Goal: Task Accomplishment & Management: Manage account settings

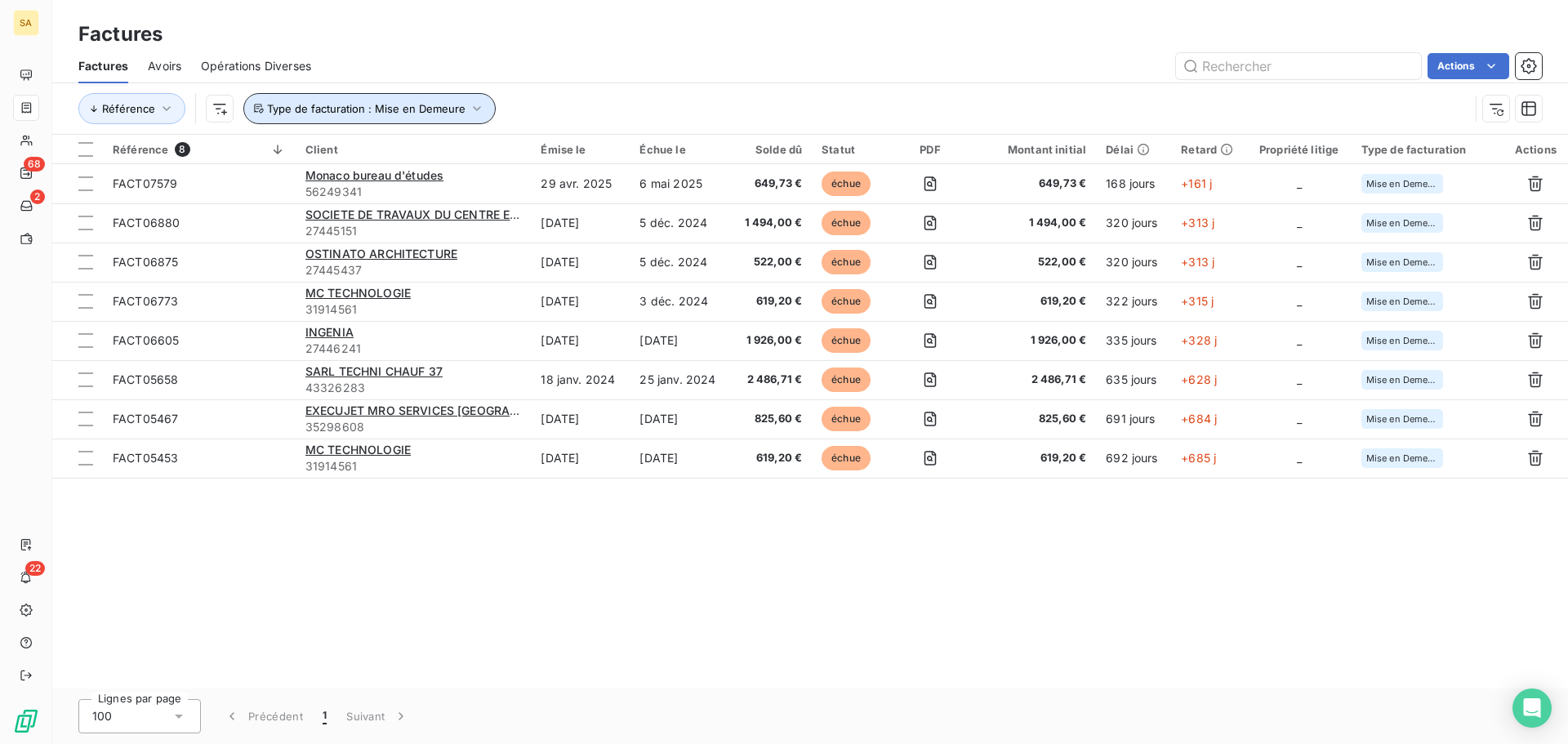
click at [311, 108] on span "Type de facturation : Mise en Demeure" at bounding box center [367, 108] width 199 height 13
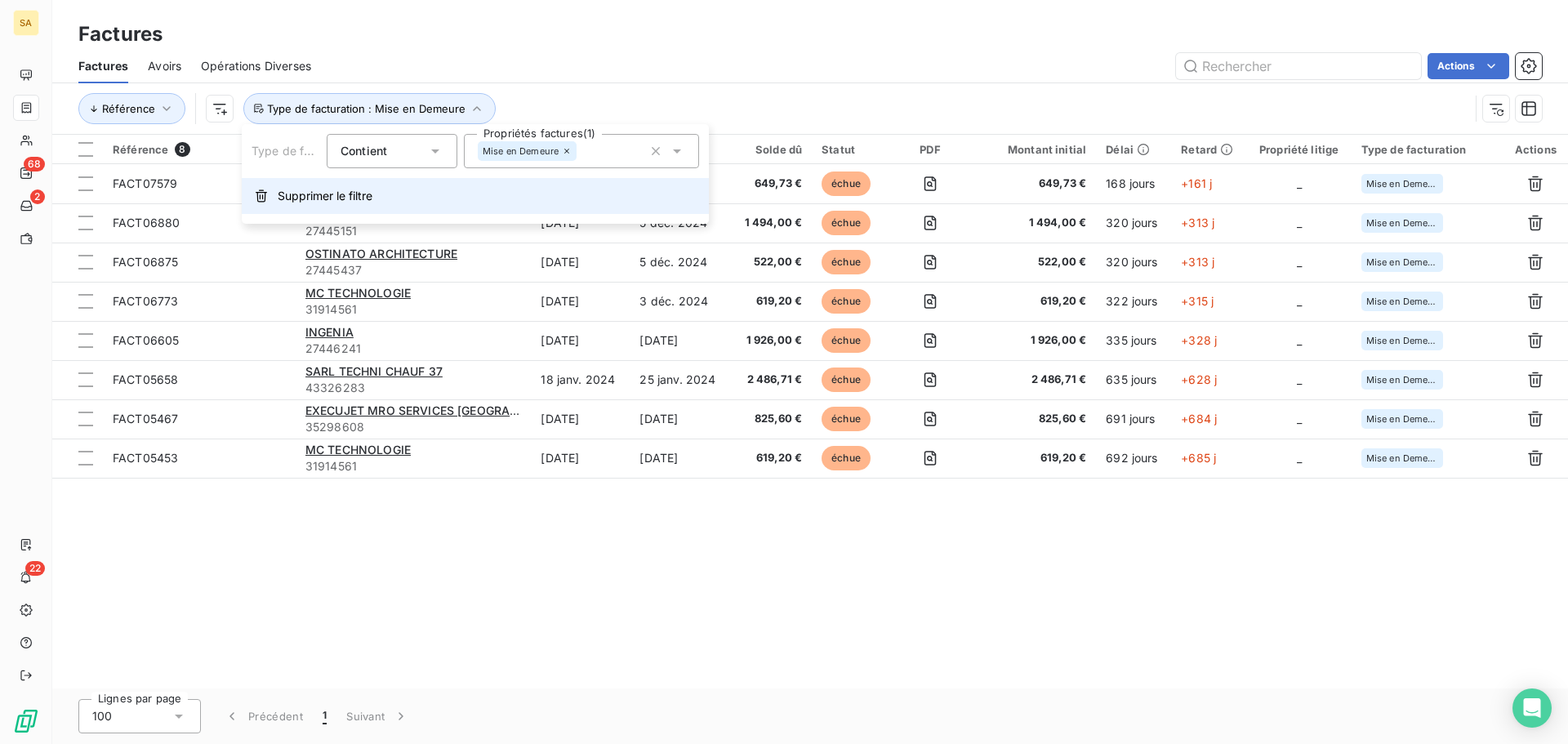
click at [296, 198] on span "Supprimer le filtre" at bounding box center [325, 196] width 95 height 16
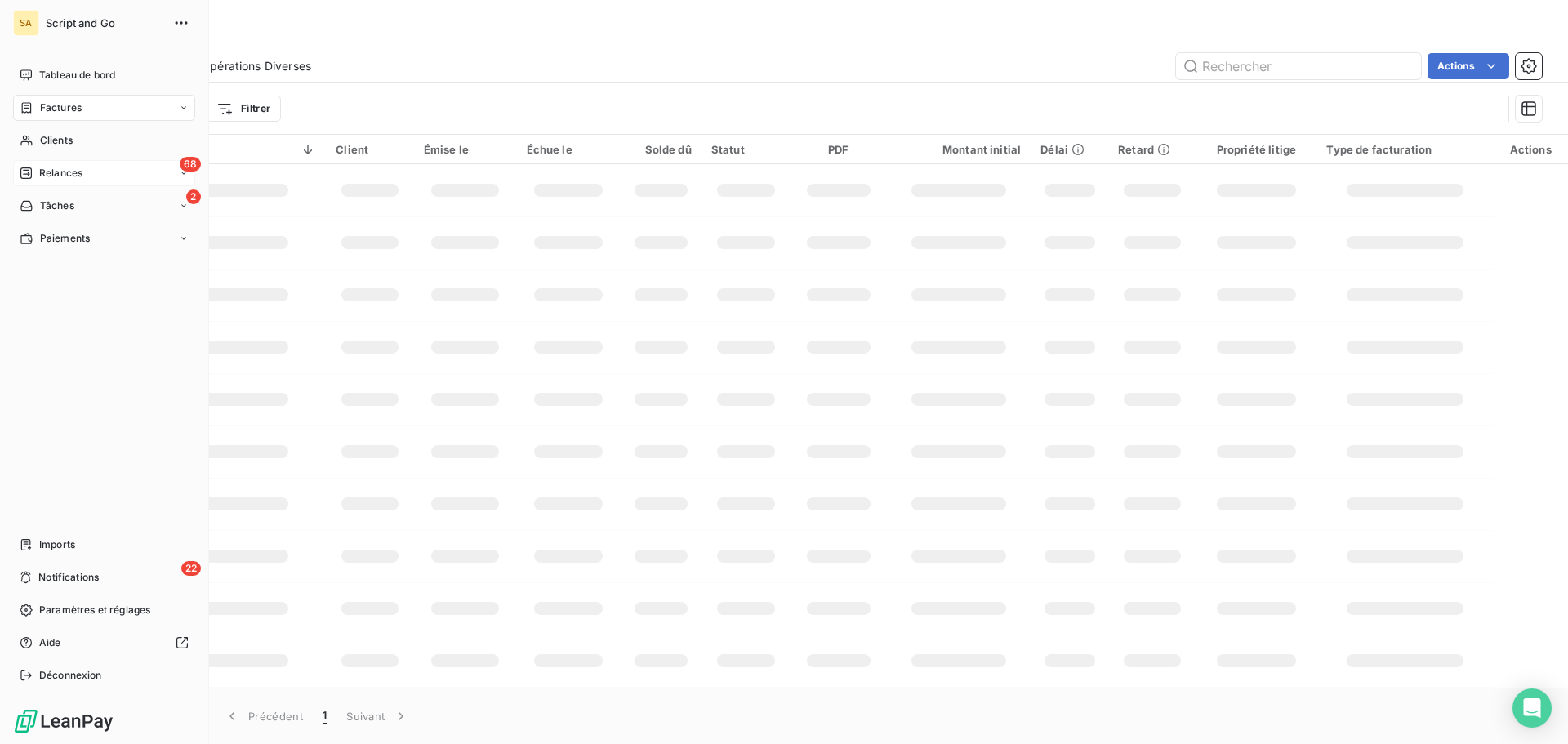
click at [37, 170] on div "Relances" at bounding box center [50, 173] width 63 height 15
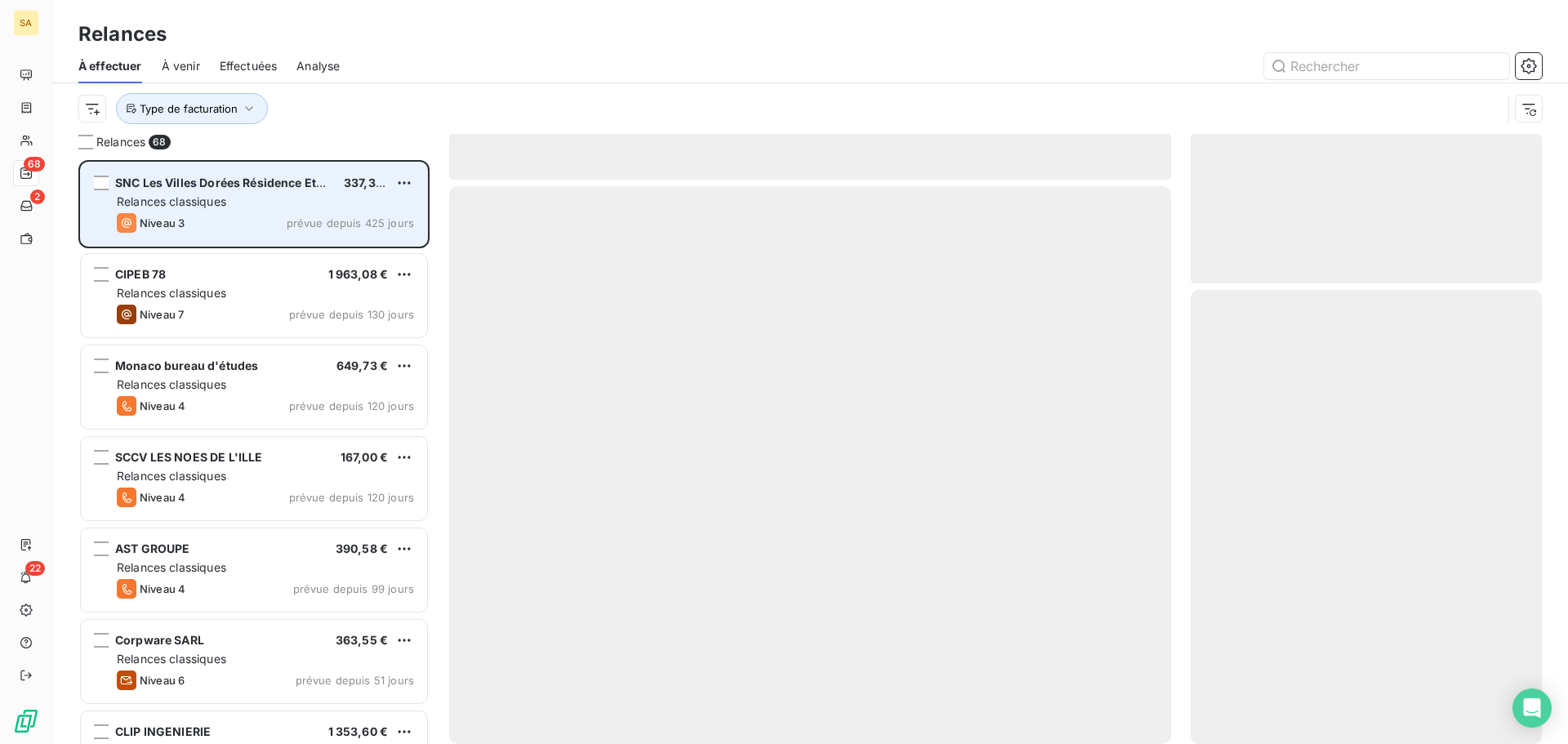
scroll to position [572, 339]
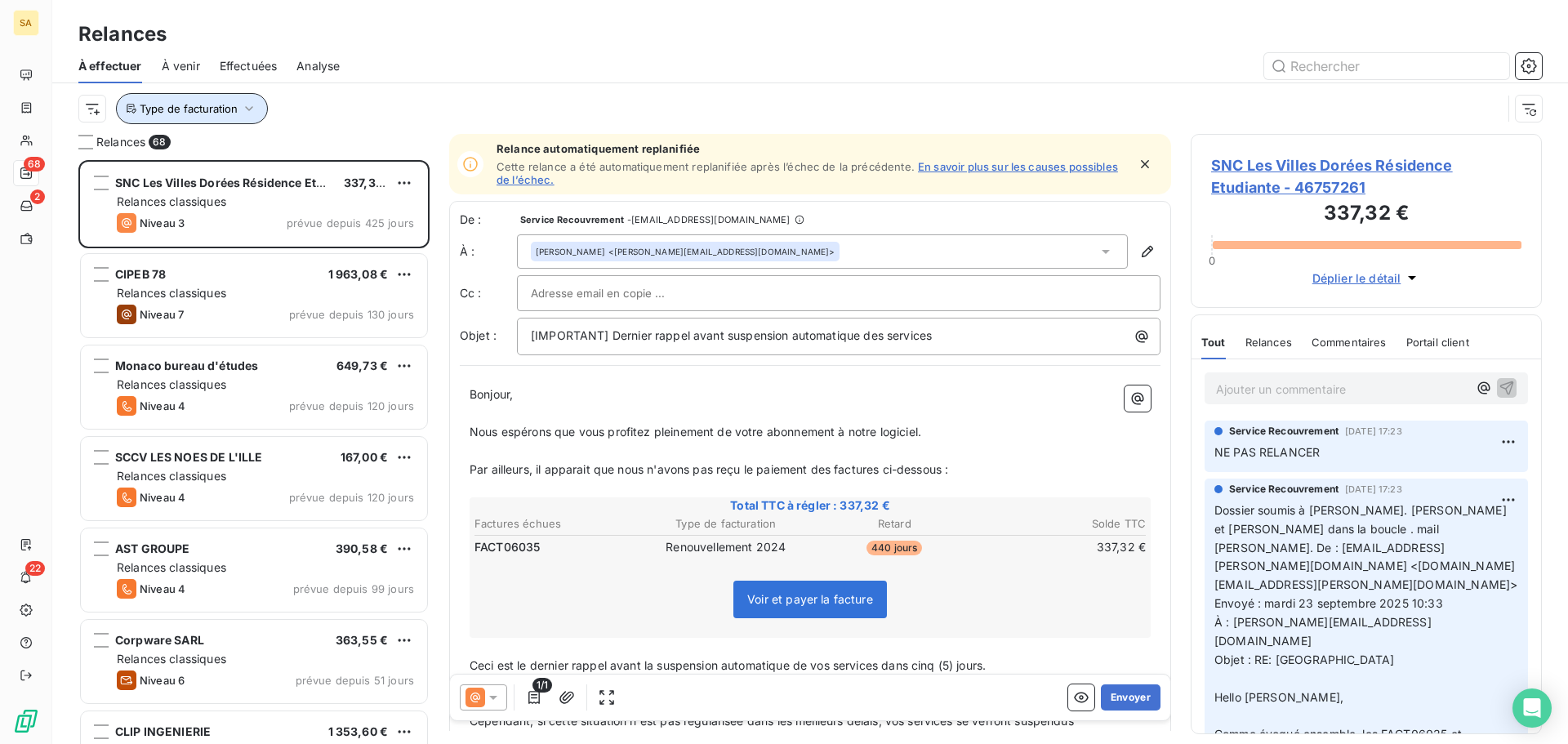
click at [205, 105] on span "Type de facturation" at bounding box center [188, 108] width 98 height 13
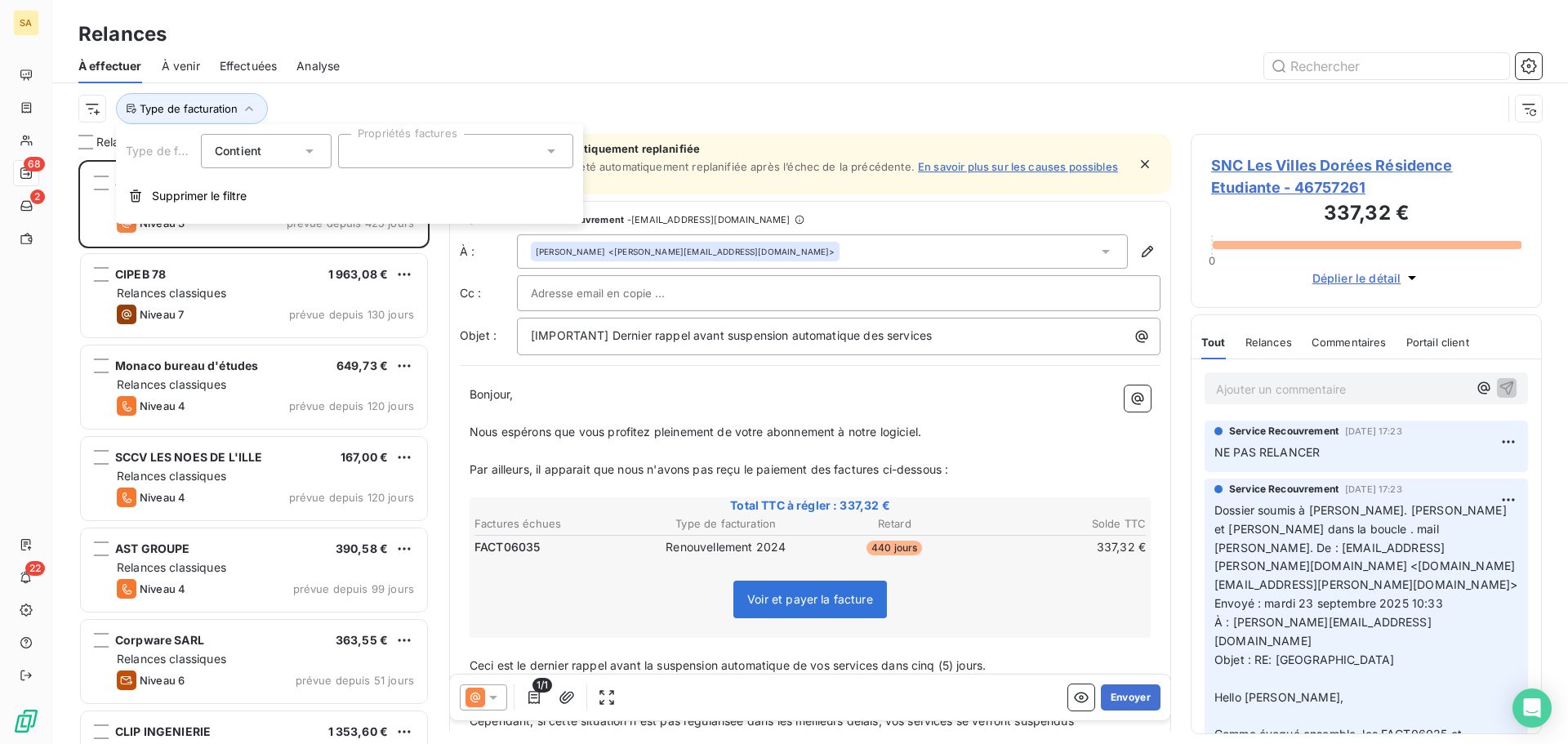
click at [440, 155] on div at bounding box center [456, 151] width 235 height 35
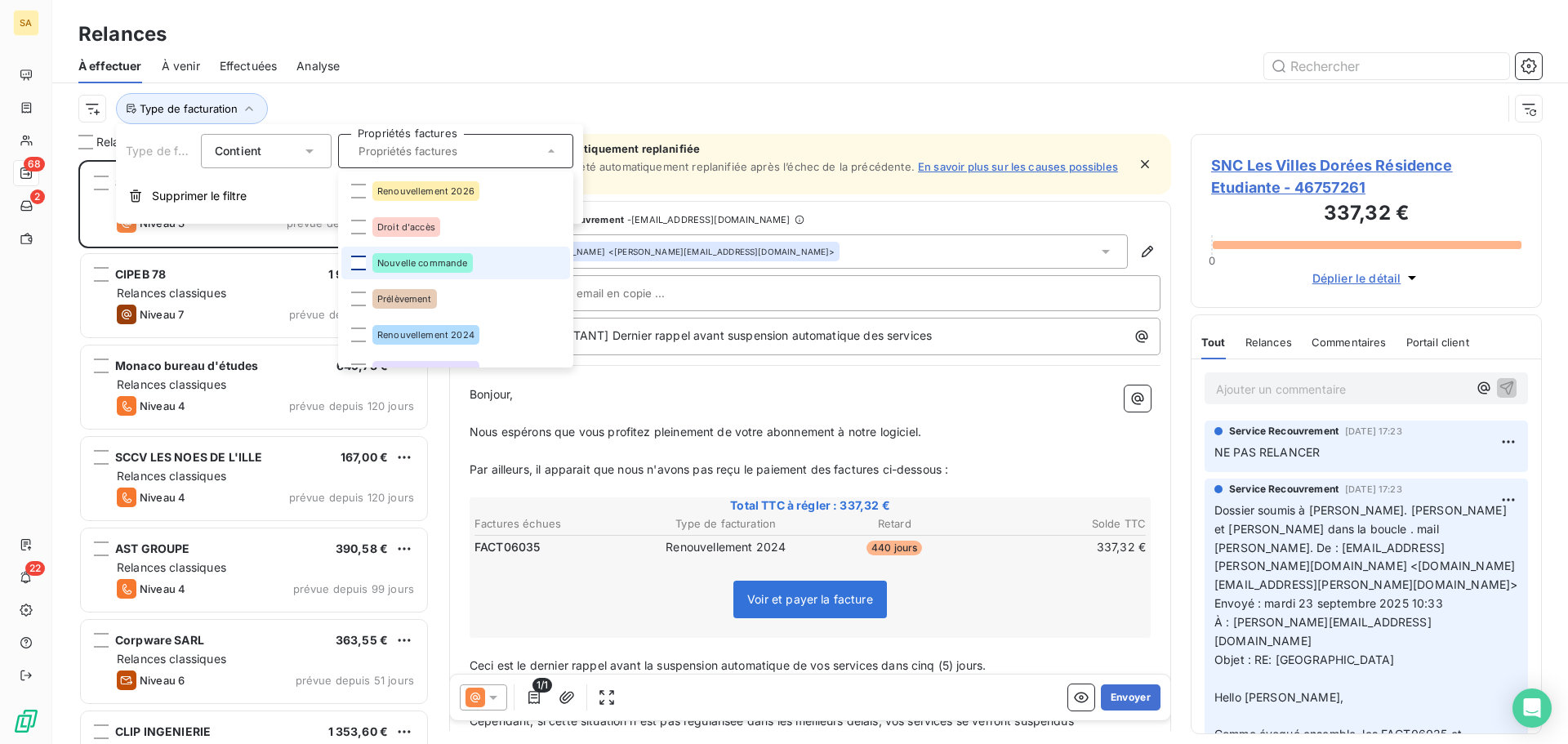
click at [361, 267] on div at bounding box center [358, 263] width 15 height 15
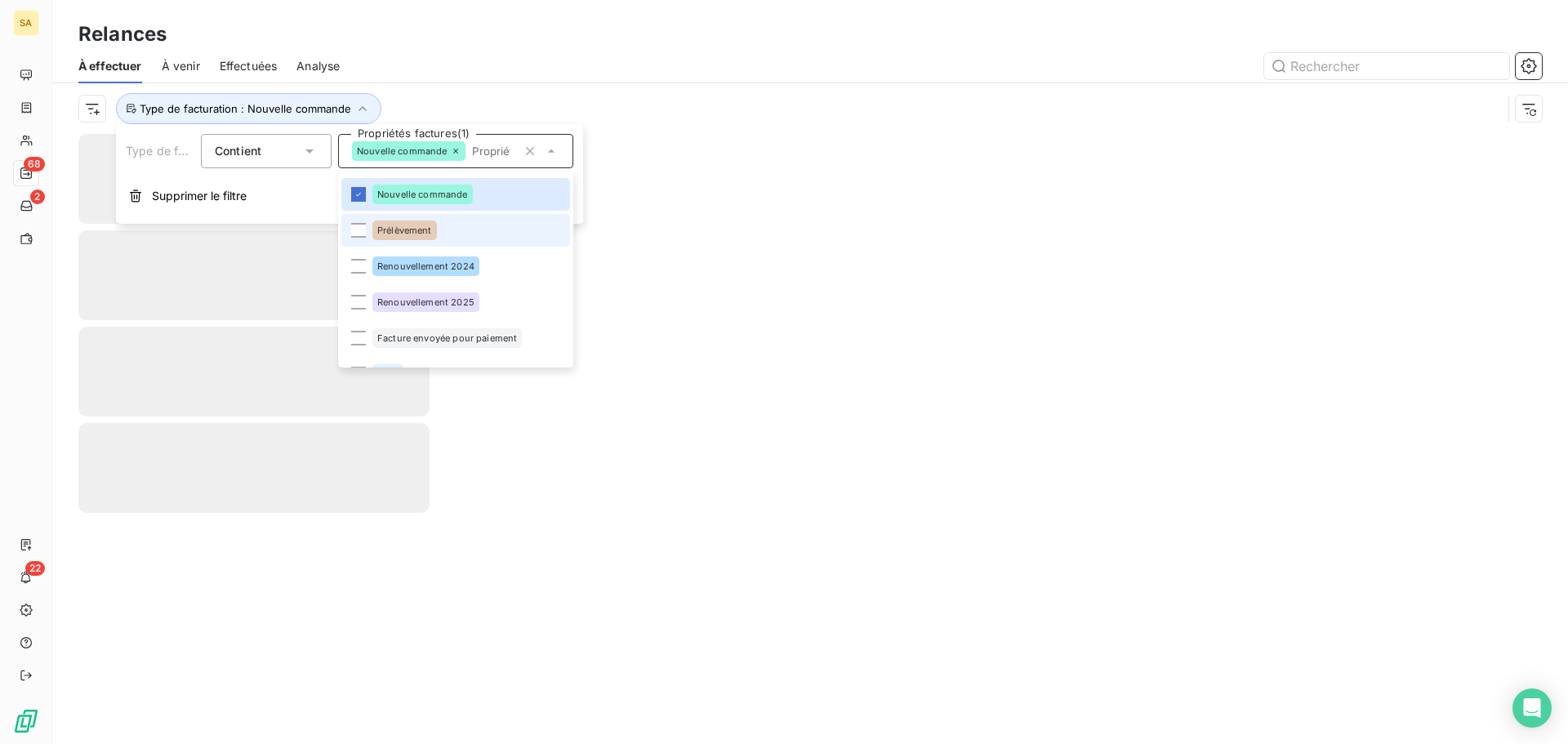
scroll to position [163, 0]
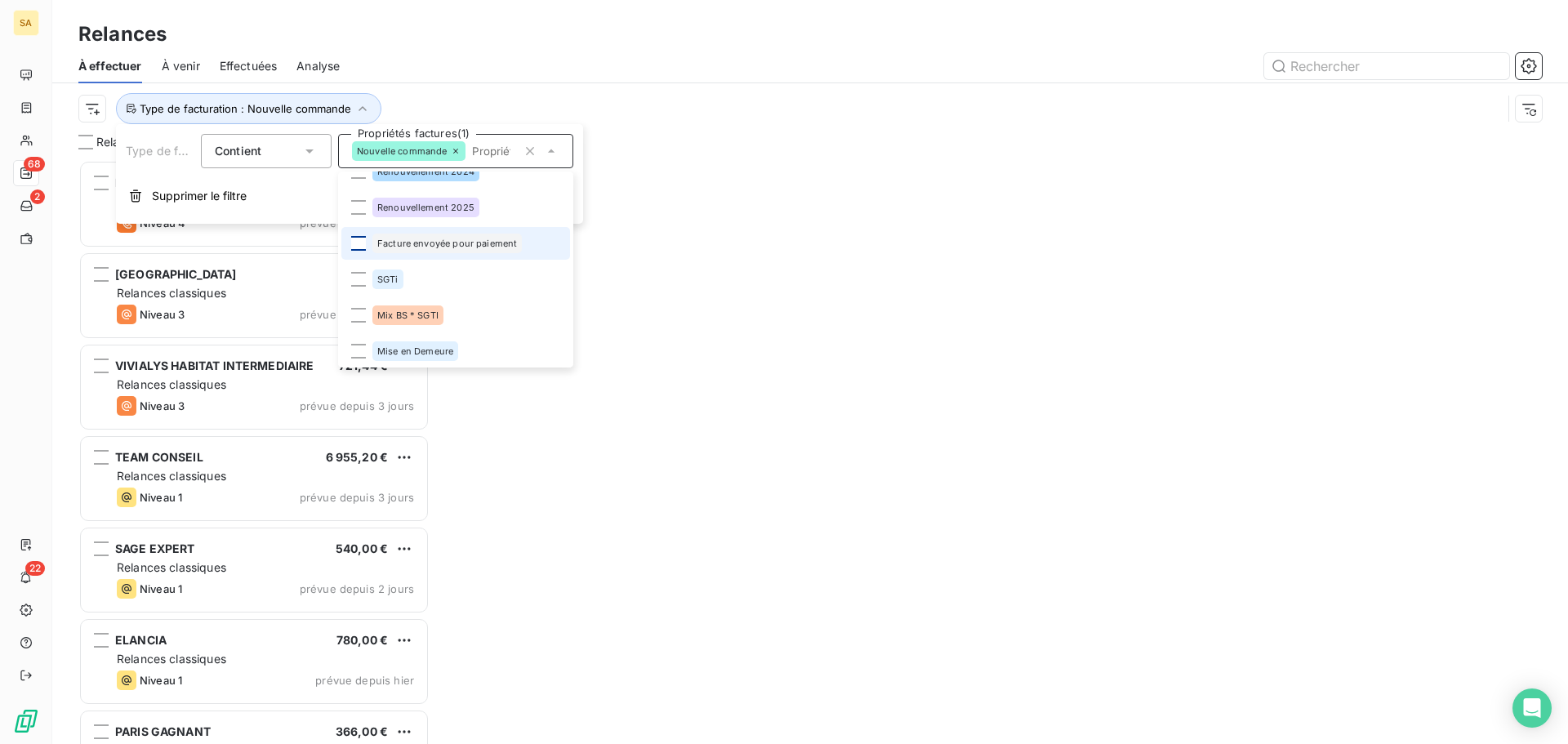
click at [354, 244] on div at bounding box center [358, 243] width 15 height 15
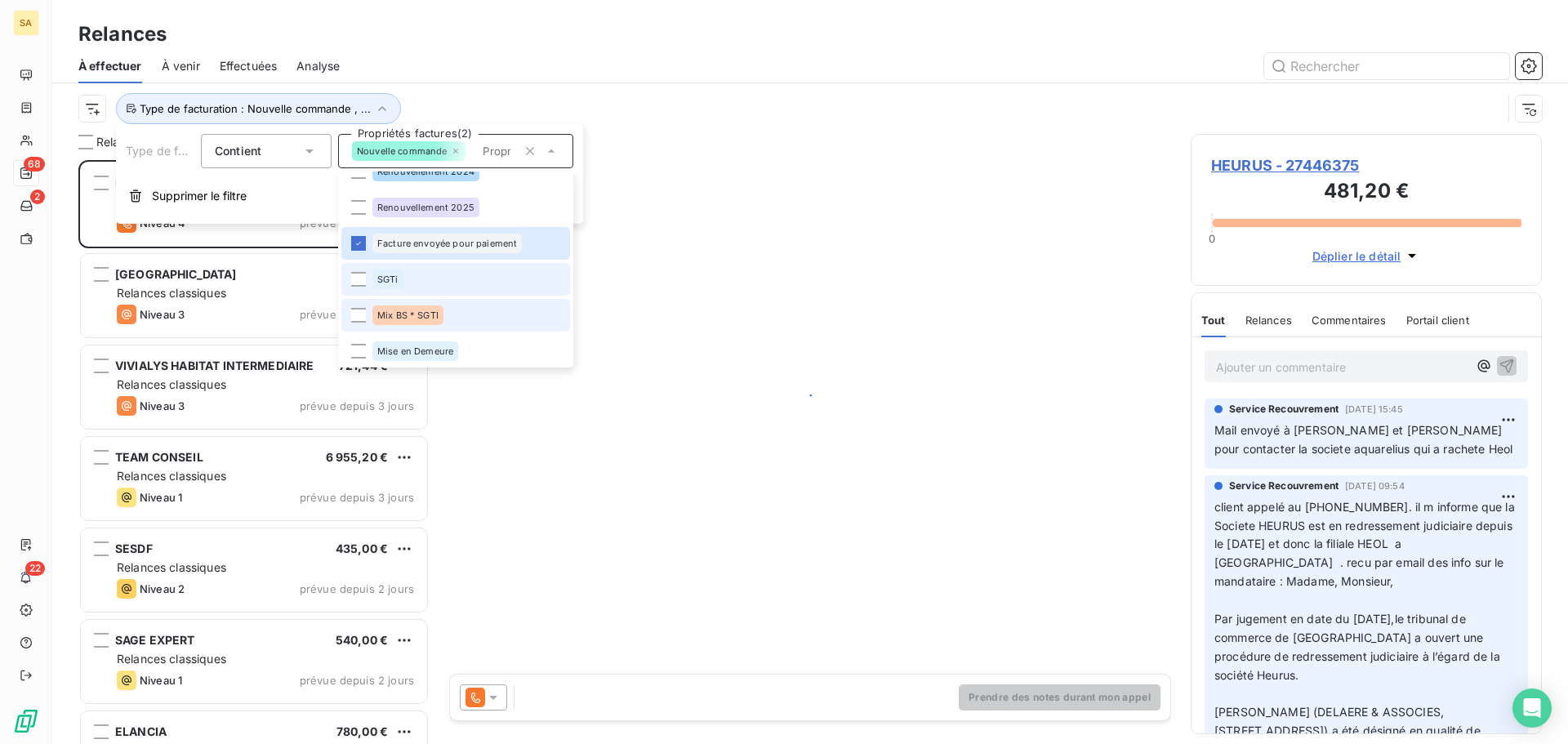
scroll to position [572, 339]
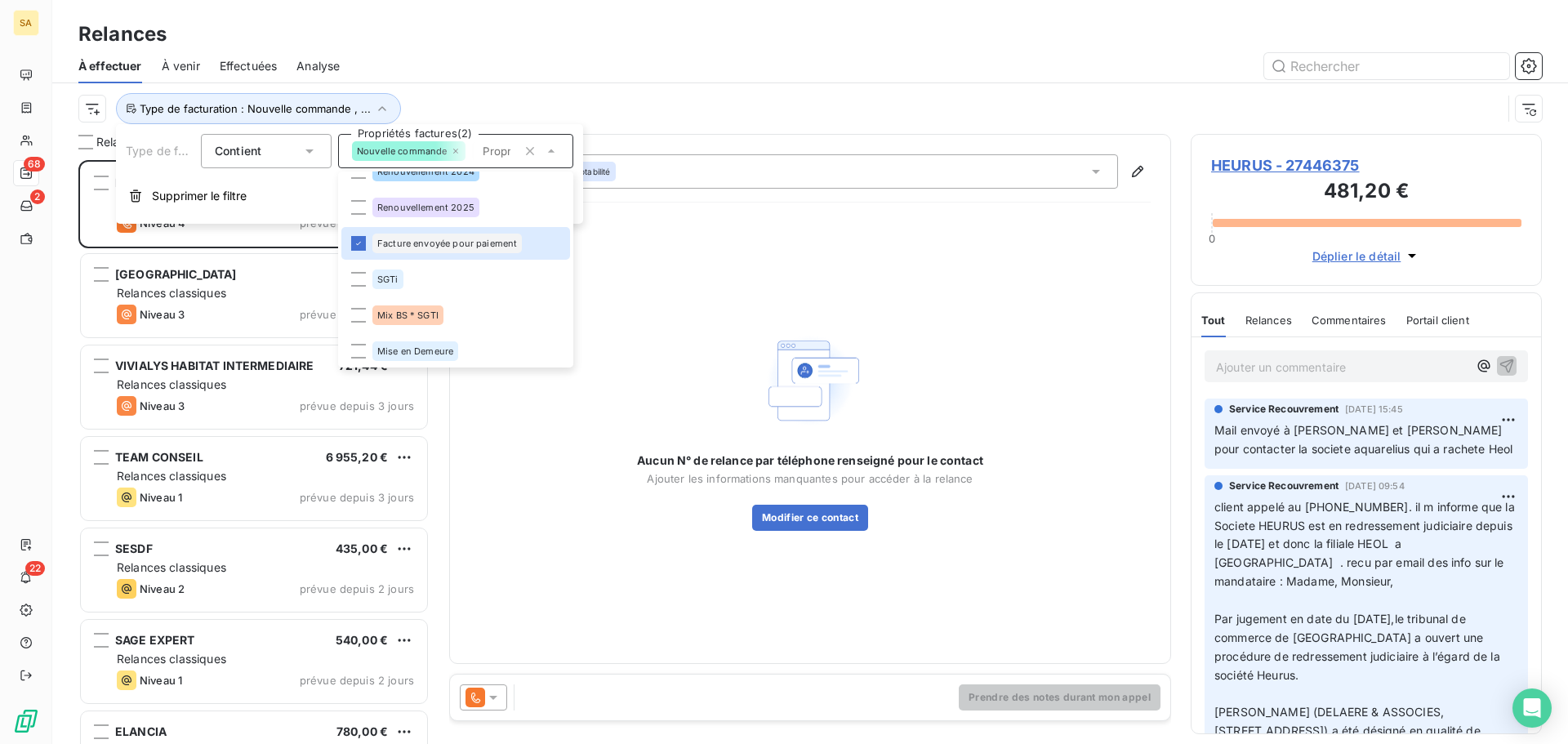
click at [701, 78] on div at bounding box center [950, 66] width 1183 height 26
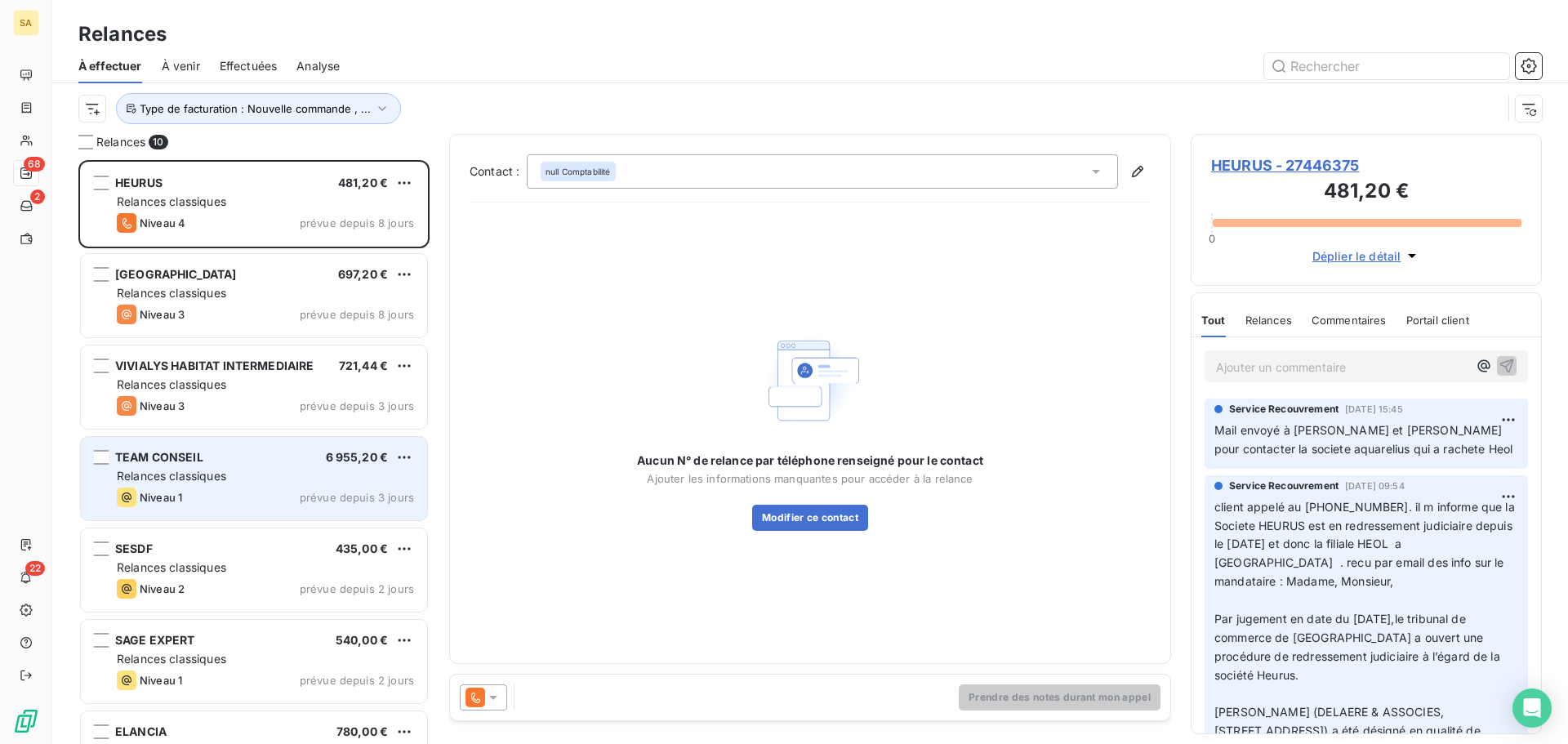
click at [214, 472] on span "Relances classiques" at bounding box center [171, 475] width 109 height 14
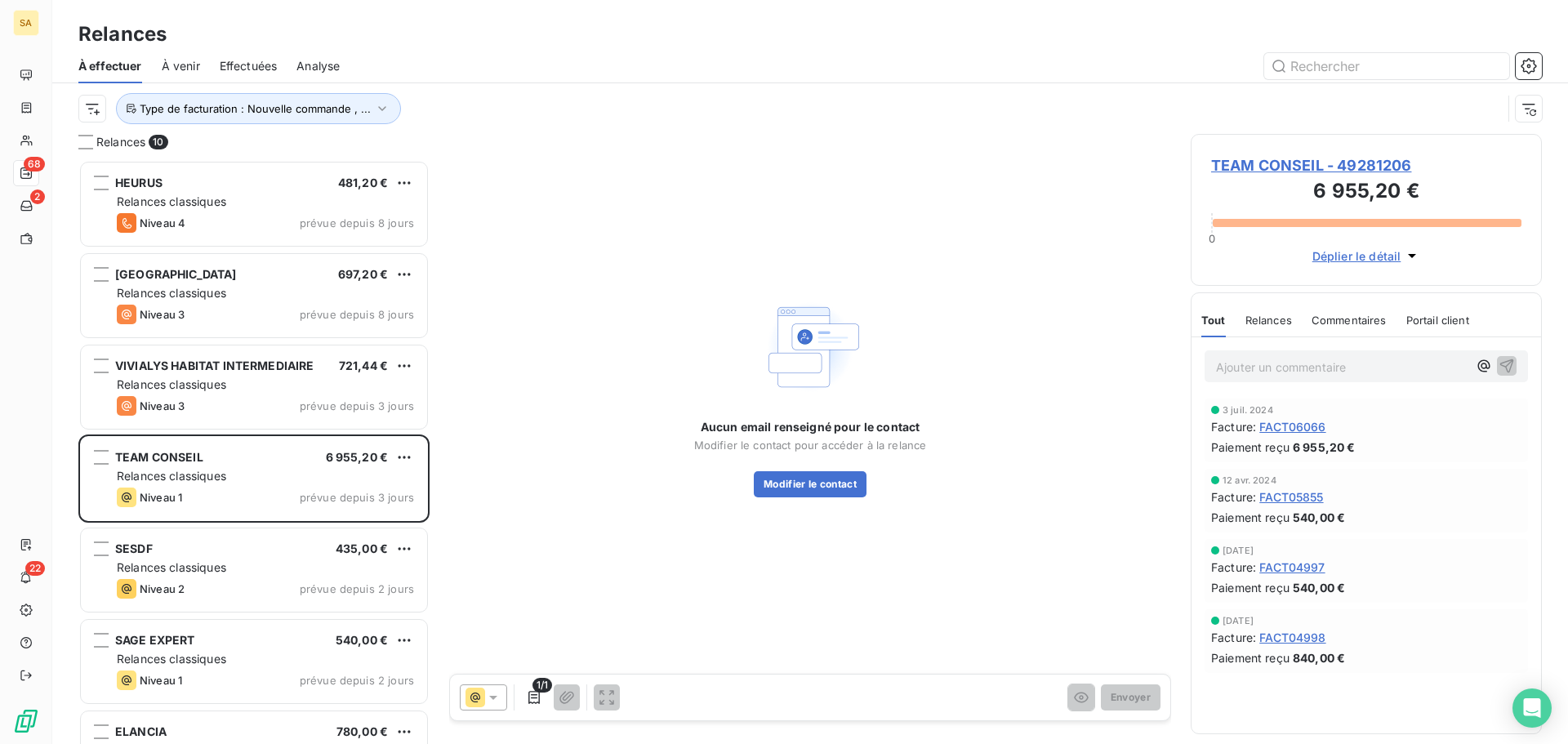
click at [487, 695] on icon at bounding box center [493, 698] width 16 height 16
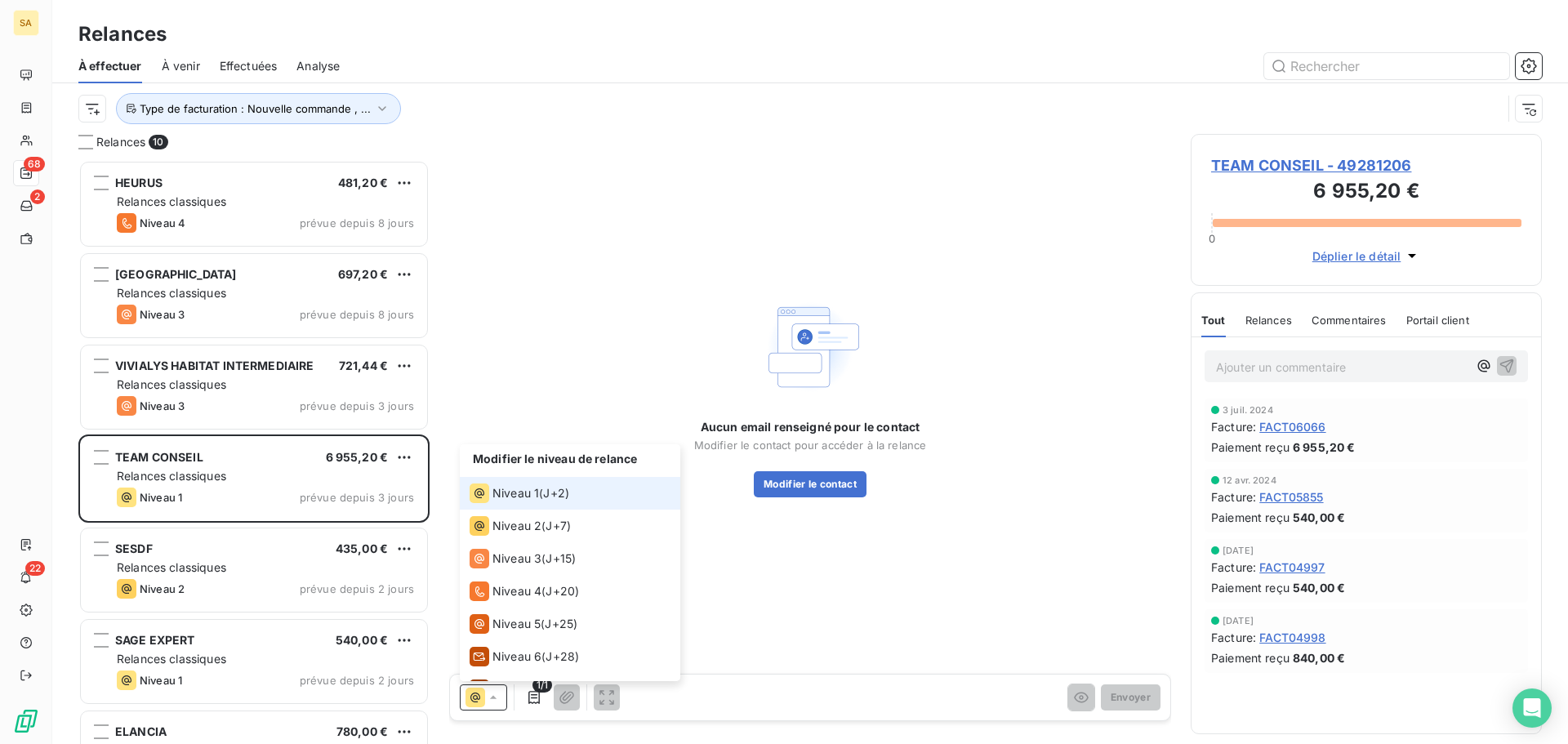
click at [544, 488] on div "Niveau 1 ( J+2 )" at bounding box center [519, 492] width 99 height 19
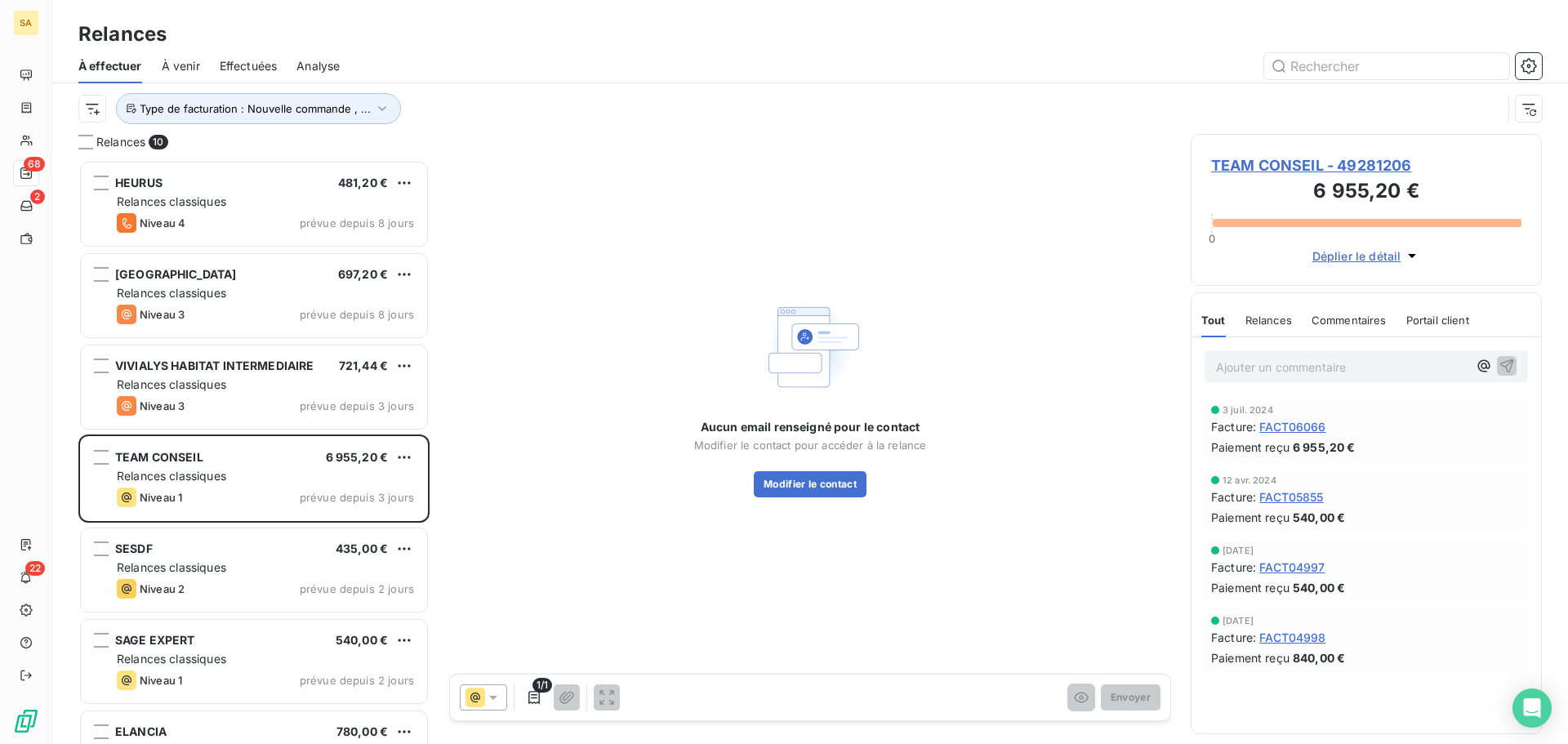
click at [1353, 161] on span "TEAM CONSEIL - 49281206" at bounding box center [1366, 165] width 310 height 22
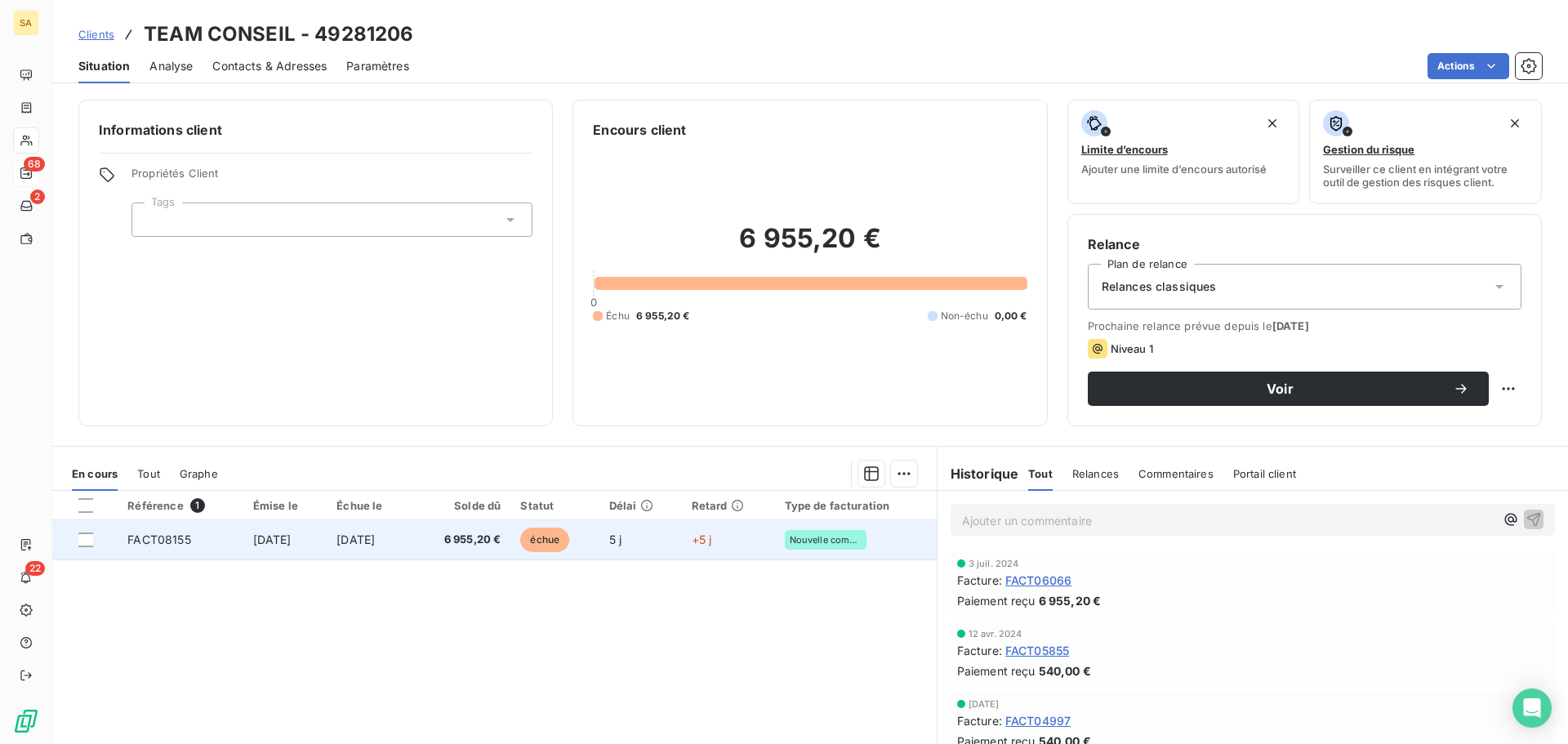
click at [209, 537] on td "FACT08155" at bounding box center [180, 539] width 125 height 39
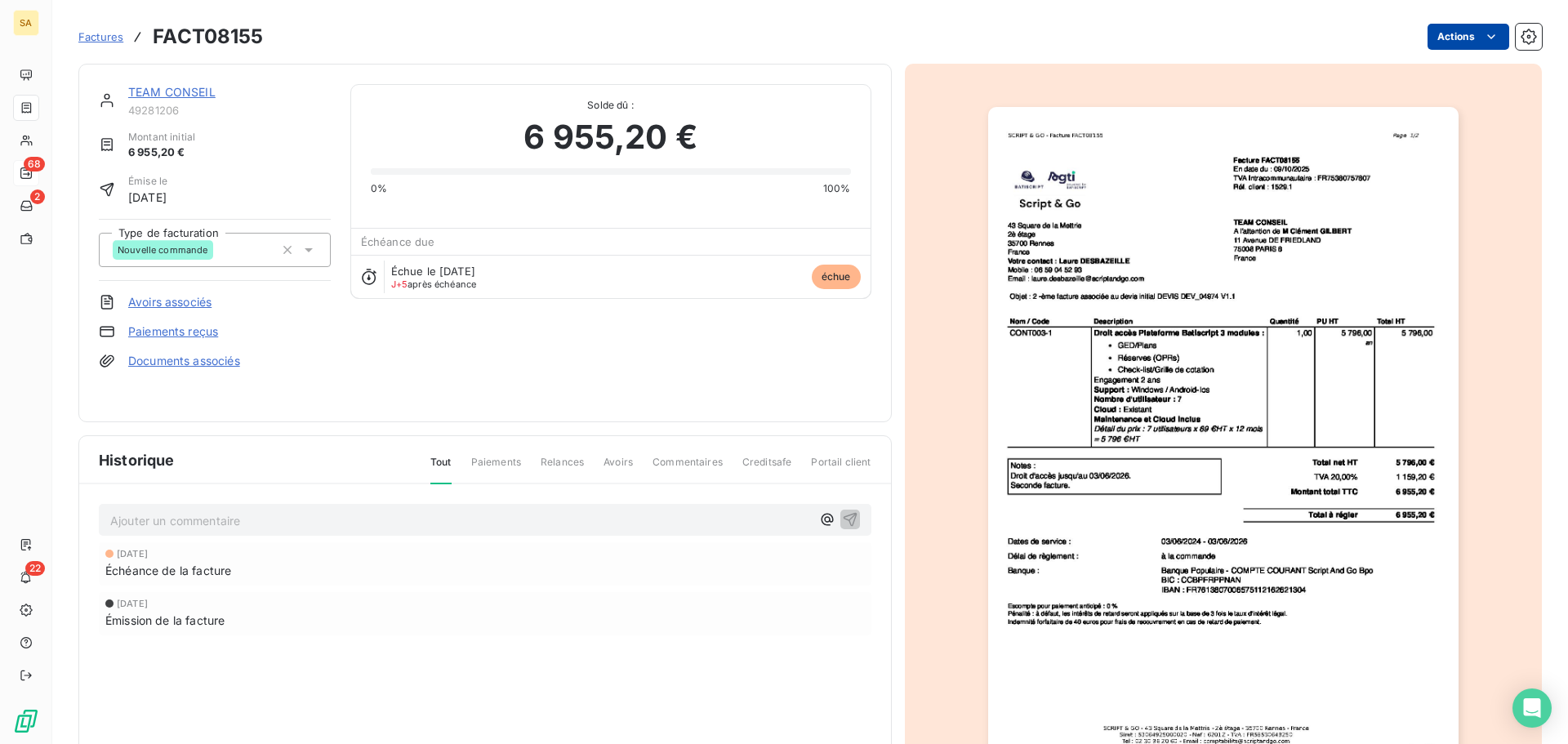
click at [1436, 39] on html "SA 68 2 22 Factures FACT08155 Actions TEAM CONSEIL 49281206 Montant initial 6 9…" at bounding box center [784, 372] width 1568 height 744
click at [183, 89] on html "SA 68 2 22 Factures FACT08155 Actions TEAM CONSEIL 49281206 Montant initial 6 9…" at bounding box center [784, 372] width 1568 height 744
click at [160, 89] on link "TEAM CONSEIL" at bounding box center [172, 91] width 88 height 14
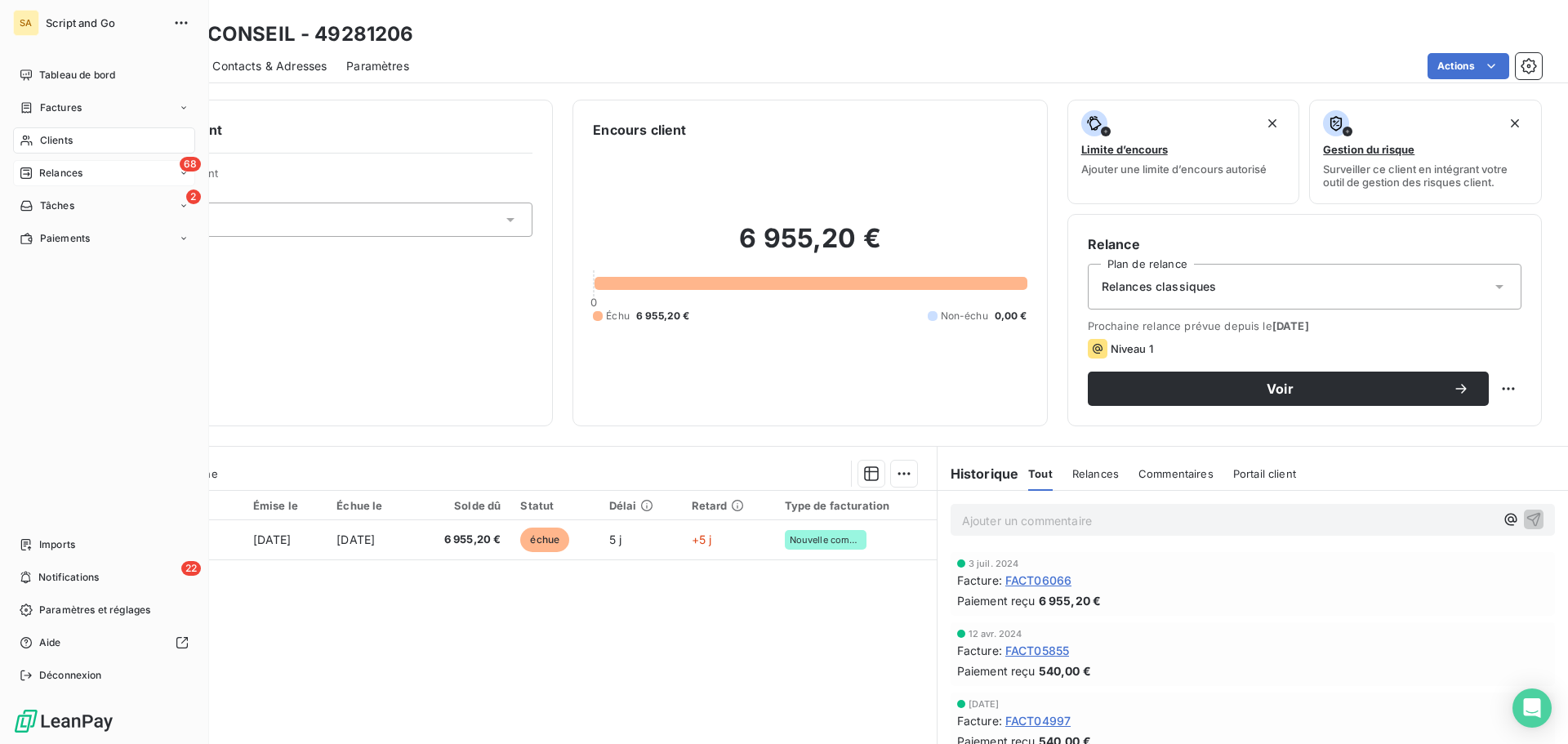
click at [49, 173] on span "Relances" at bounding box center [60, 173] width 43 height 15
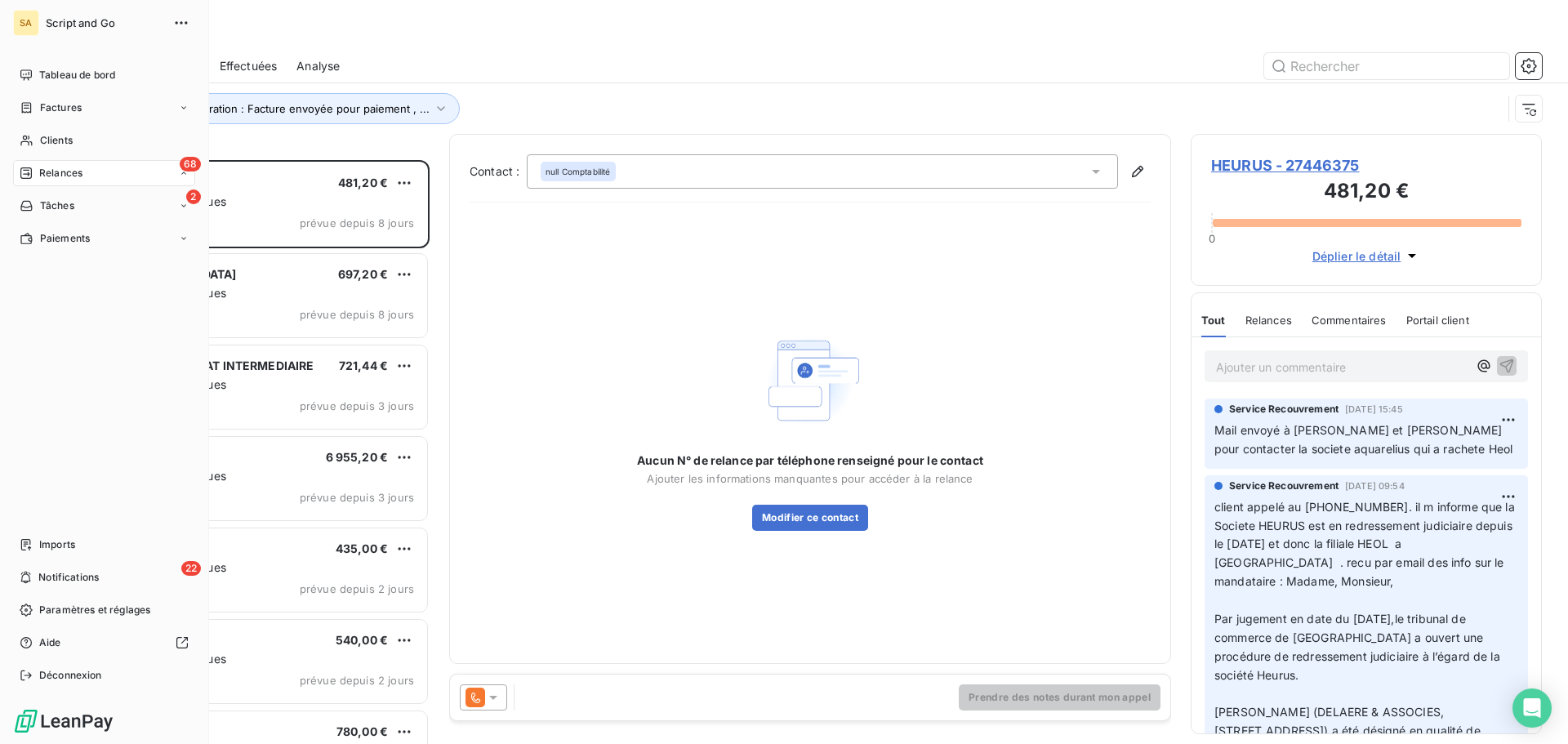
scroll to position [572, 339]
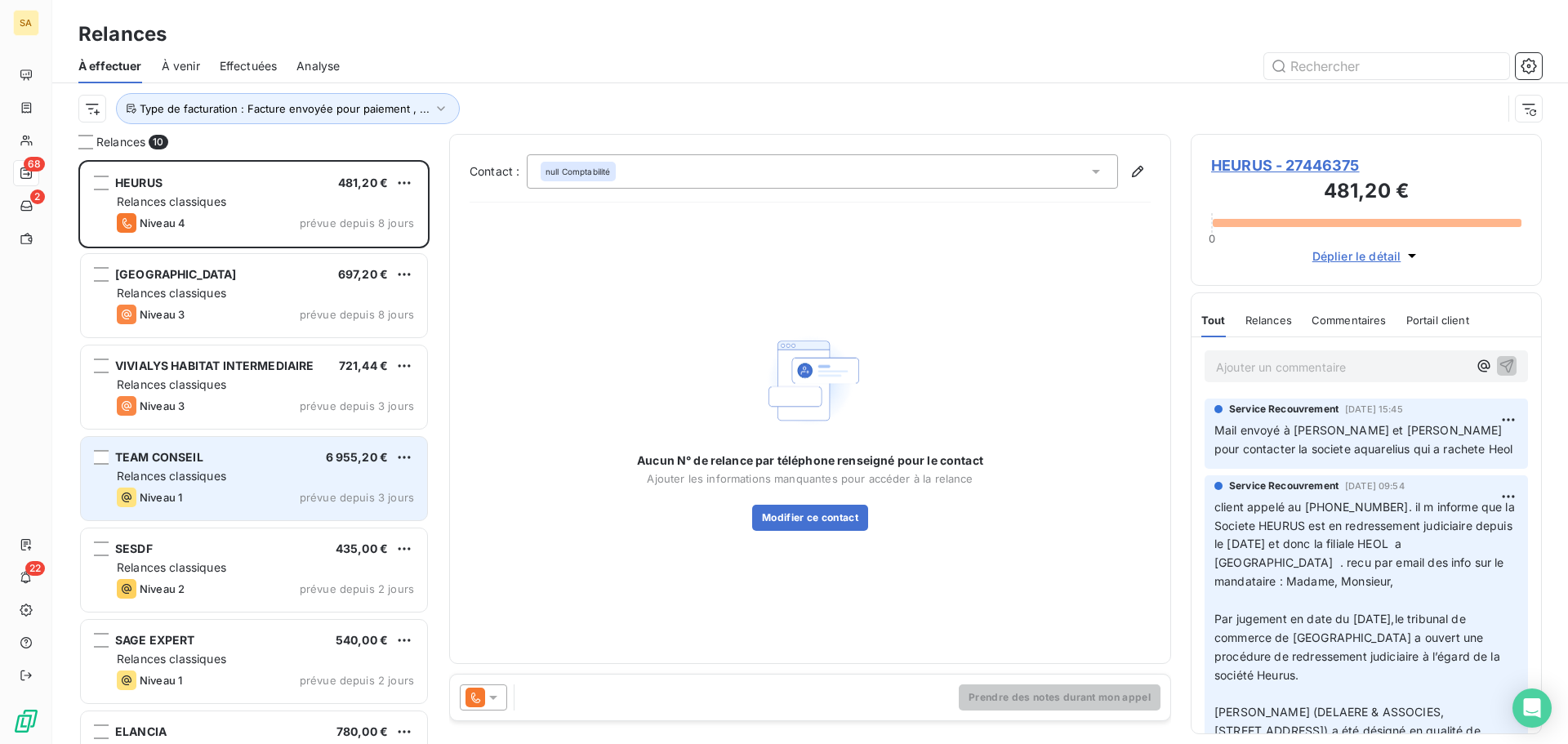
click at [223, 463] on div "TEAM CONSEIL 6 955,20 €" at bounding box center [265, 457] width 297 height 15
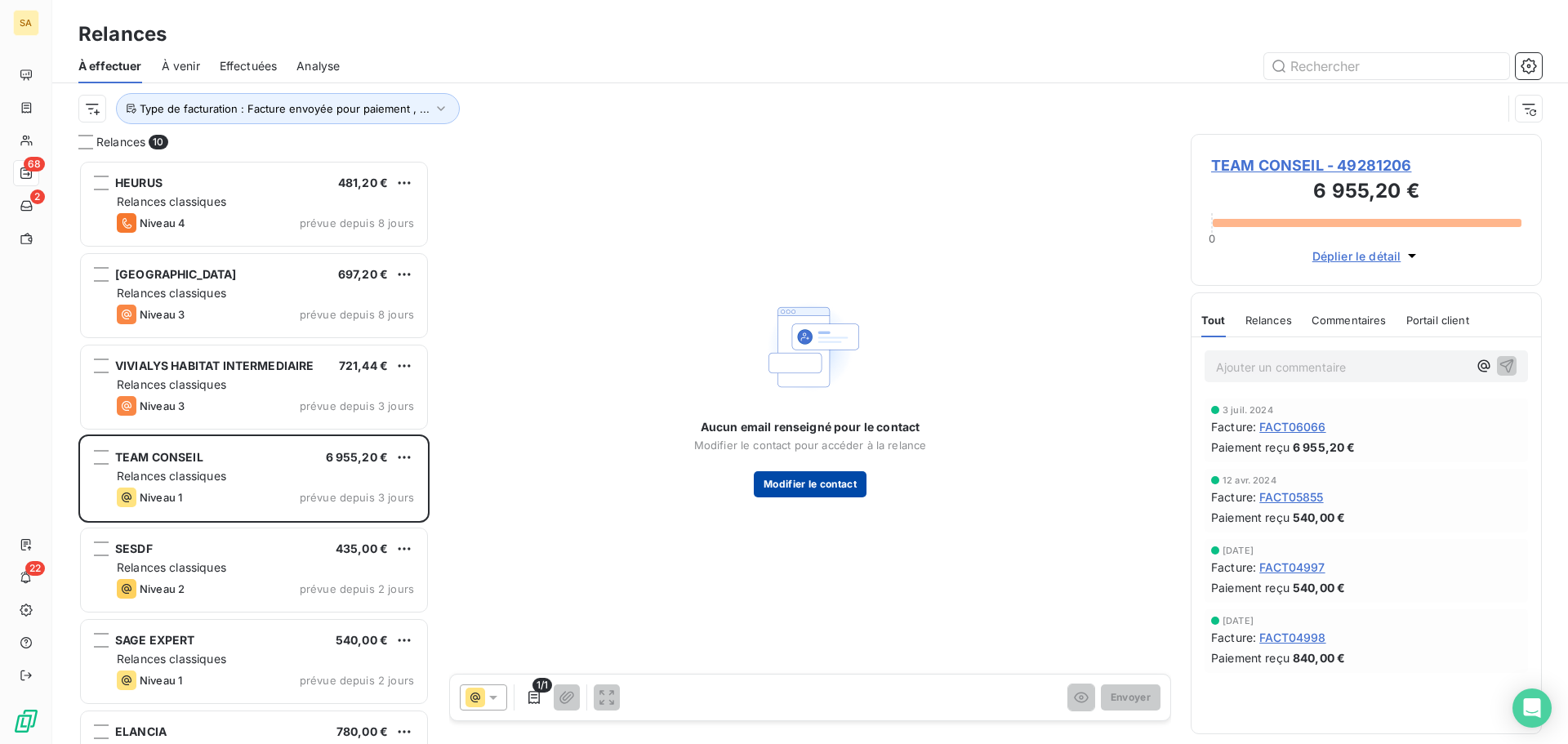
click at [826, 482] on button "Modifier le contact" at bounding box center [810, 484] width 113 height 26
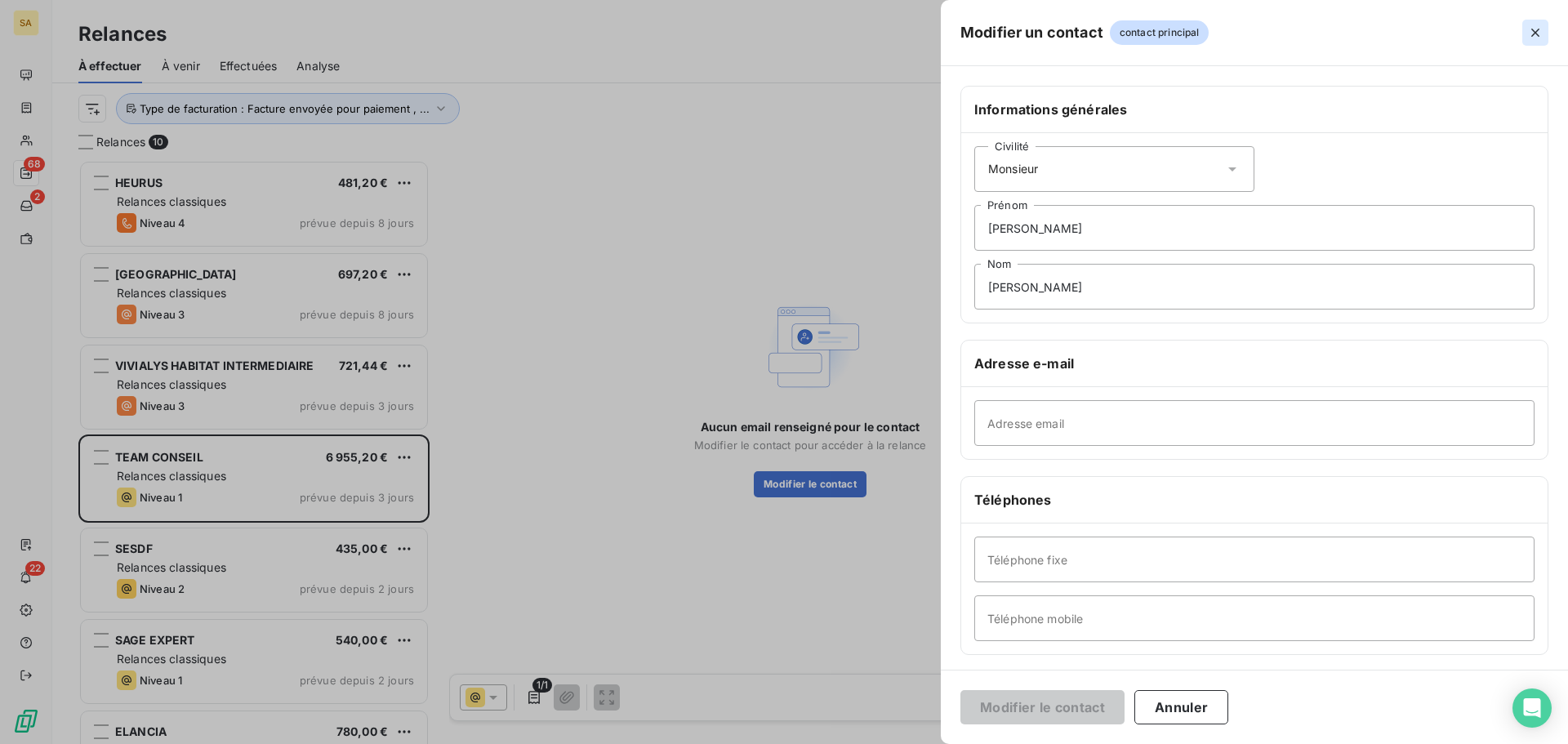
click at [1536, 27] on icon "button" at bounding box center [1535, 33] width 16 height 16
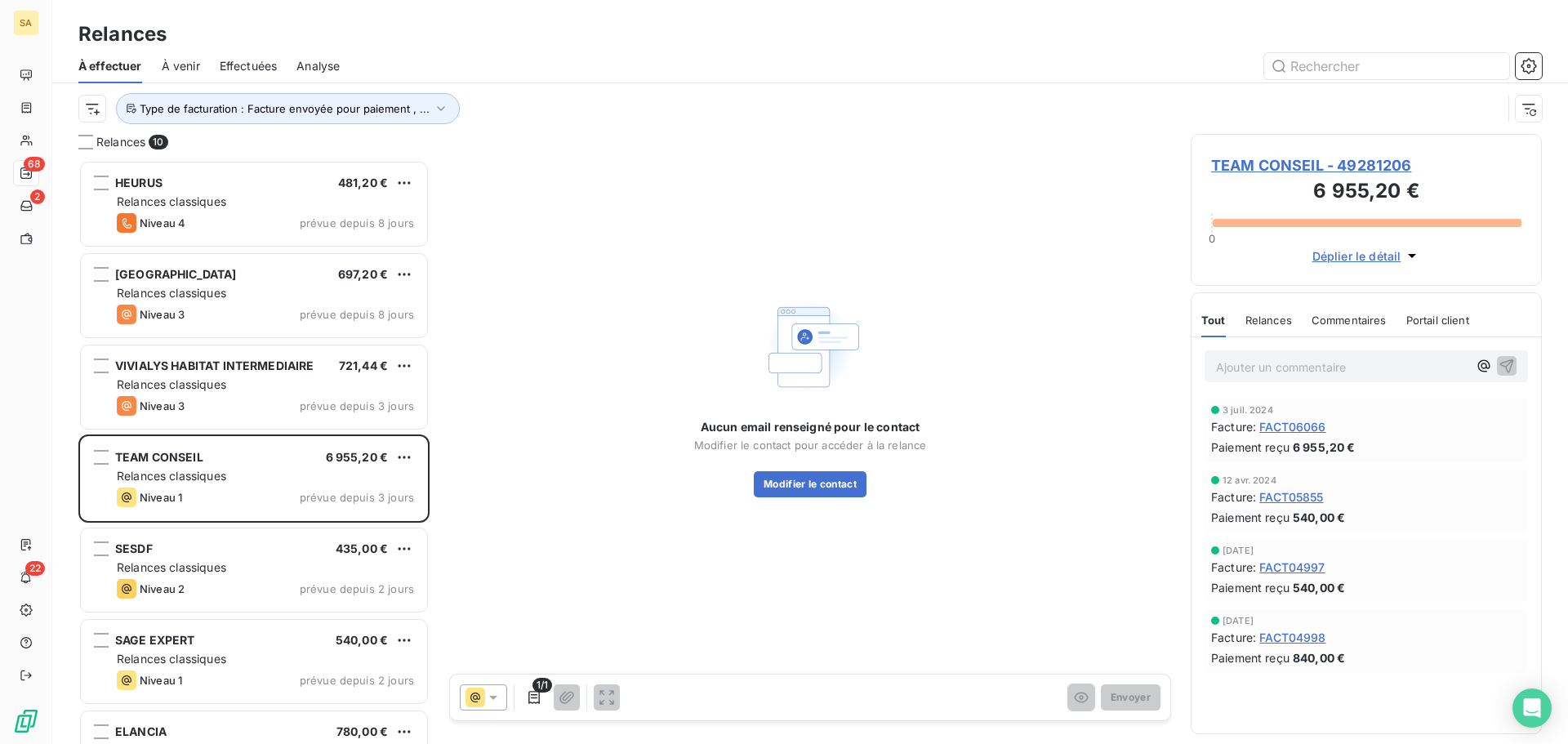
click at [186, 66] on span "À venir" at bounding box center [181, 67] width 38 height 16
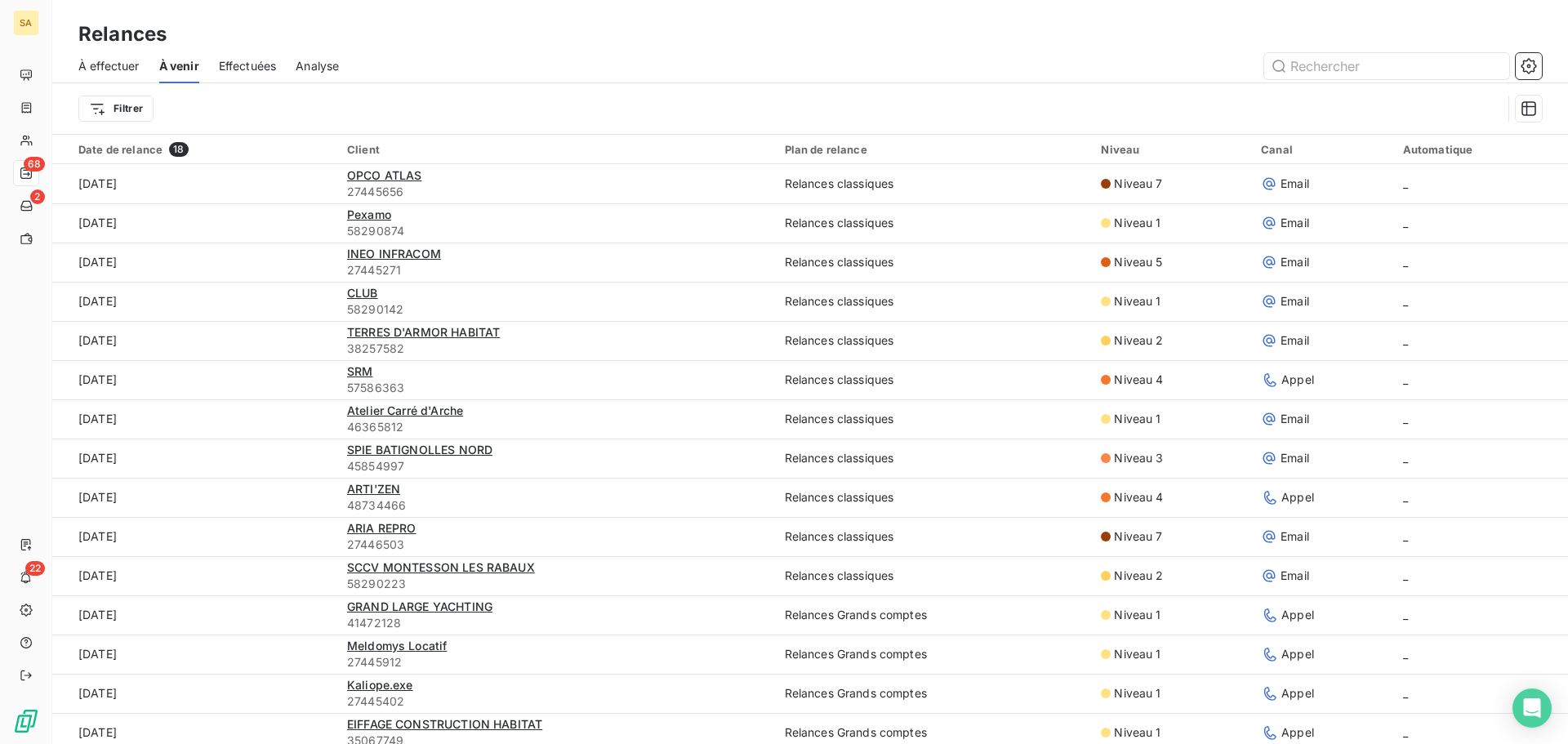
click at [104, 66] on span "À effectuer" at bounding box center [109, 67] width 61 height 16
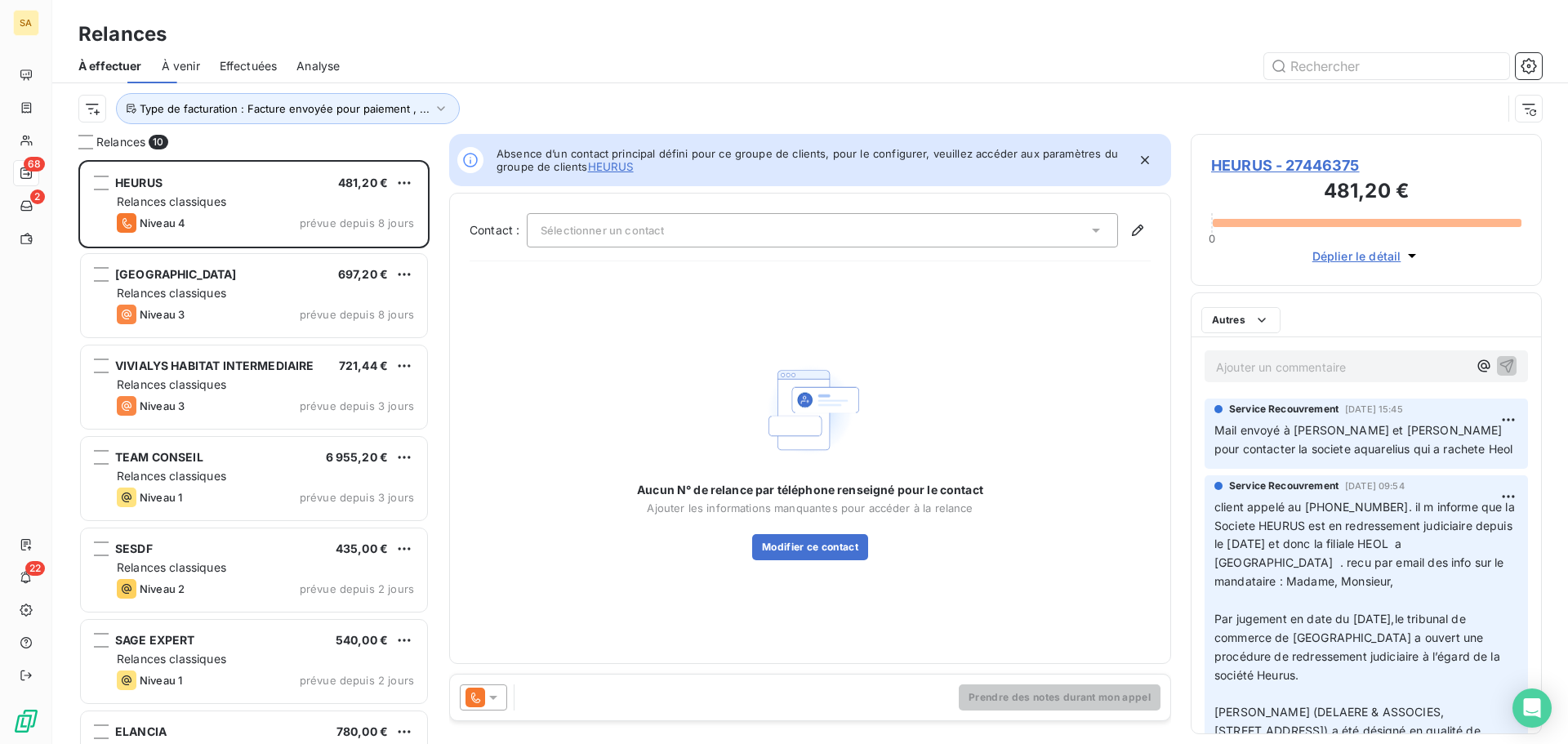
scroll to position [572, 339]
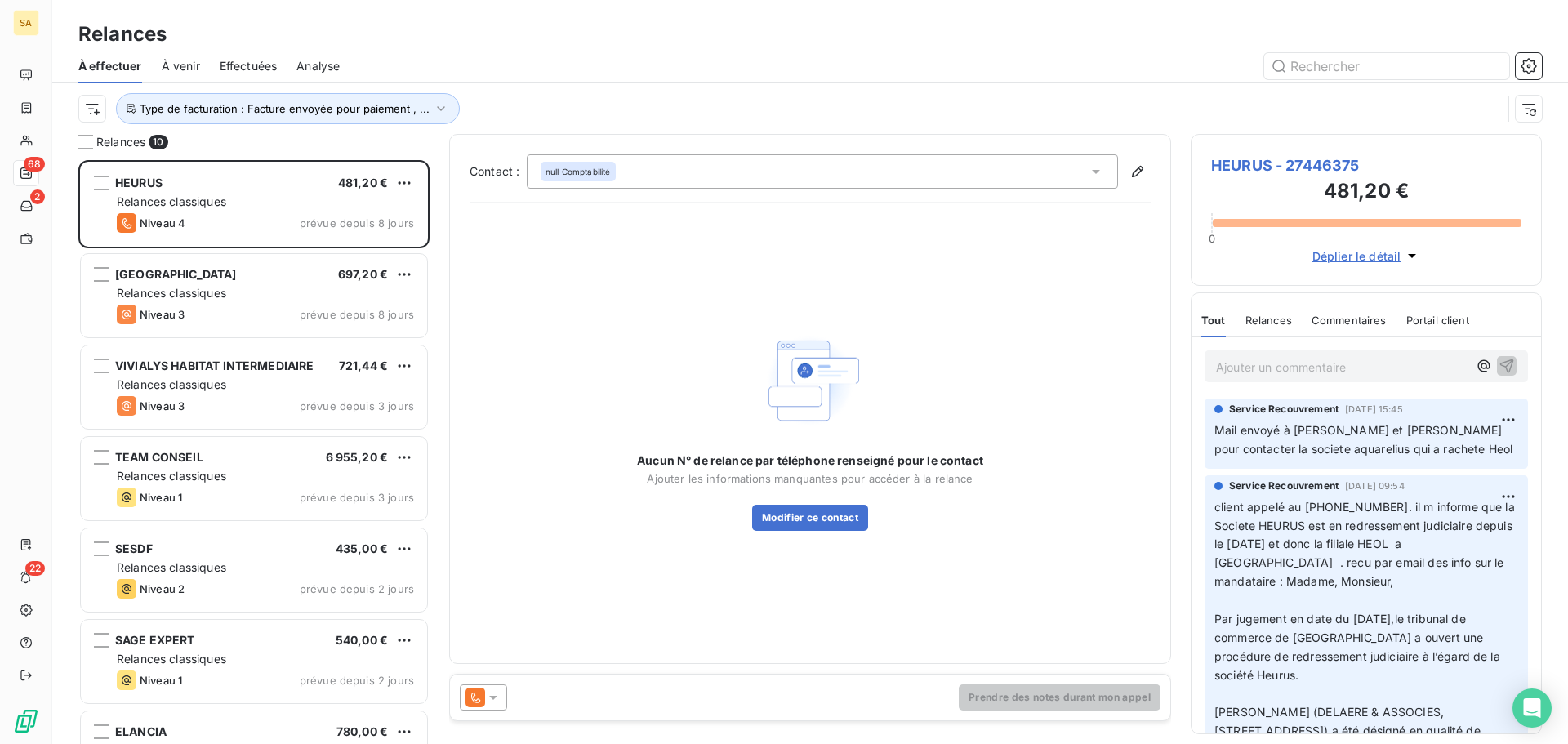
click at [255, 67] on span "Effectuées" at bounding box center [249, 67] width 58 height 16
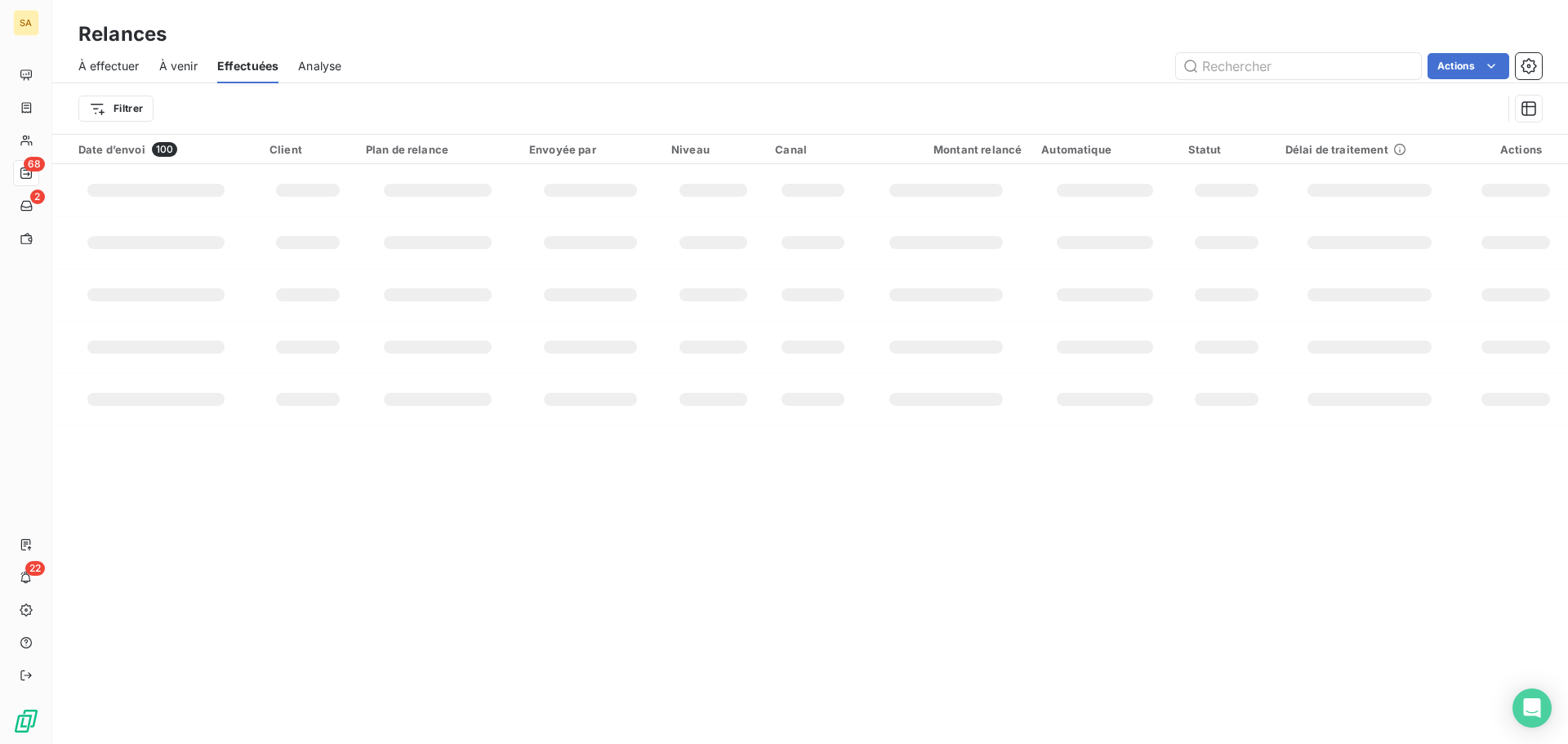
click at [177, 67] on span "À venir" at bounding box center [179, 67] width 38 height 16
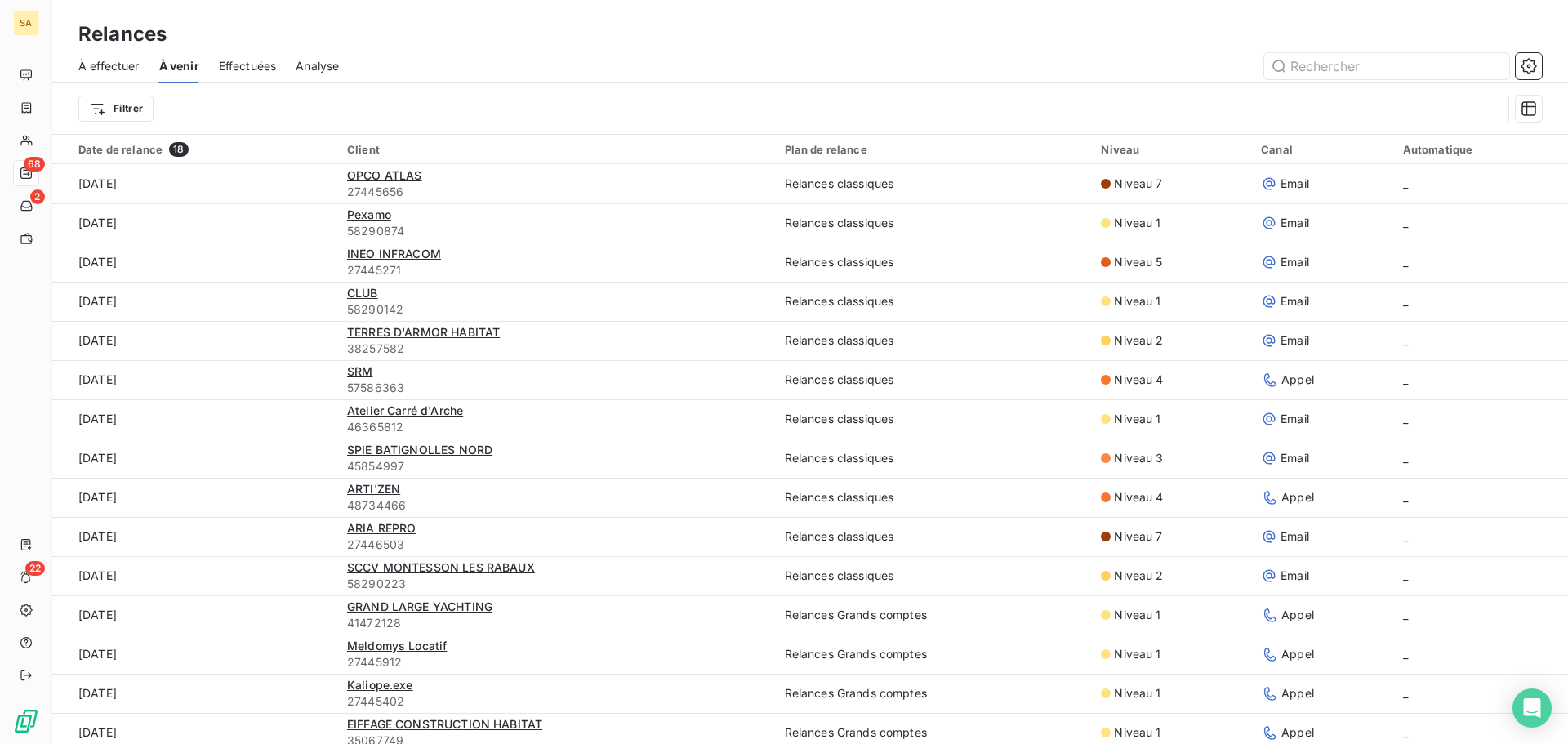
click at [114, 61] on span "À effectuer" at bounding box center [109, 67] width 61 height 16
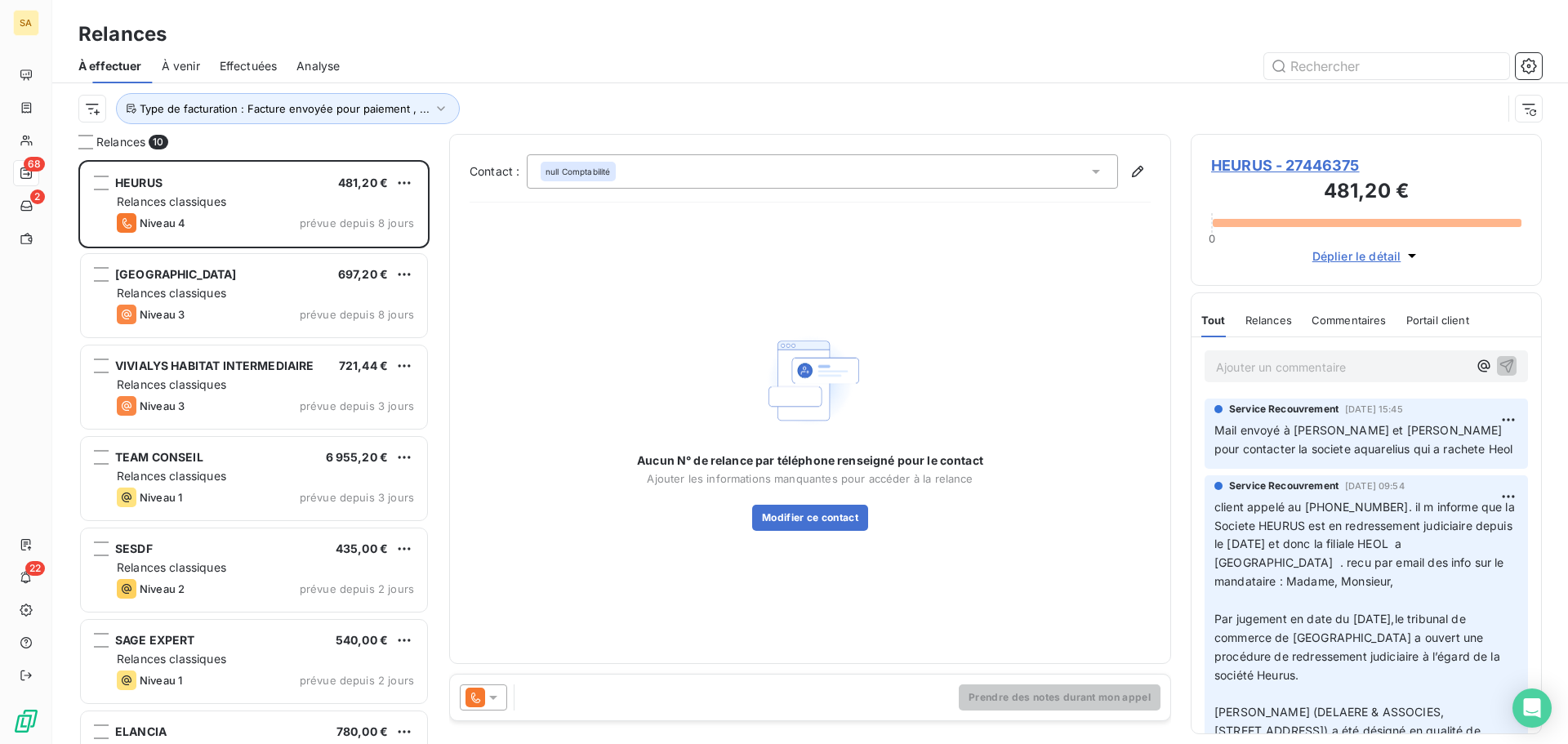
scroll to position [572, 339]
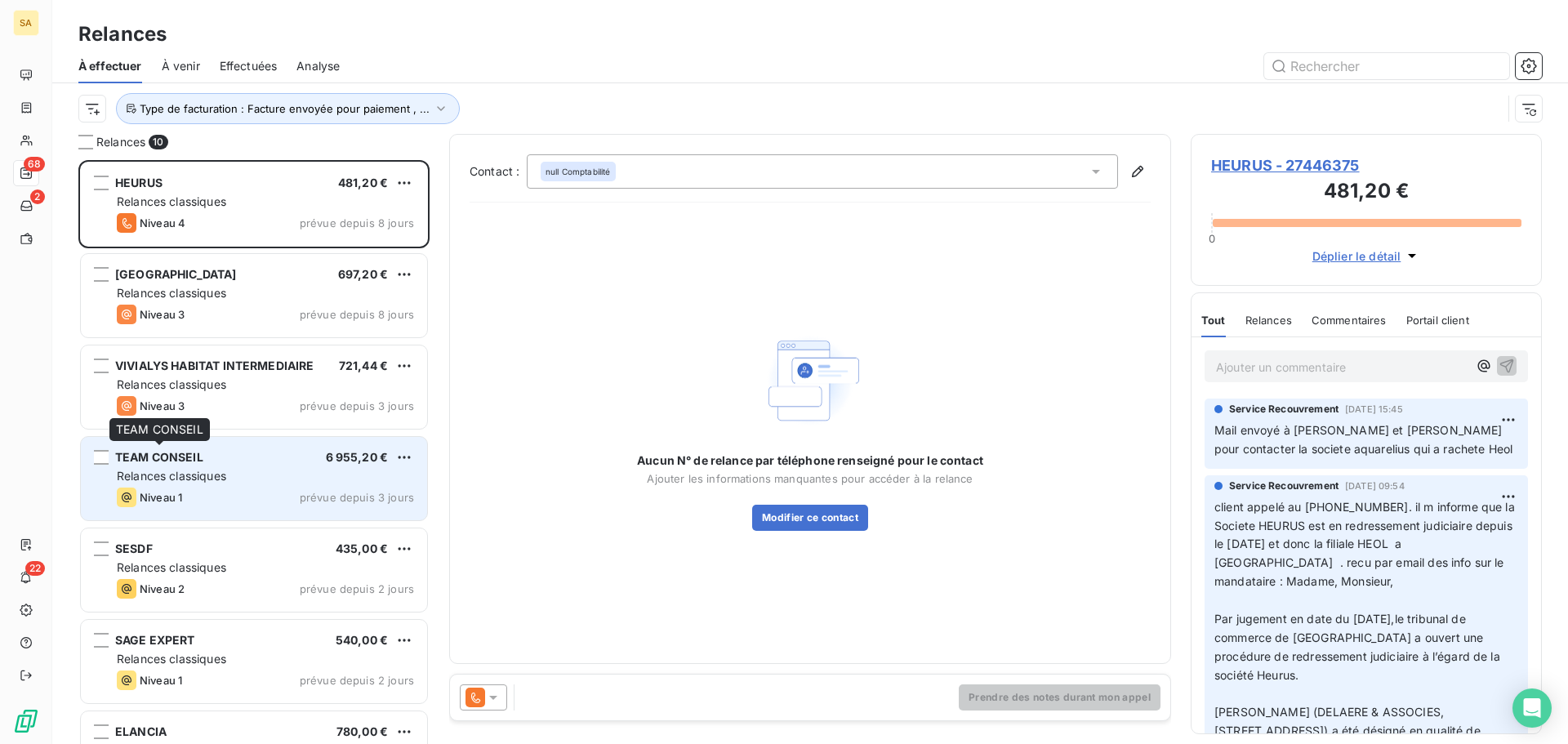
click at [198, 461] on span "TEAM CONSEIL" at bounding box center [159, 456] width 88 height 14
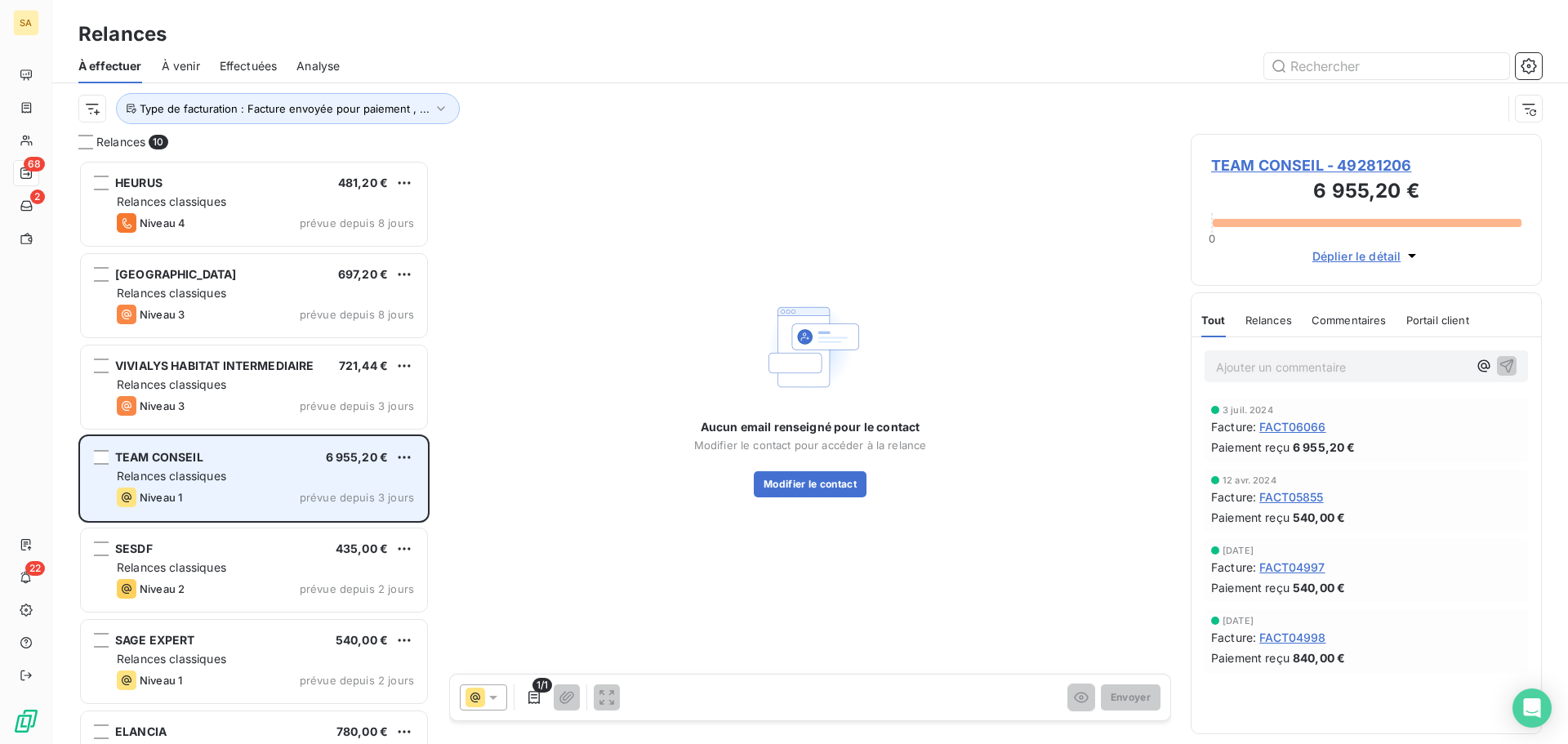
click at [286, 452] on div "TEAM CONSEIL 6 955,20 €" at bounding box center [265, 457] width 297 height 15
click at [286, 453] on div "TEAM CONSEIL 6 955,20 €" at bounding box center [265, 457] width 297 height 15
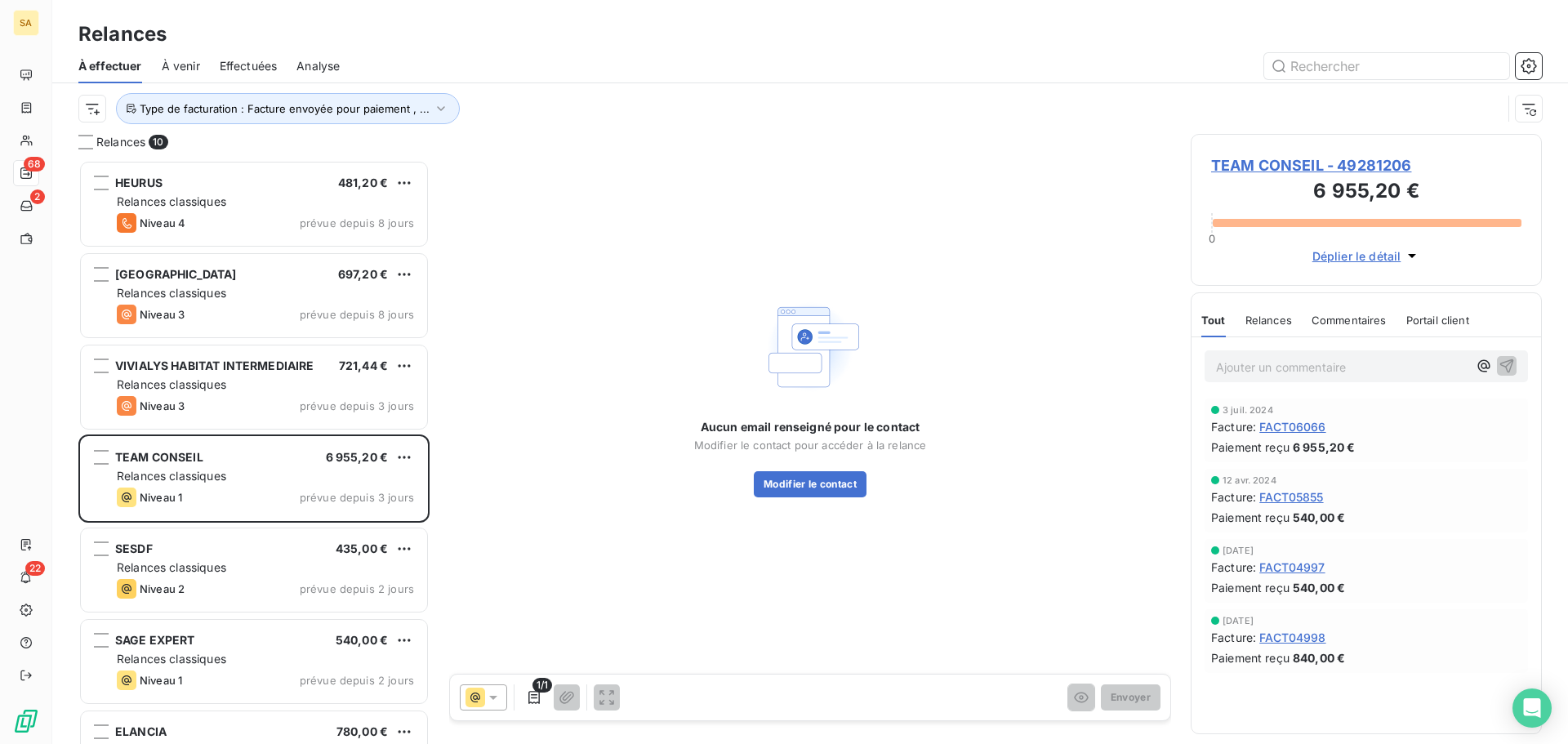
click at [1261, 165] on span "TEAM CONSEIL - 49281206" at bounding box center [1366, 165] width 310 height 22
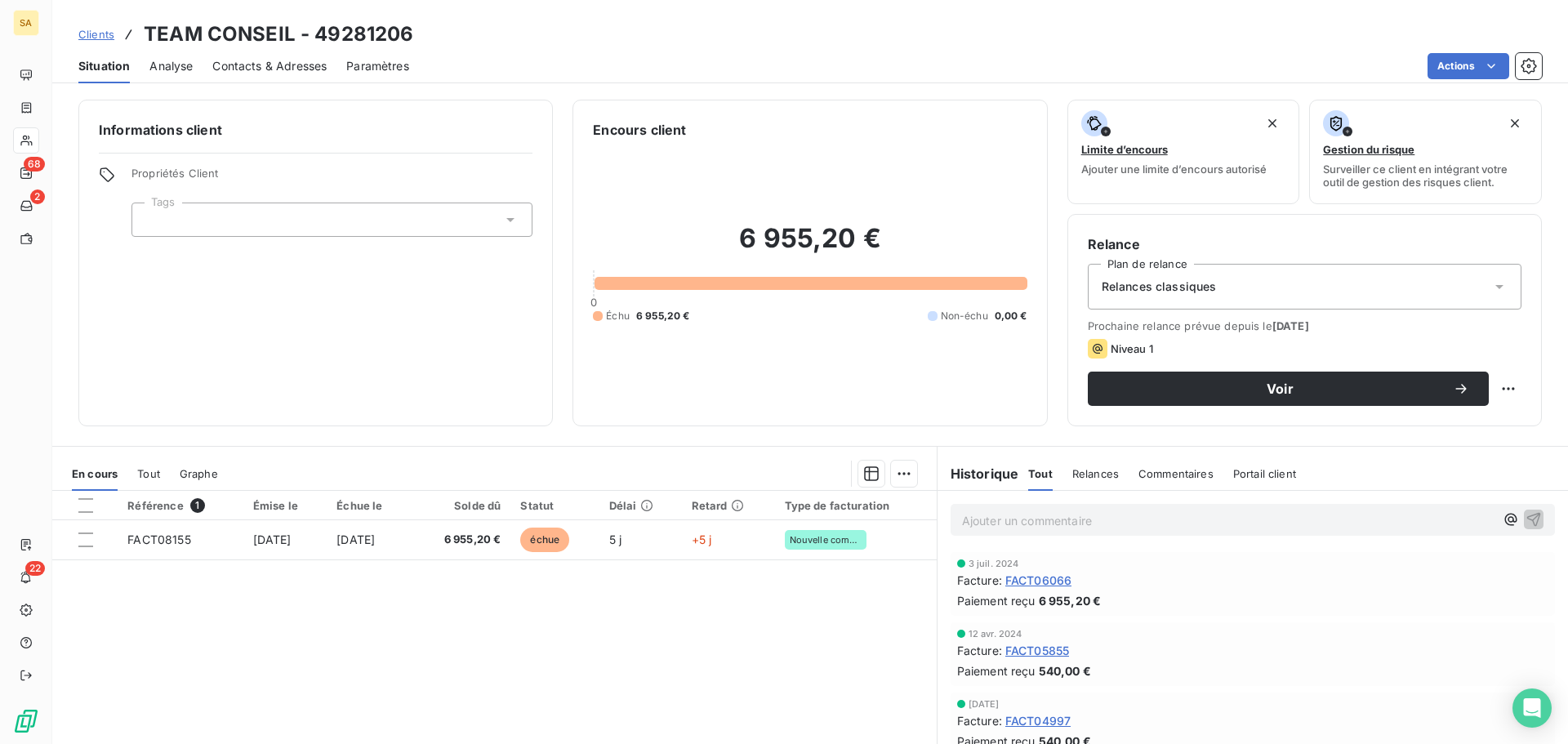
click at [238, 67] on span "Contacts & Adresses" at bounding box center [269, 67] width 114 height 16
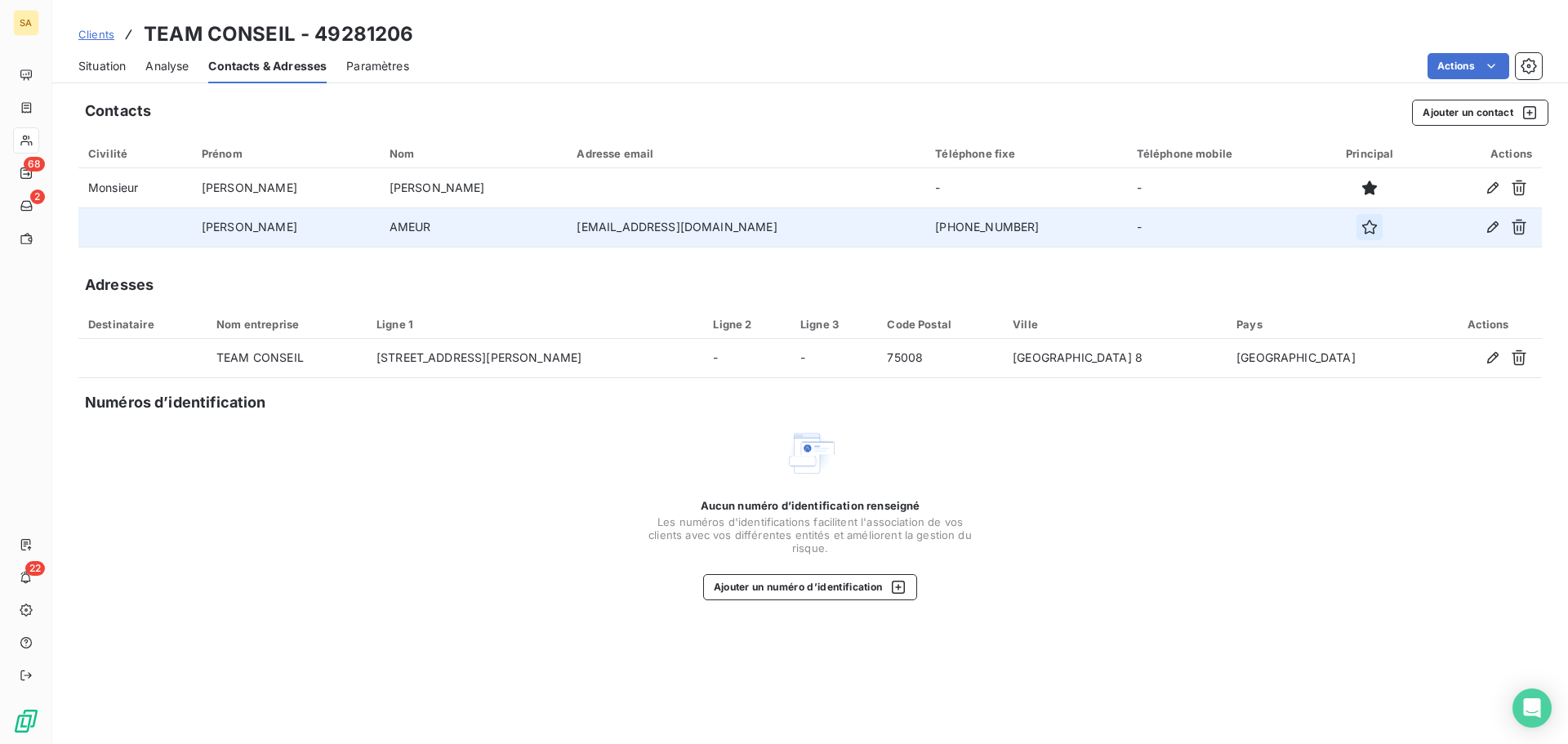
click at [1363, 230] on icon "button" at bounding box center [1370, 227] width 15 height 15
click at [122, 61] on span "Situation" at bounding box center [102, 67] width 47 height 16
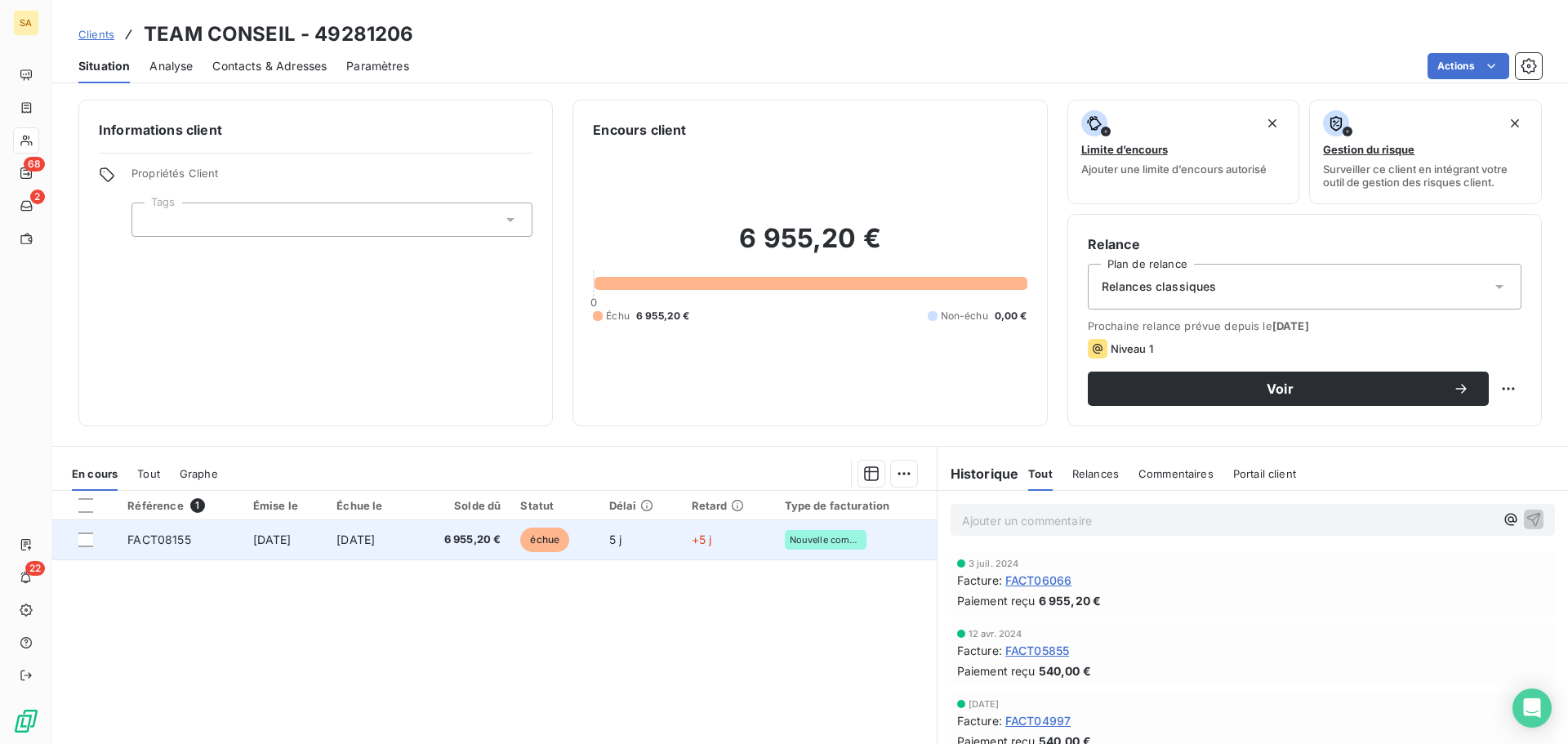
click at [286, 537] on span "[DATE]" at bounding box center [273, 539] width 38 height 14
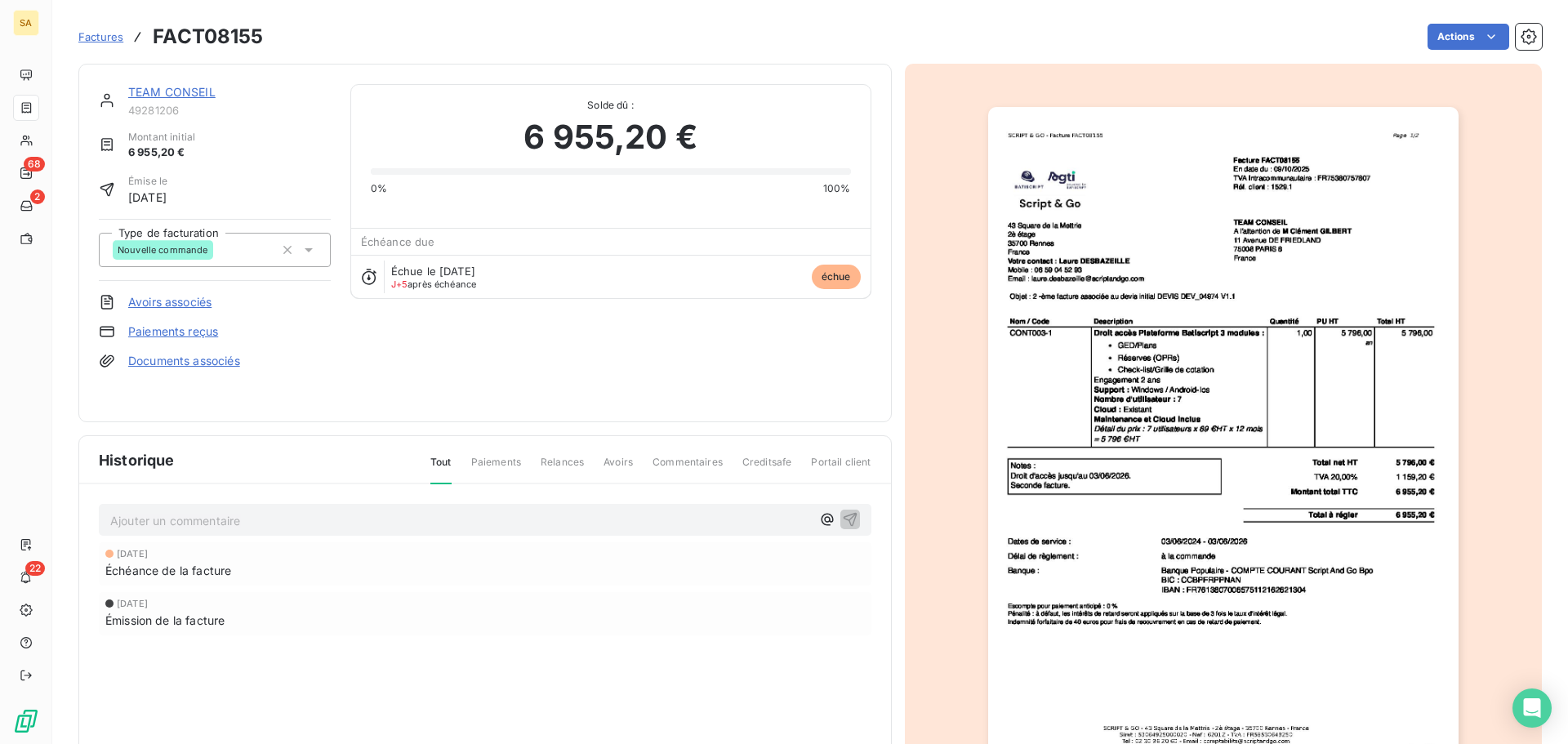
click at [99, 35] on span "Factures" at bounding box center [100, 36] width 45 height 13
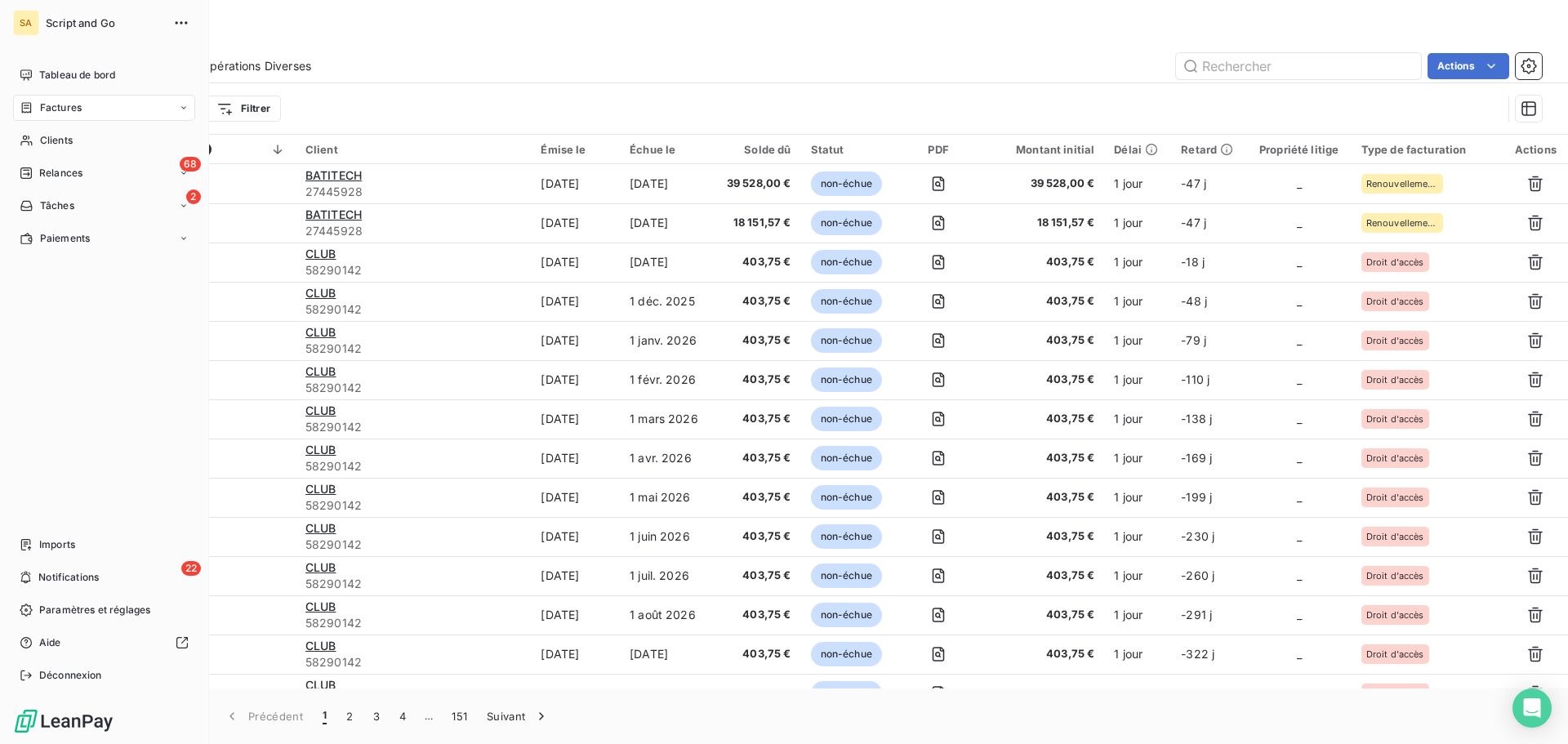
click at [73, 103] on span "Factures" at bounding box center [61, 108] width 42 height 15
click at [65, 284] on nav "Tableau de bord Factures Factures Avoirs Opérations Diverses Clients 68 Relance…" at bounding box center [104, 205] width 182 height 287
click at [73, 272] on span "Relances" at bounding box center [60, 271] width 43 height 15
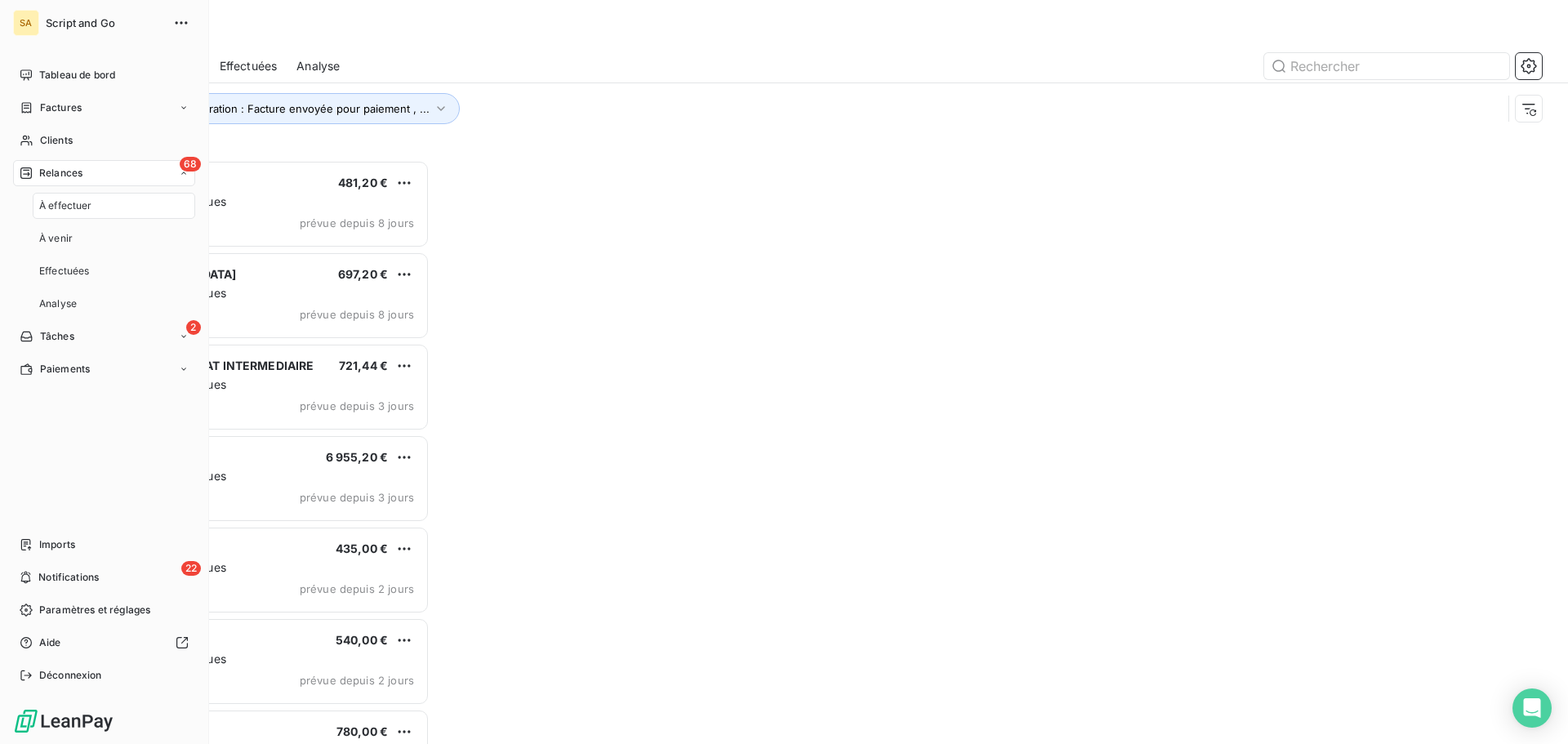
scroll to position [572, 339]
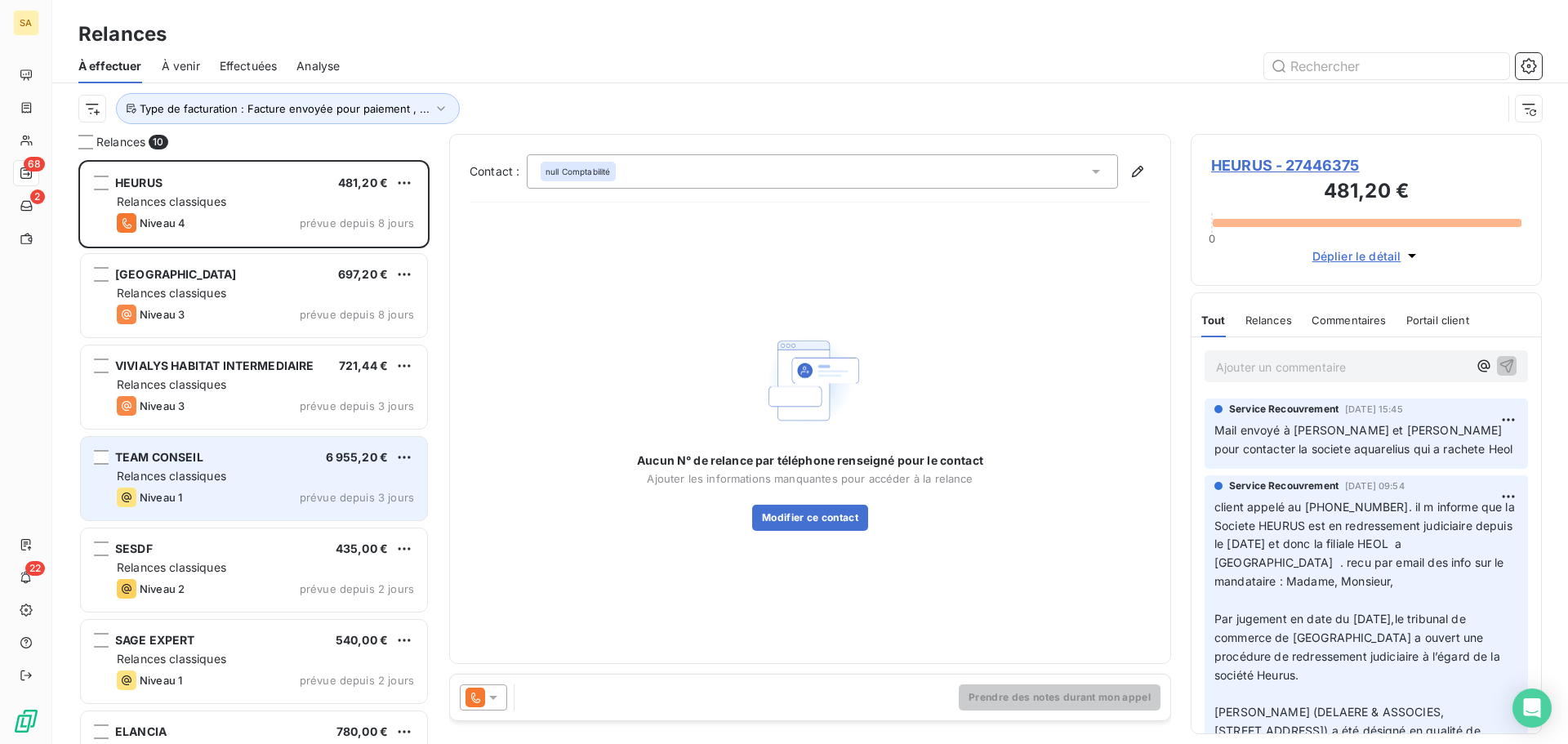
click at [191, 450] on span "TEAM CONSEIL" at bounding box center [159, 456] width 88 height 14
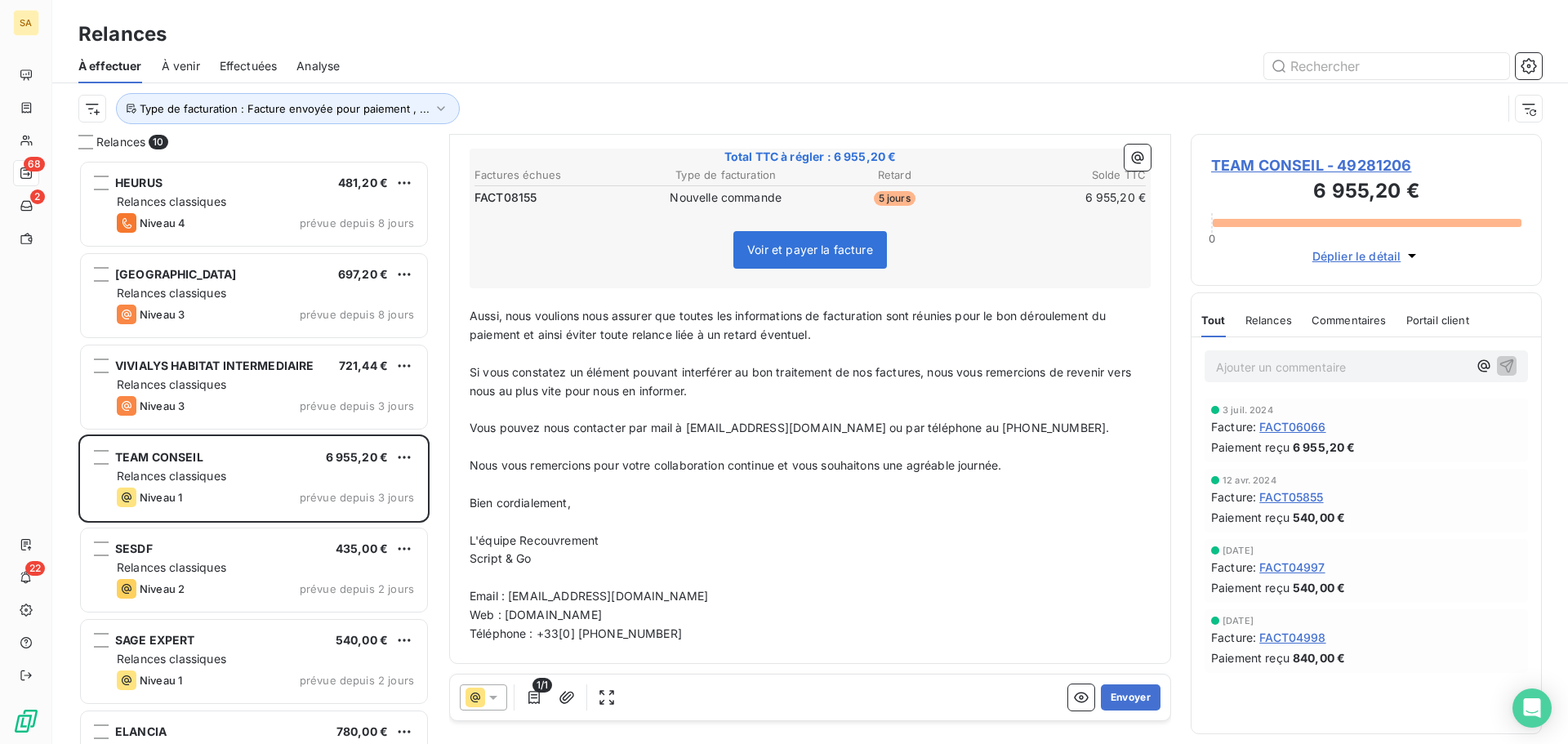
scroll to position [264, 0]
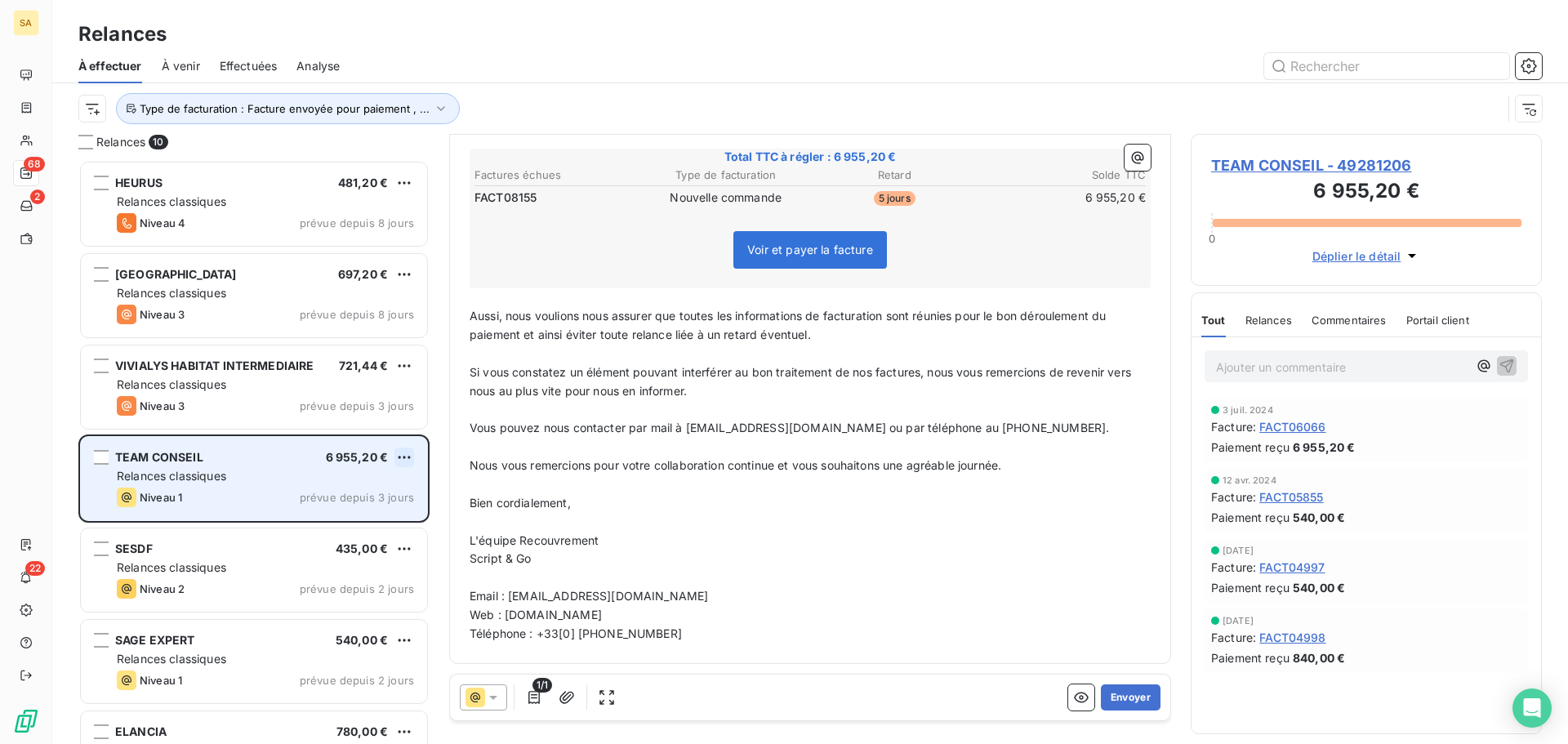
click at [400, 452] on html "SA 68 2 22 Relances À effectuer À venir Effectuées Analyse Type de facturation …" at bounding box center [784, 372] width 1568 height 744
click at [362, 486] on div "Replanifier cette action" at bounding box center [334, 490] width 146 height 26
select select "9"
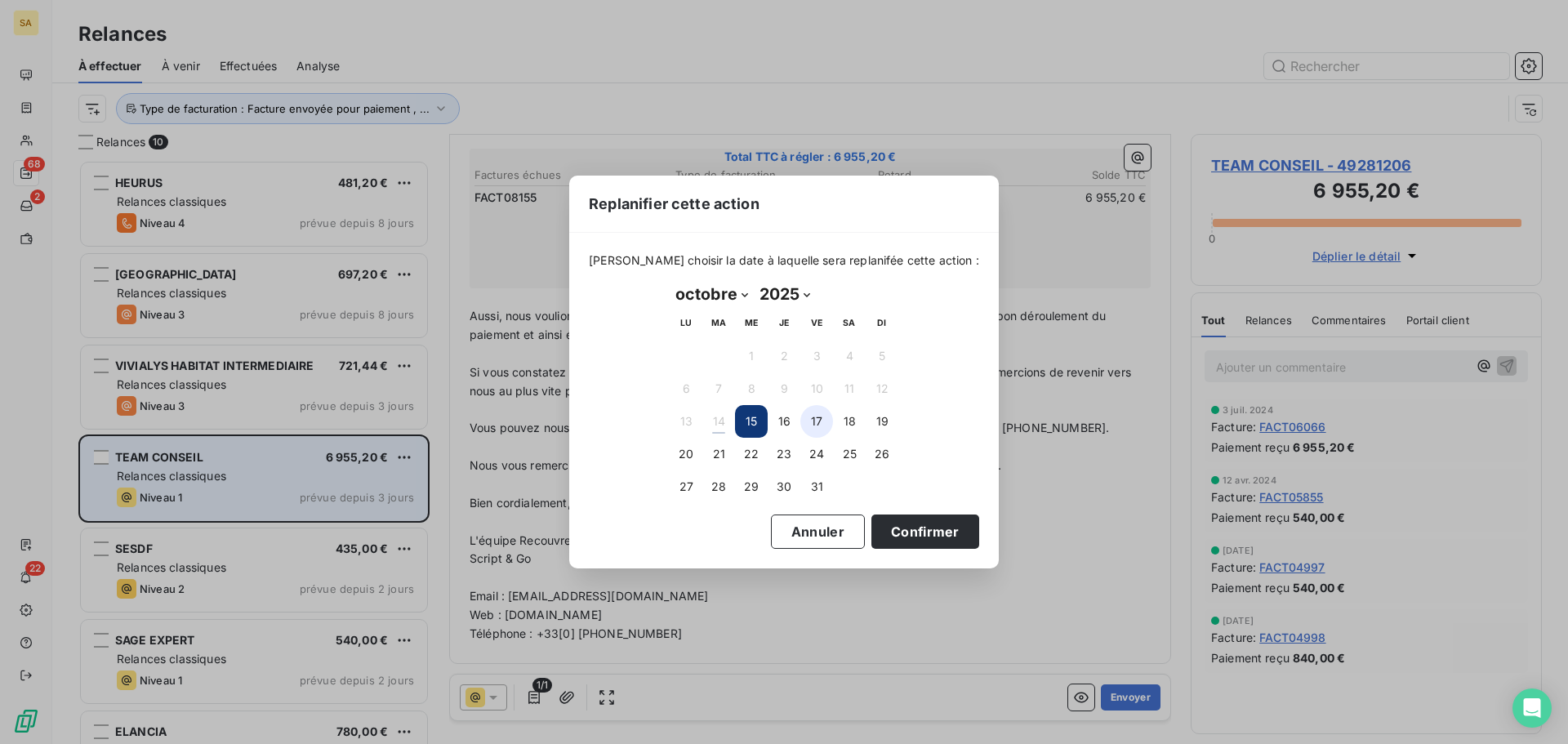
click at [812, 419] on button "17" at bounding box center [817, 421] width 33 height 33
click at [876, 536] on button "Confirmer" at bounding box center [925, 532] width 108 height 35
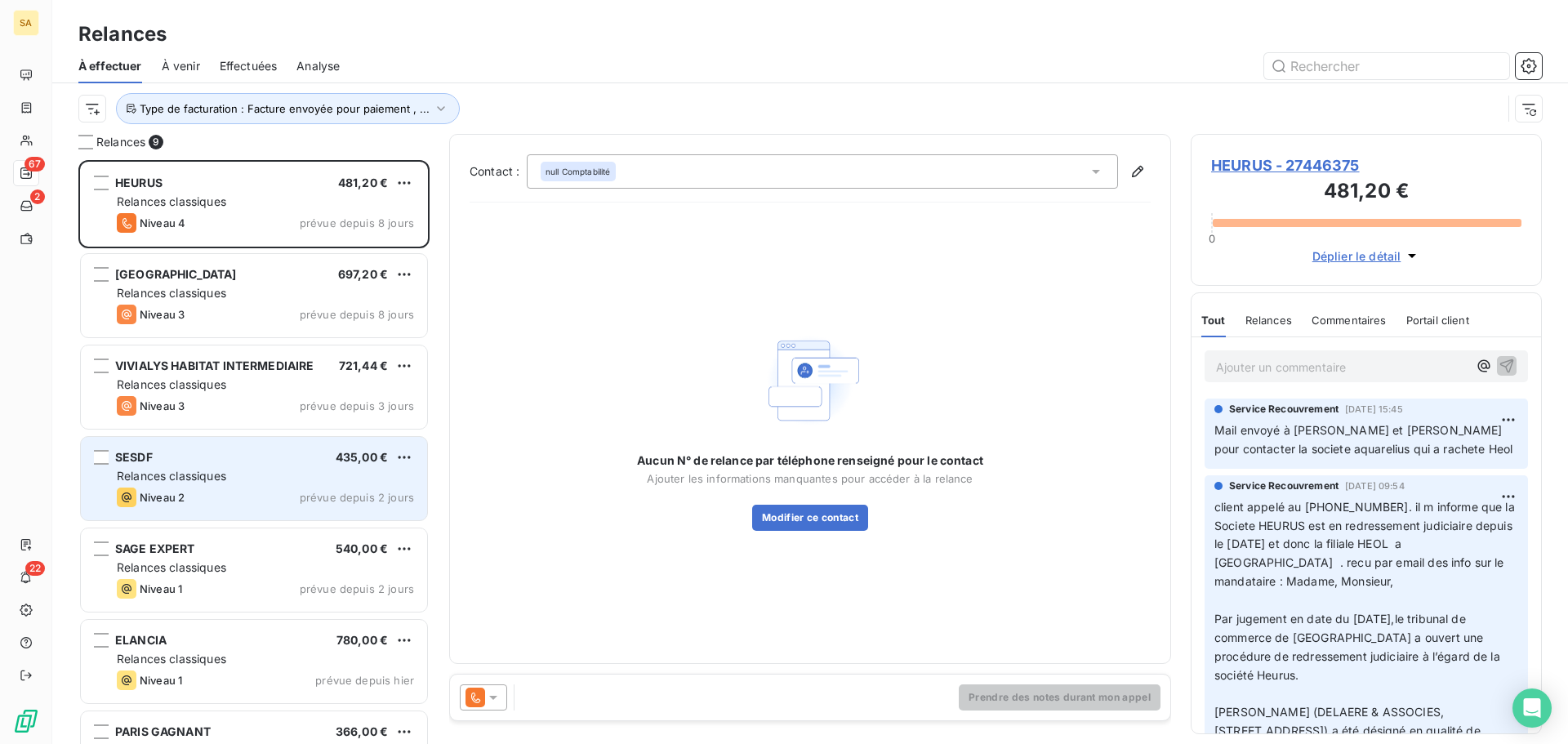
click at [214, 464] on div "SESDF 435,00 €" at bounding box center [265, 457] width 297 height 15
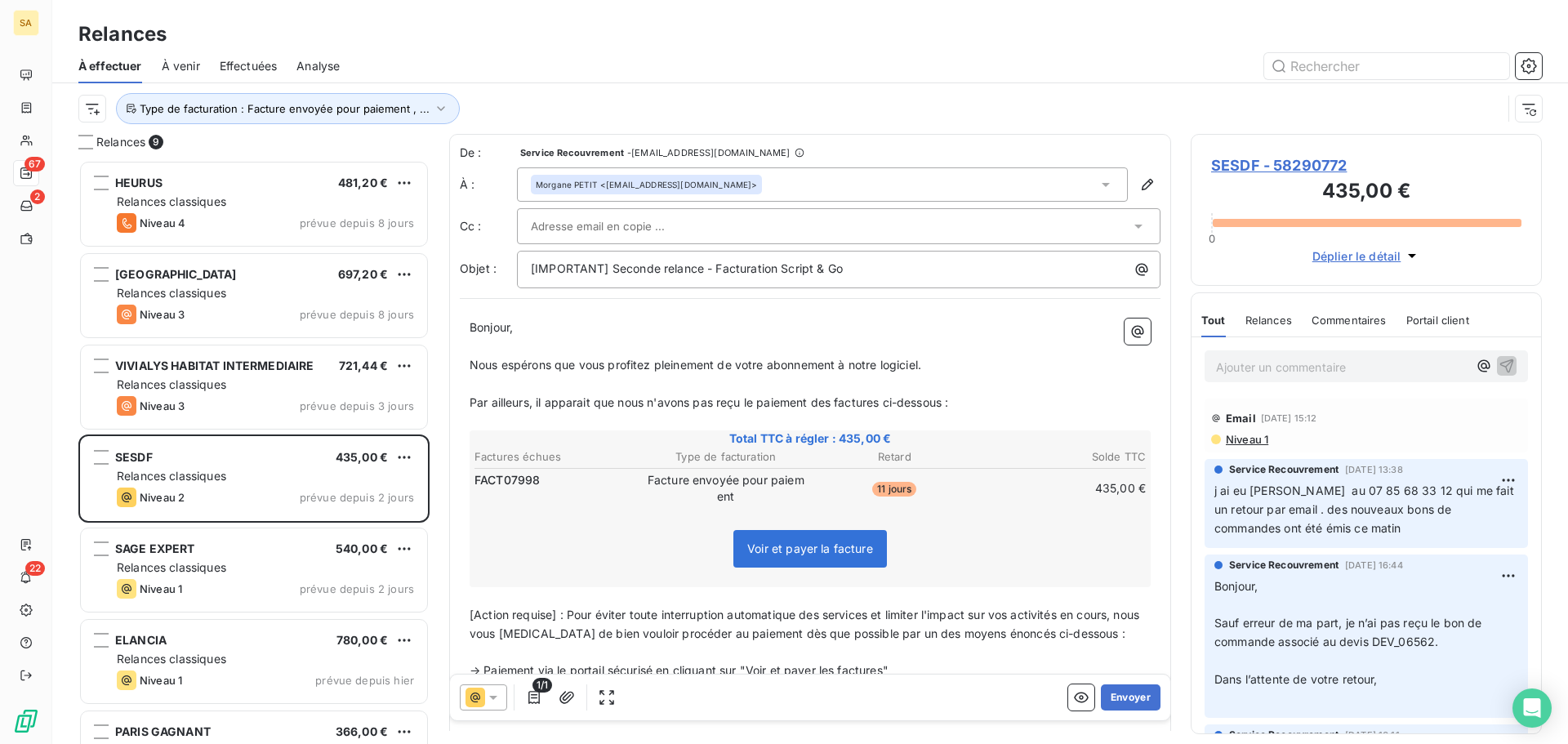
click at [1003, 231] on div at bounding box center [830, 226] width 599 height 25
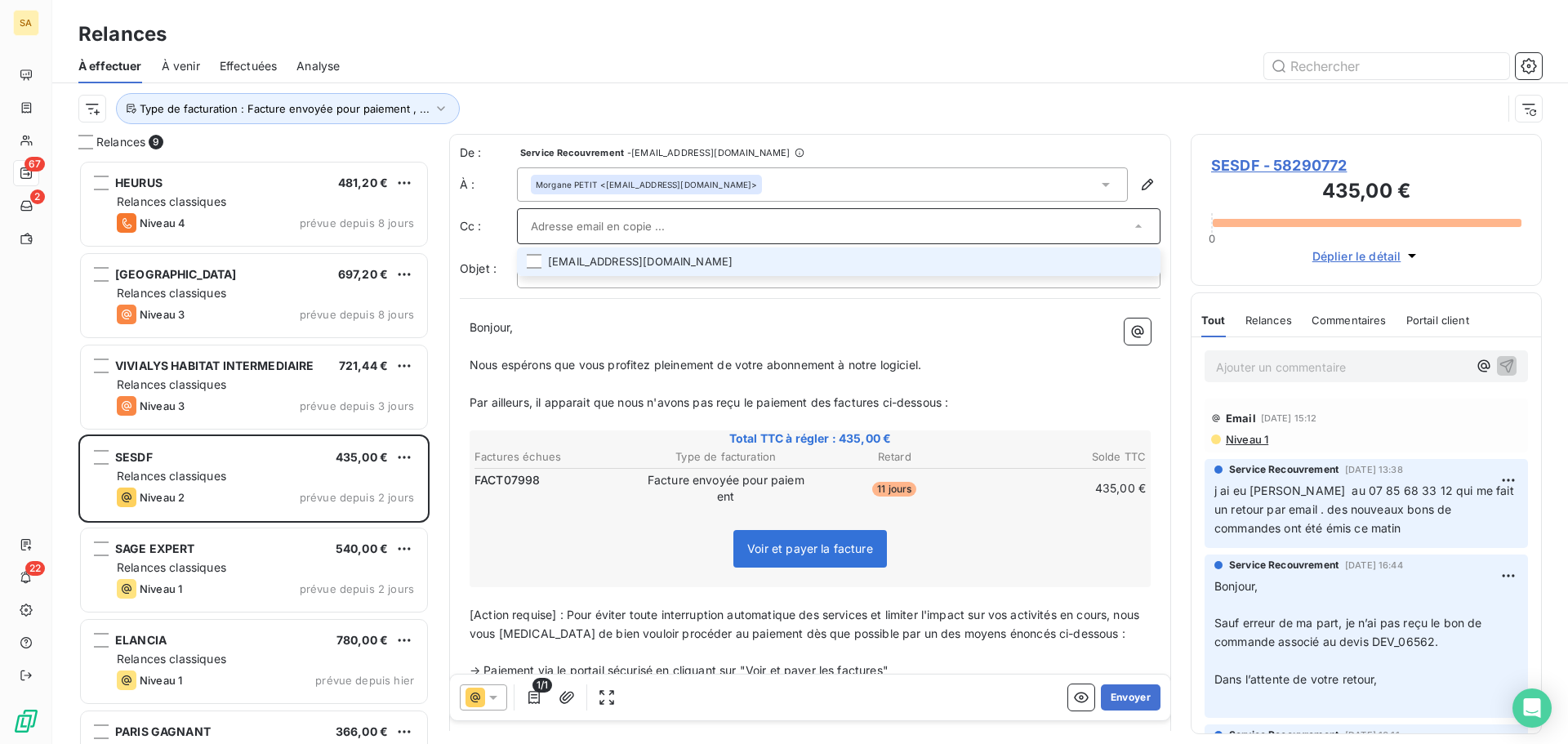
click at [722, 266] on li "[EMAIL_ADDRESS][DOMAIN_NAME]" at bounding box center [839, 261] width 644 height 28
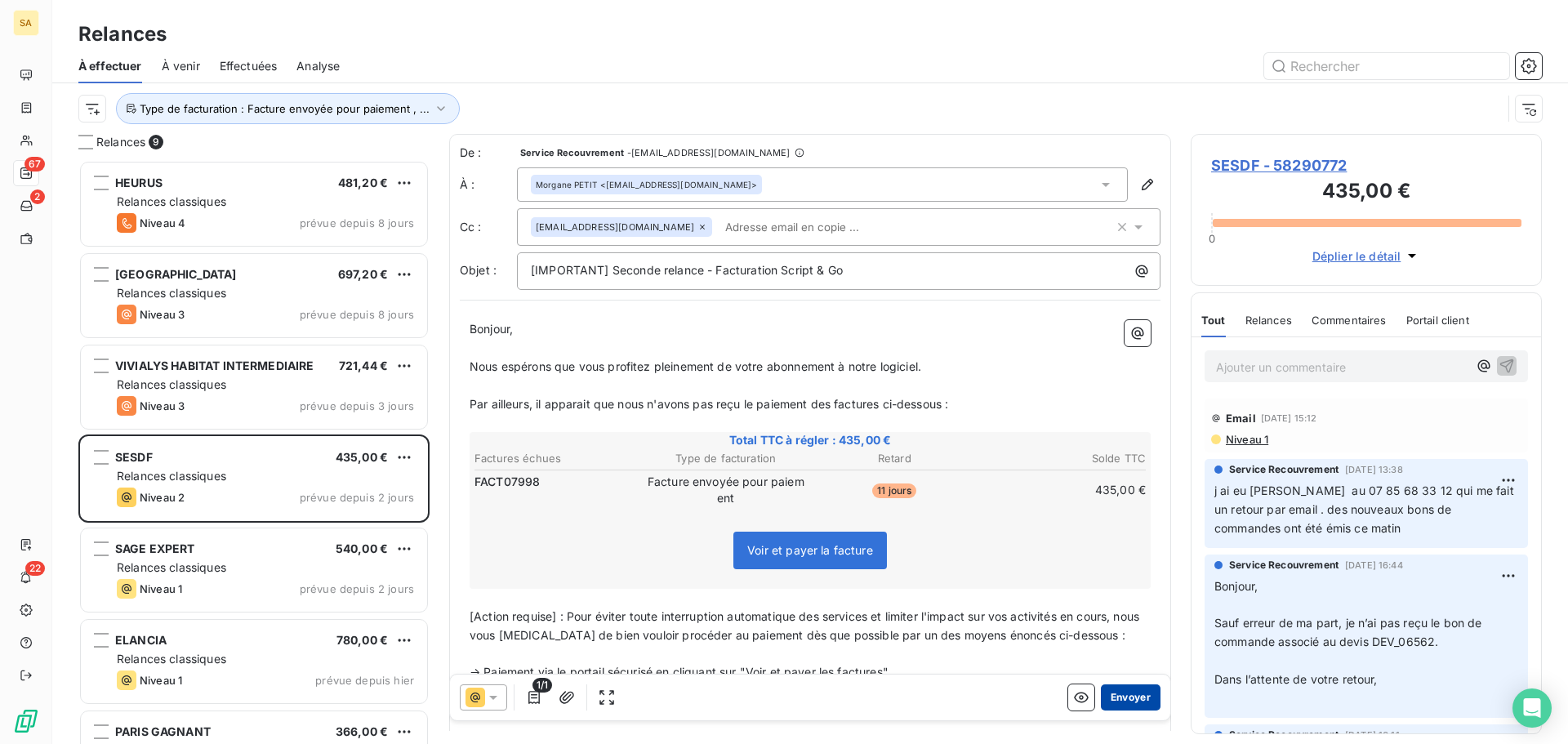
click at [1129, 700] on button "Envoyer" at bounding box center [1130, 697] width 59 height 26
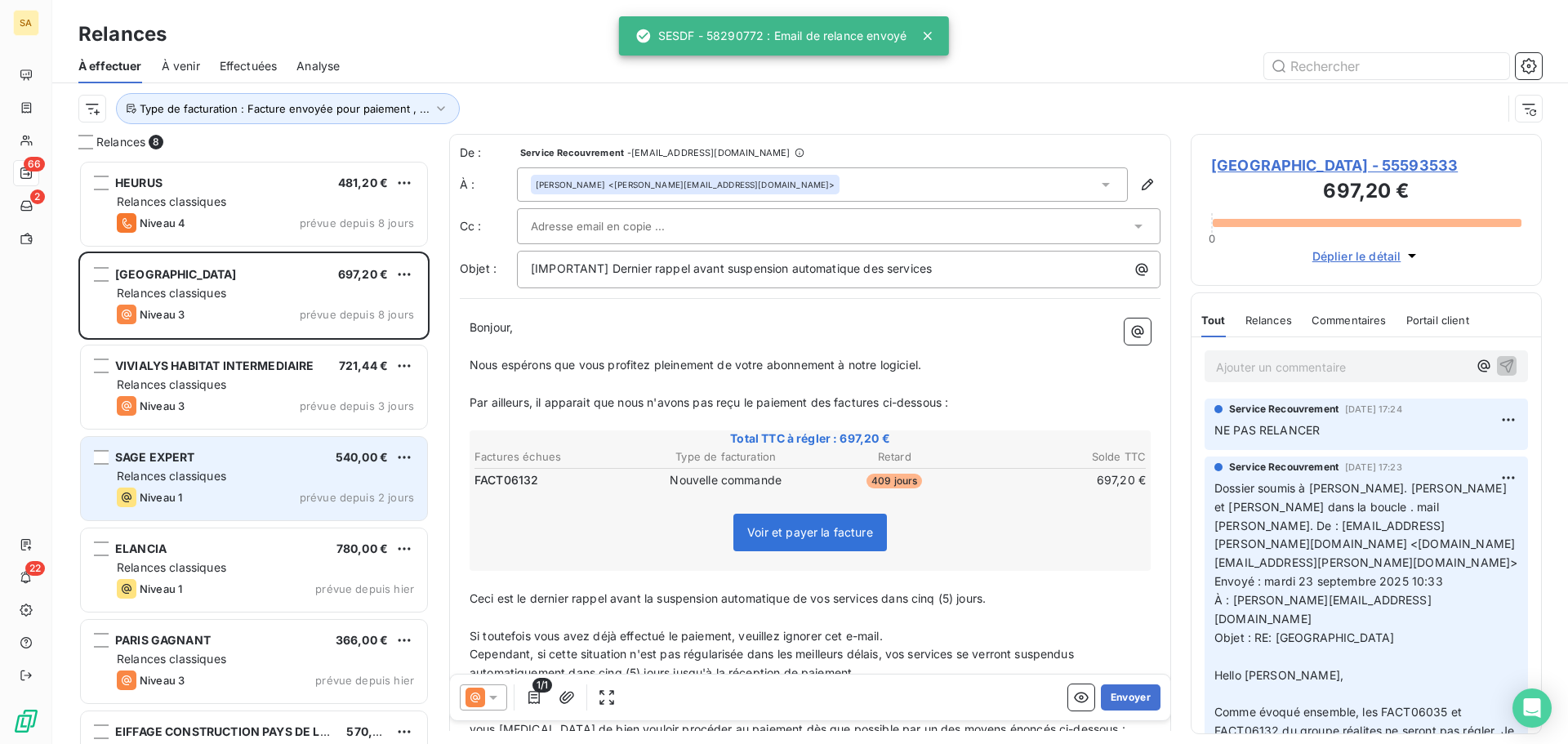
click at [217, 471] on span "Relances classiques" at bounding box center [171, 475] width 109 height 14
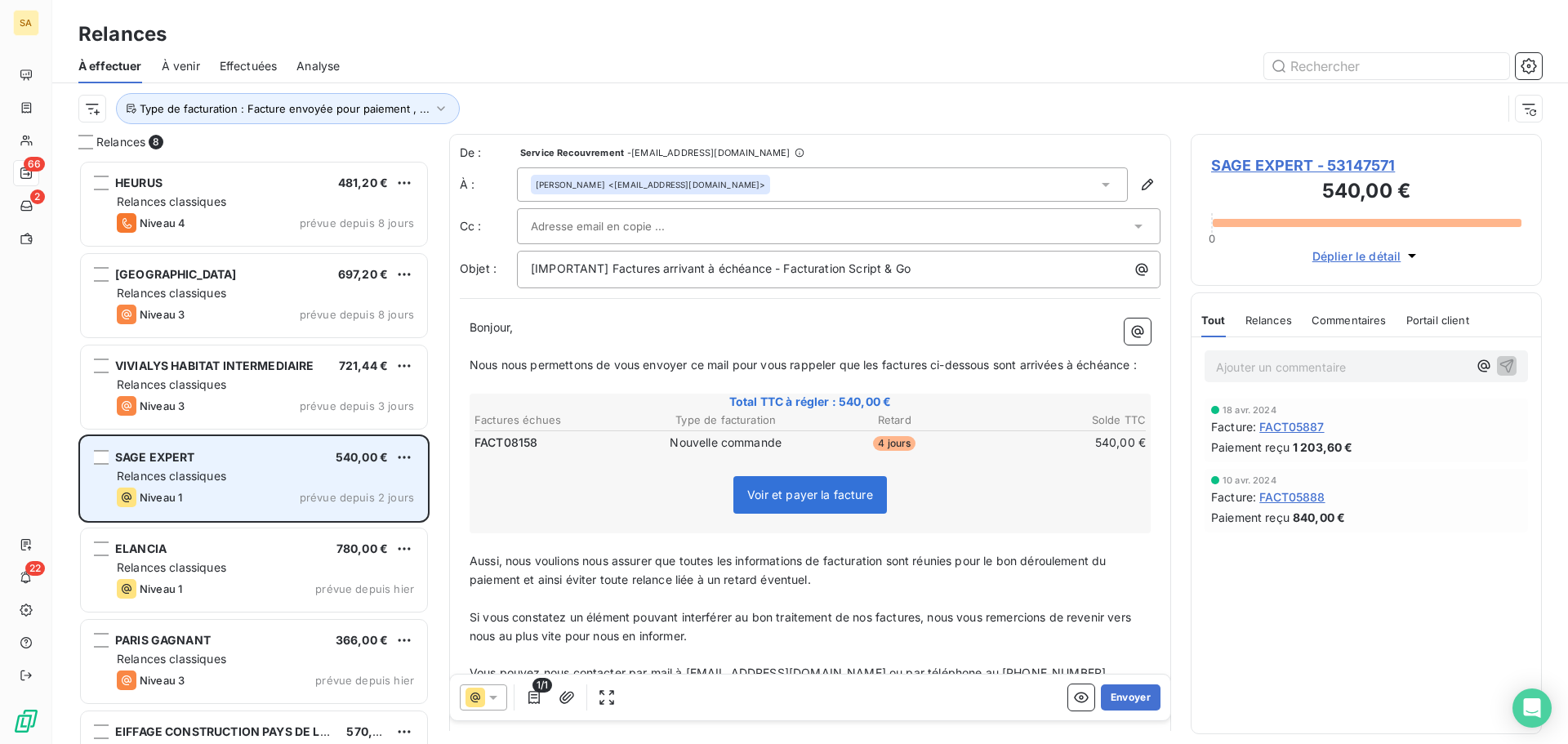
click at [158, 458] on span "SAGE EXPERT" at bounding box center [155, 456] width 80 height 14
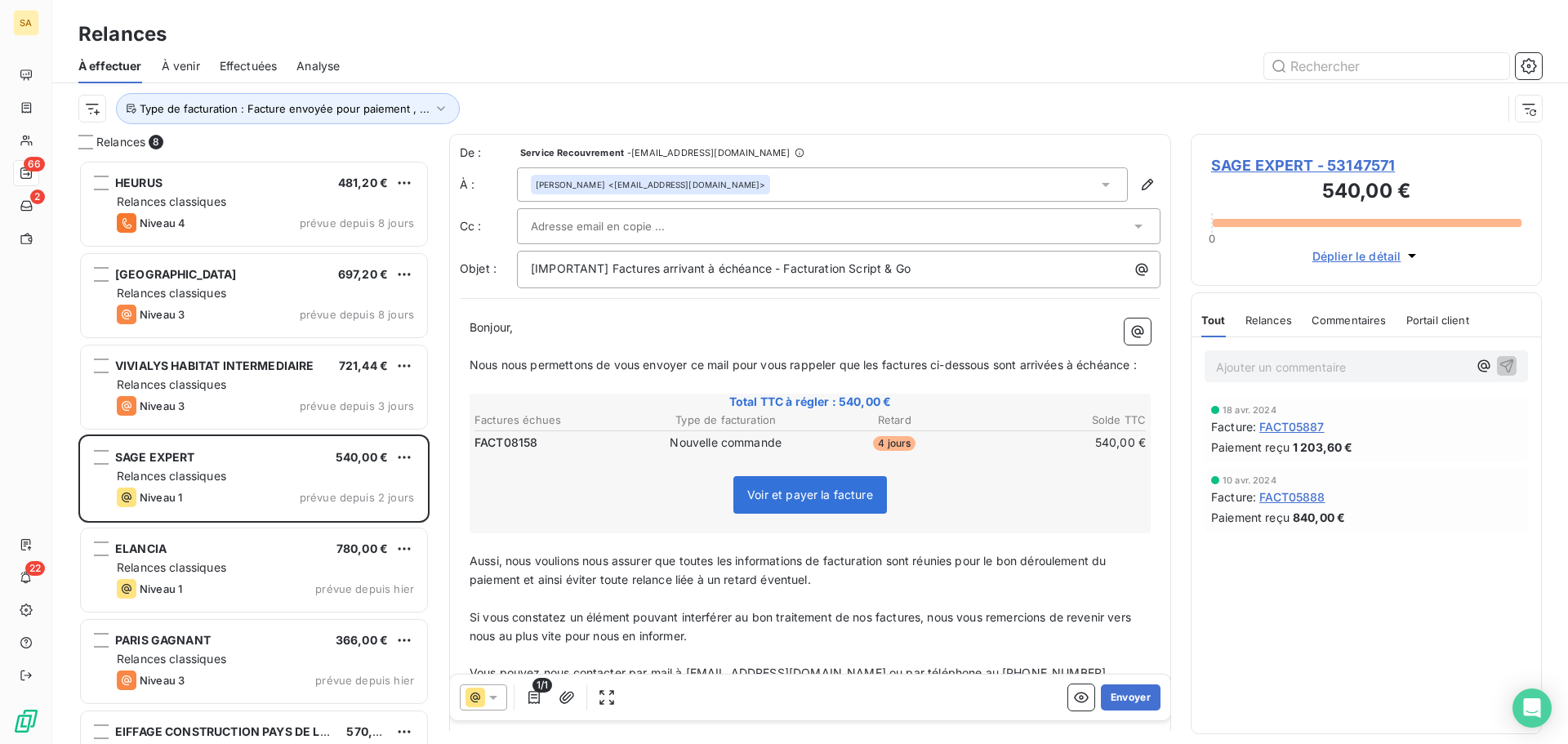
click at [1238, 164] on span "SAGE EXPERT - 53147571" at bounding box center [1366, 165] width 310 height 22
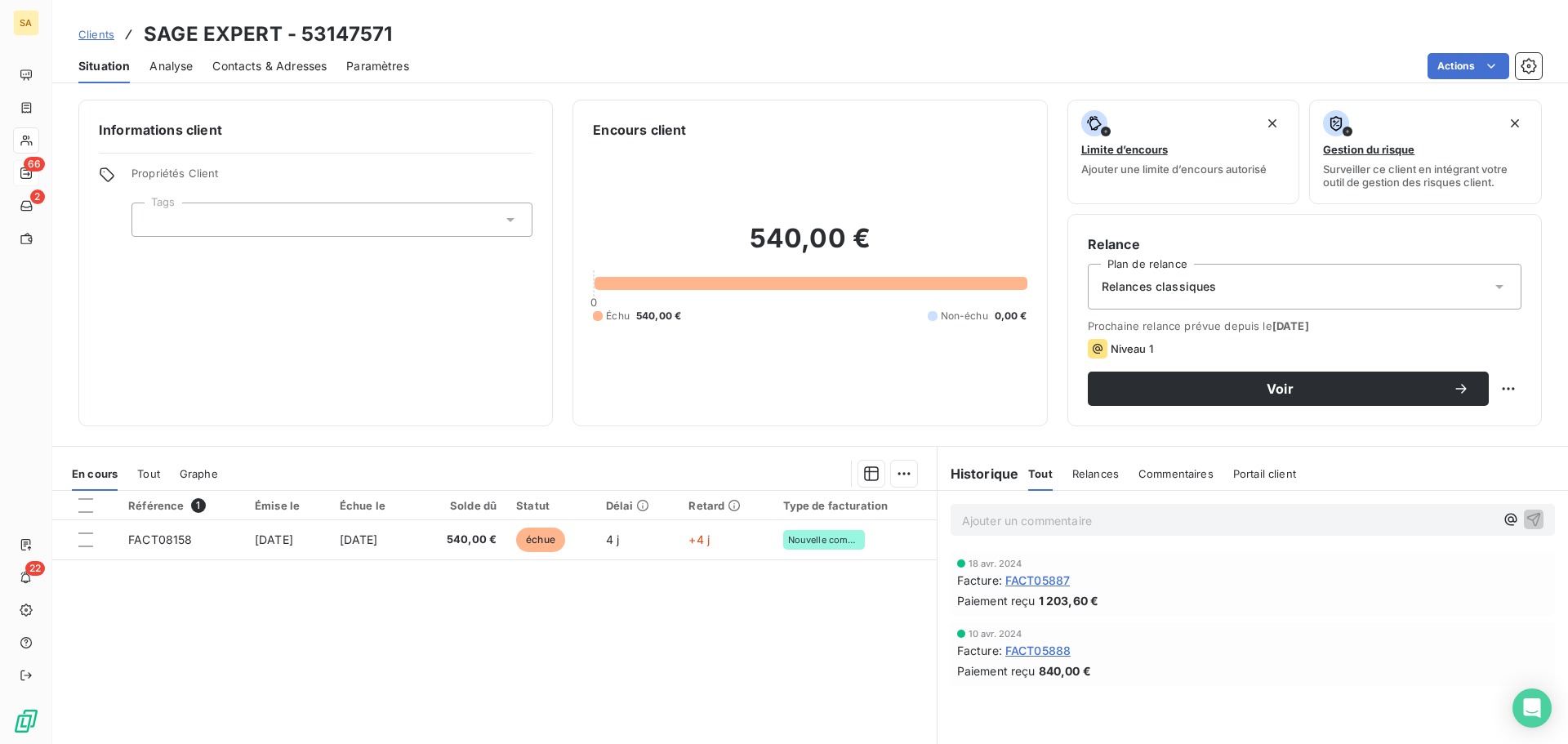
click at [297, 65] on span "Contacts & Adresses" at bounding box center [269, 67] width 114 height 16
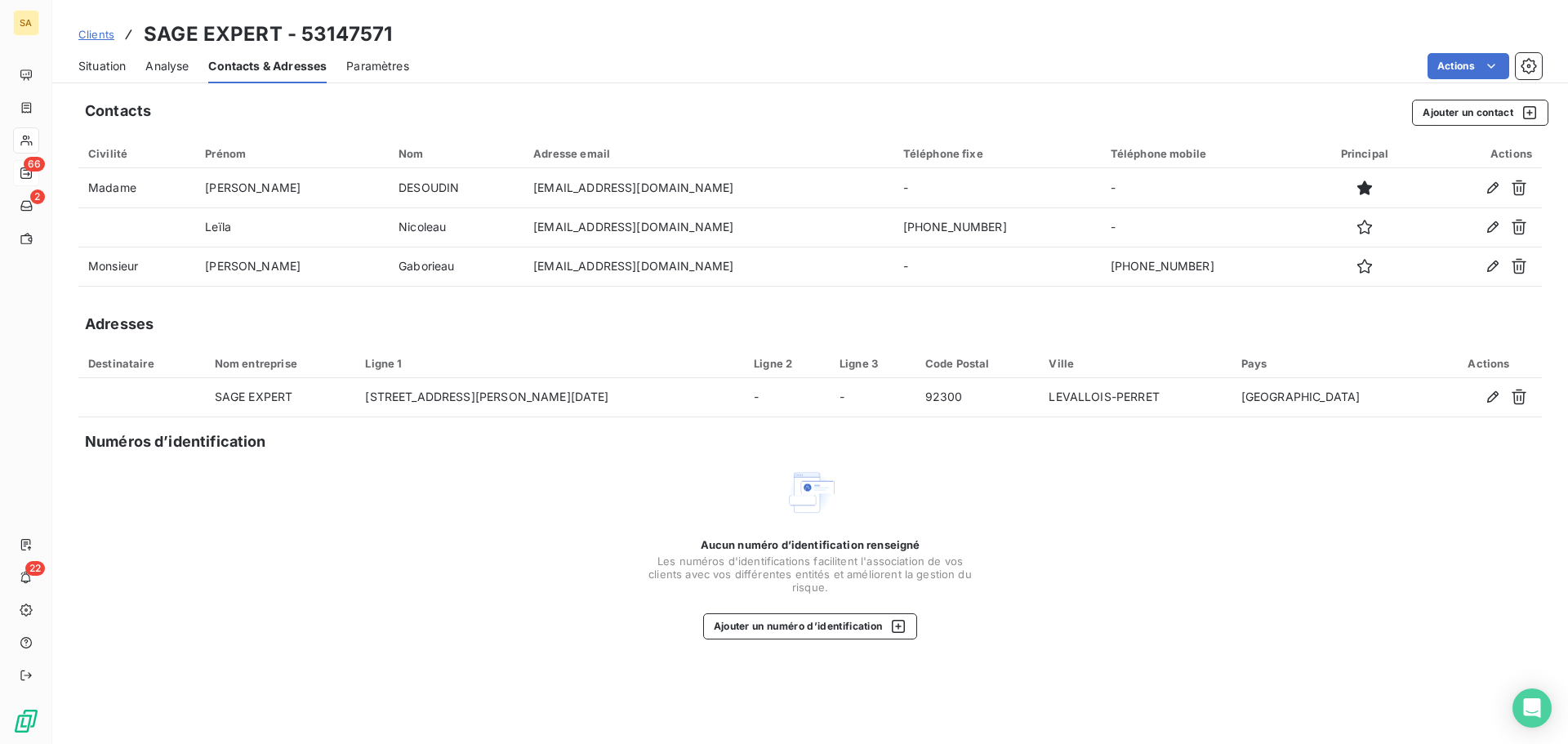
click at [107, 63] on span "Situation" at bounding box center [102, 67] width 47 height 16
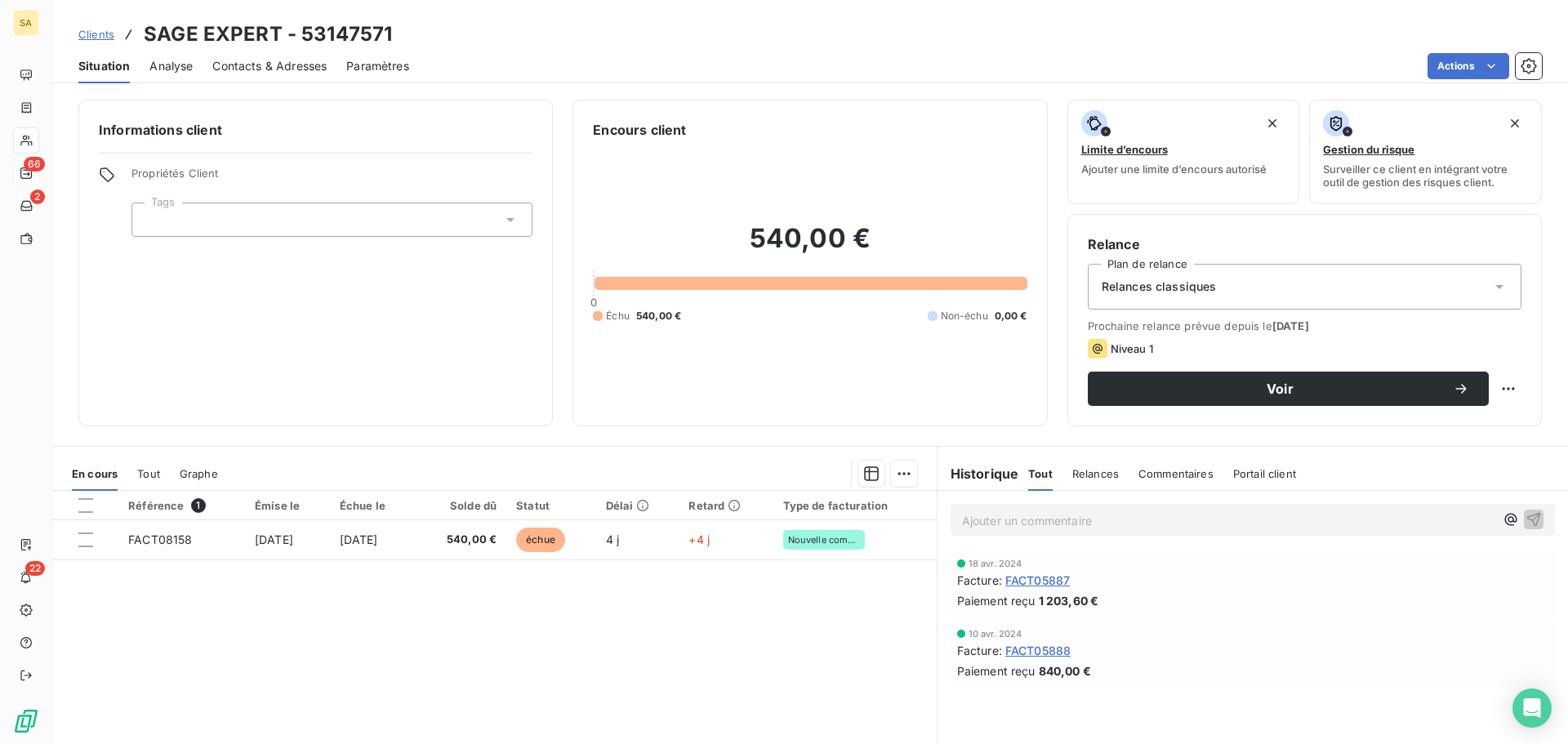
click at [300, 61] on span "Contacts & Adresses" at bounding box center [269, 67] width 114 height 16
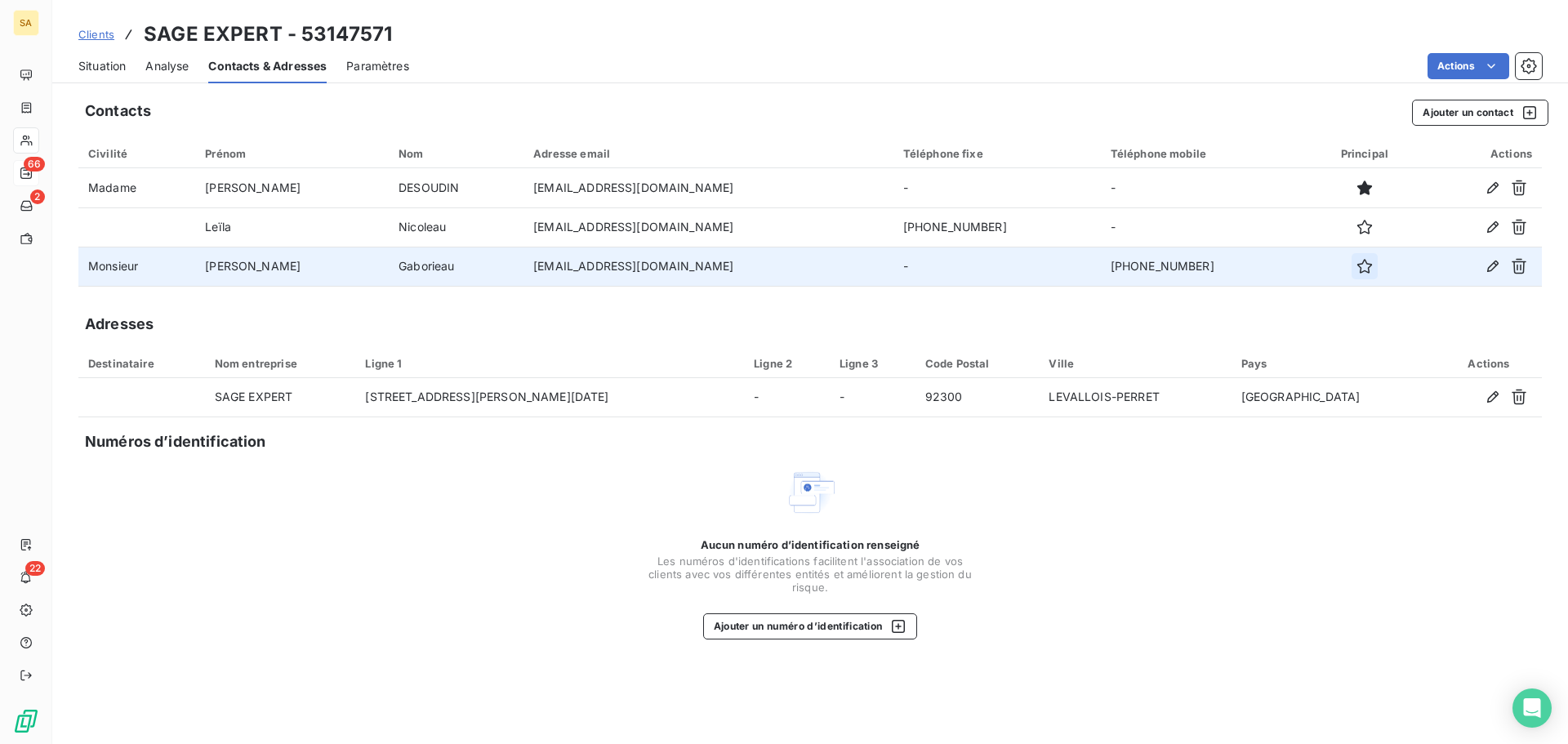
click at [1356, 267] on icon "button" at bounding box center [1365, 266] width 16 height 16
click at [109, 68] on span "Situation" at bounding box center [102, 67] width 47 height 16
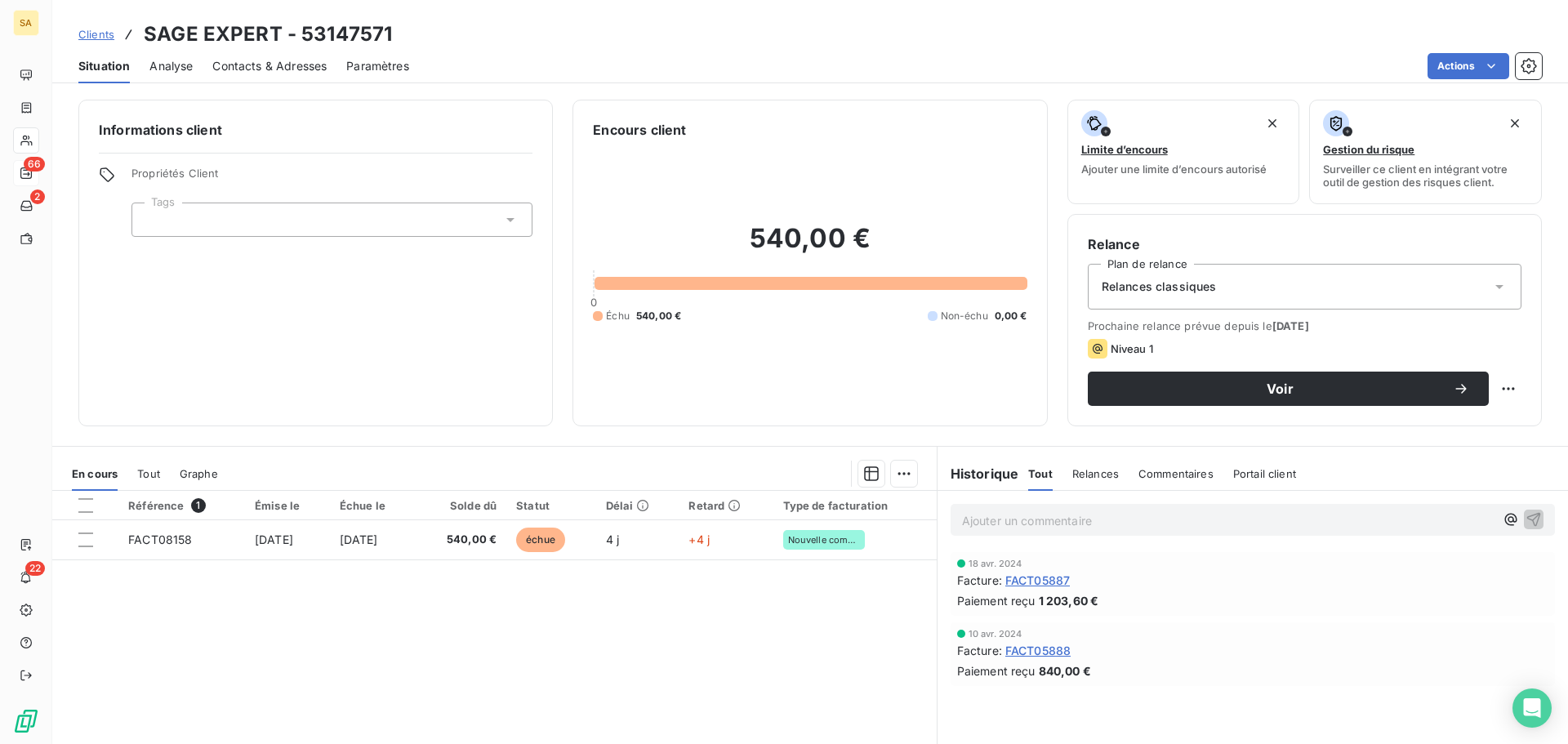
drag, startPoint x: 231, startPoint y: 67, endPoint x: 250, endPoint y: 96, distance: 34.7
click at [250, 96] on div "Clients SAGE EXPERT - 53147571 Situation Analyse Contacts & Adresses Paramètres…" at bounding box center [810, 372] width 1516 height 744
click at [103, 31] on span "Clients" at bounding box center [96, 34] width 36 height 13
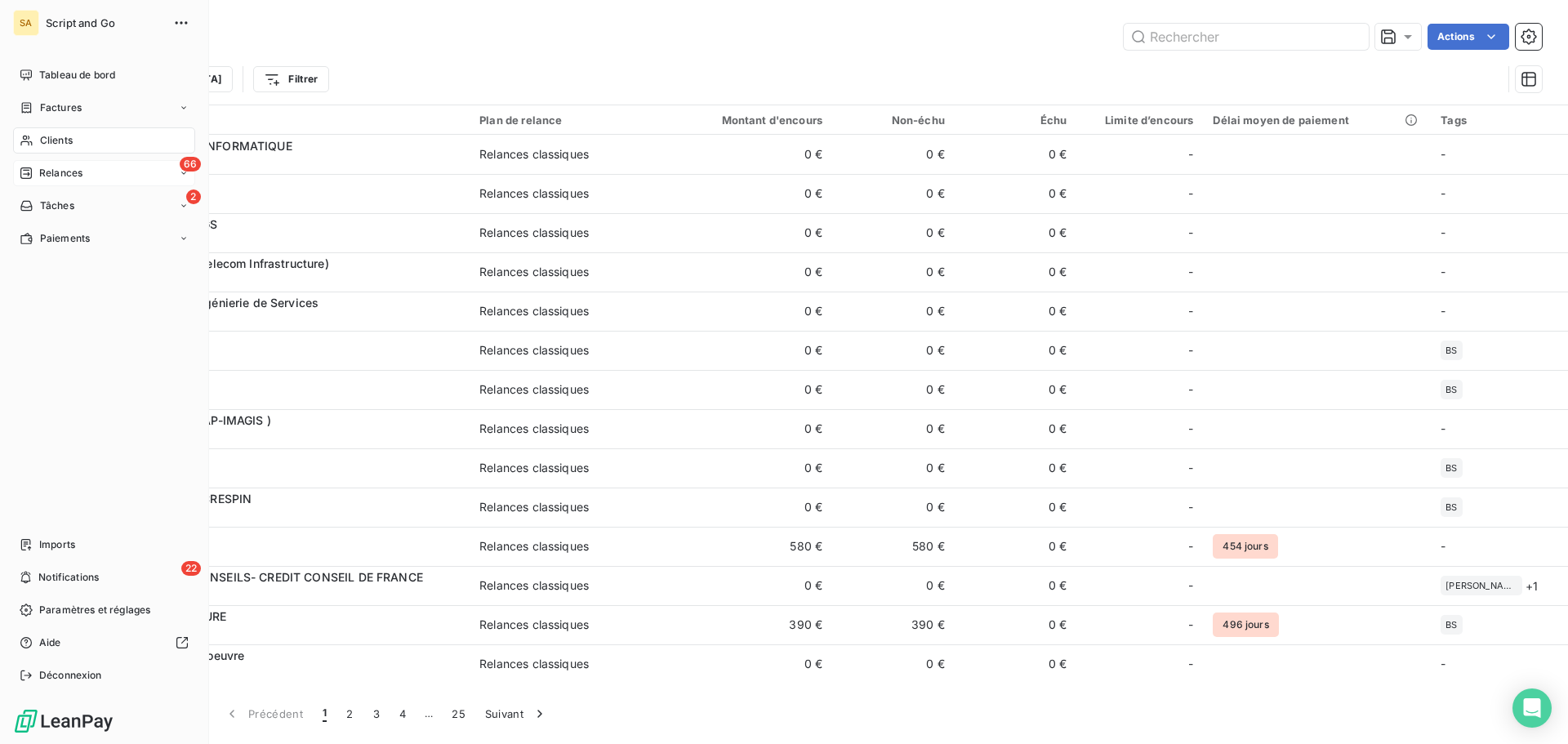
click at [10, 173] on div "SA Script and Go Tableau de bord Factures Clients 66 Relances 2 Tâches Paiement…" at bounding box center [104, 372] width 209 height 744
click at [36, 170] on div "Relances" at bounding box center [50, 173] width 63 height 15
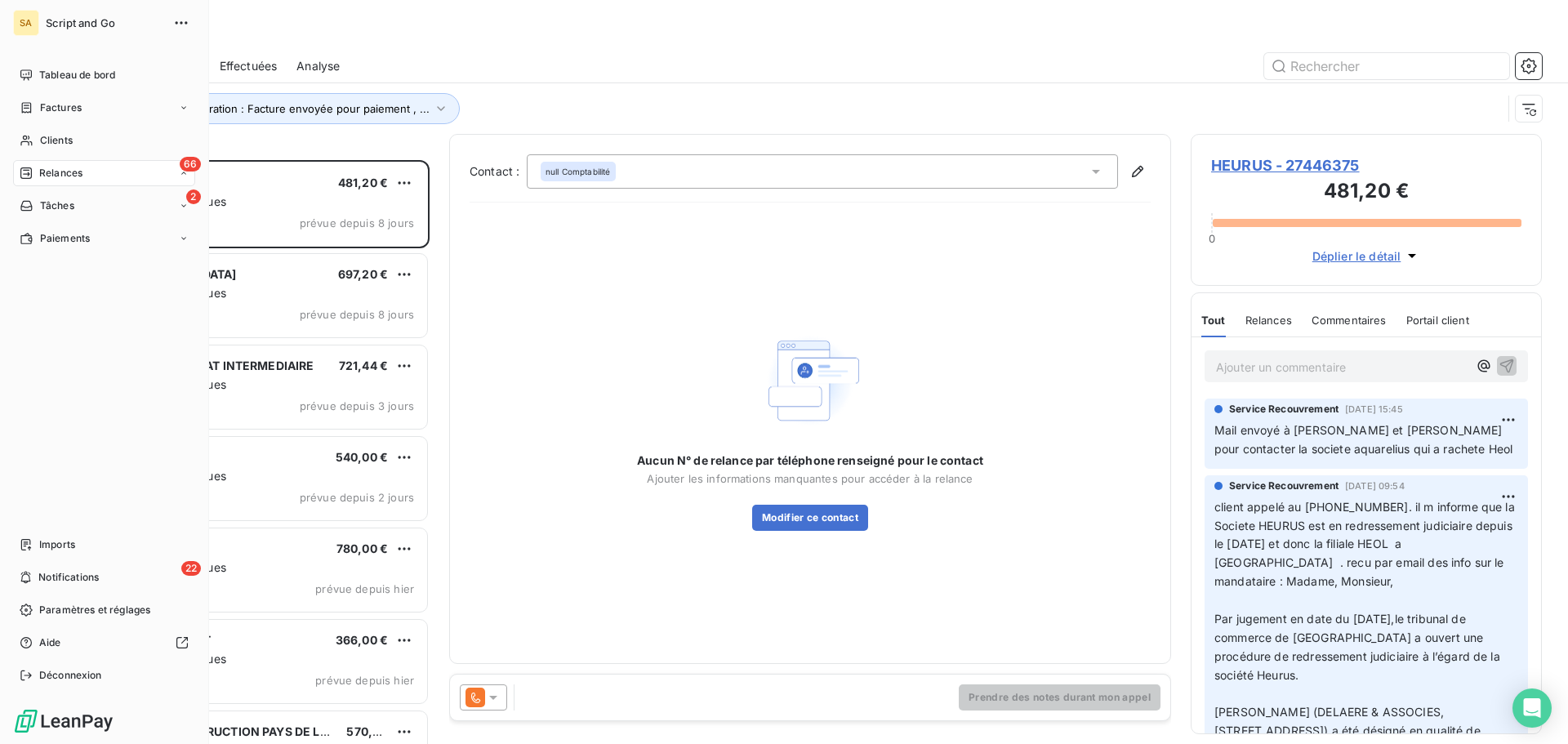
scroll to position [572, 339]
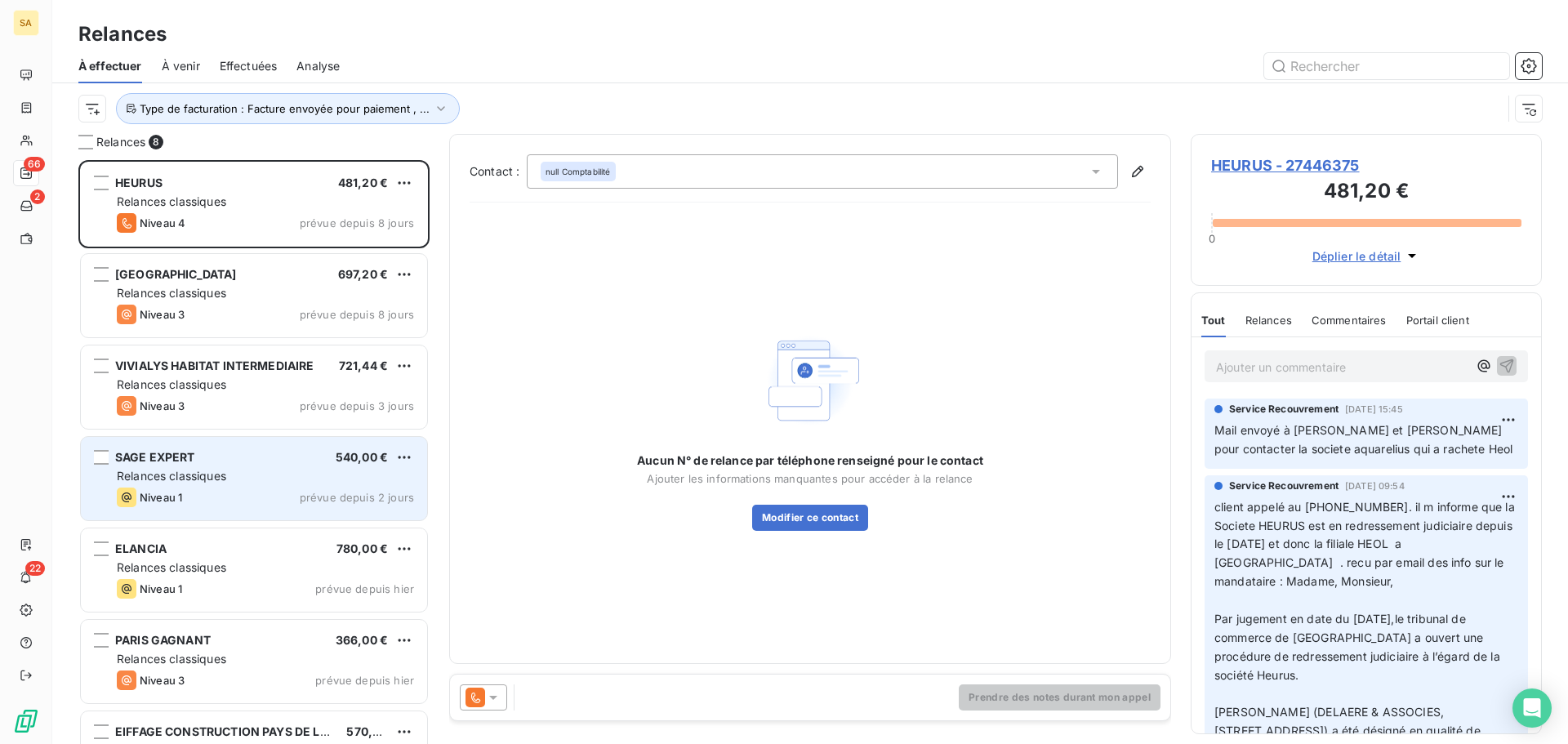
click at [225, 491] on div "Niveau 1 prévue depuis 2 jours" at bounding box center [265, 497] width 297 height 19
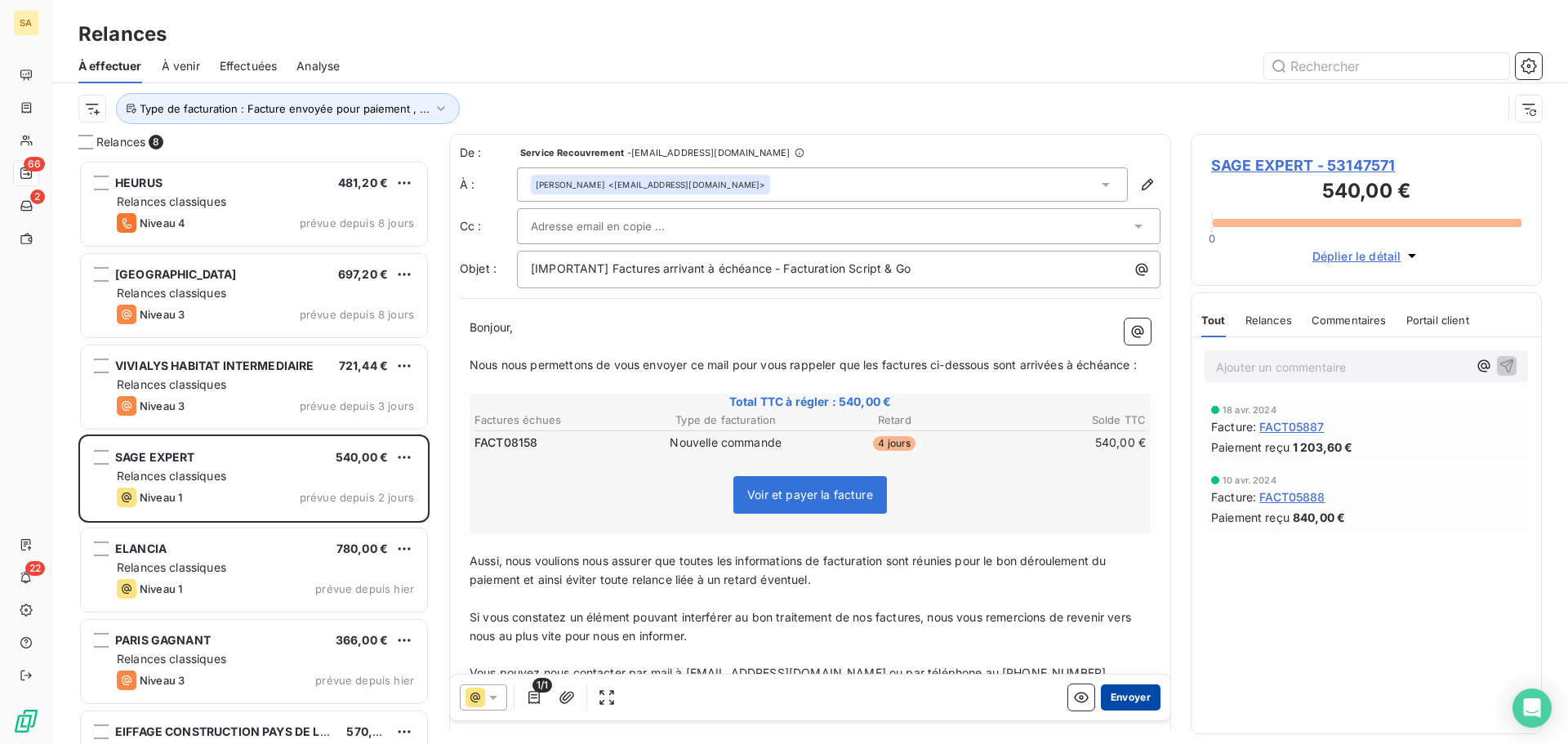
click at [1121, 698] on button "Envoyer" at bounding box center [1130, 697] width 59 height 26
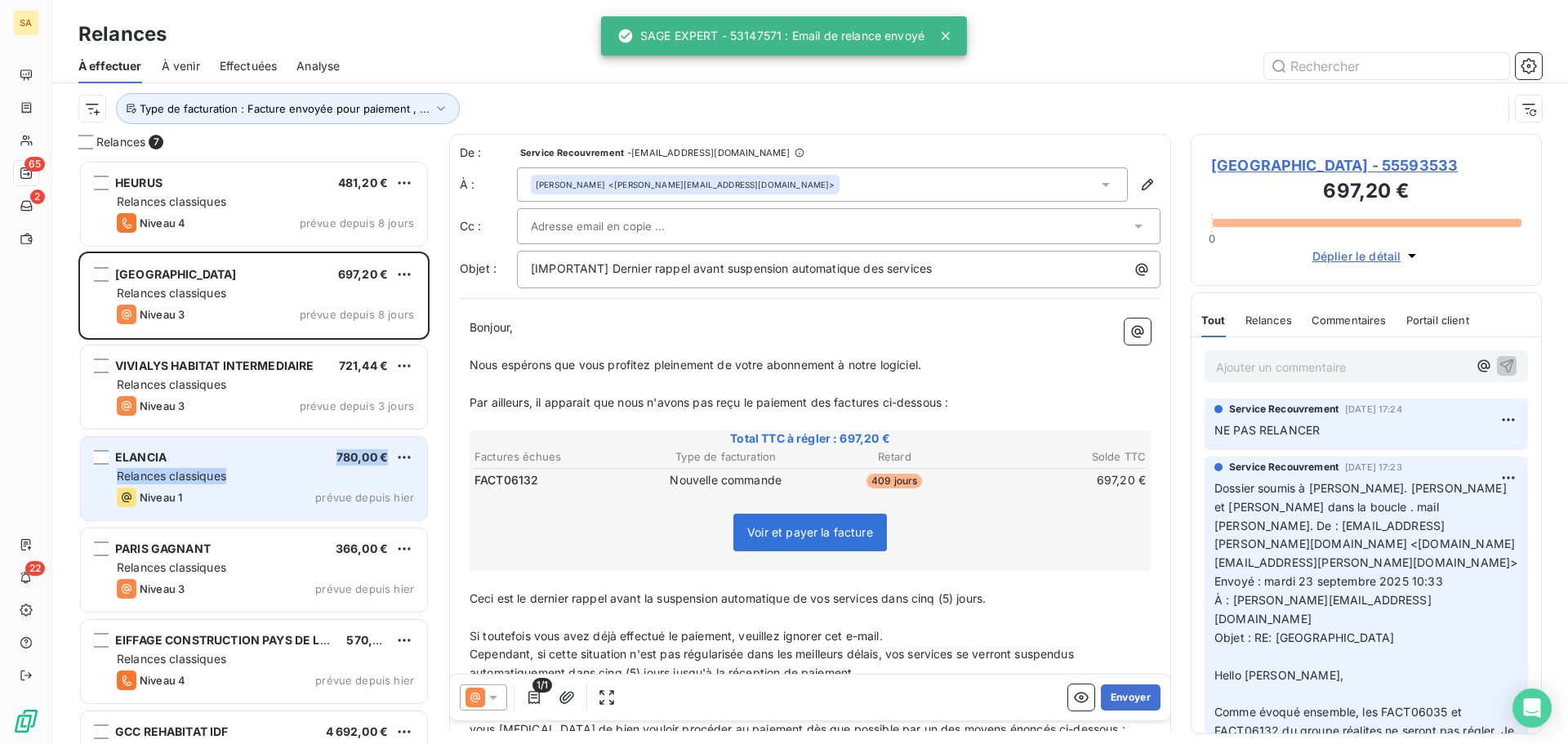
click at [250, 467] on div "ELANCIA 780,00 € Relances classiques Niveau 1 prévue depuis [DATE]" at bounding box center [254, 478] width 347 height 83
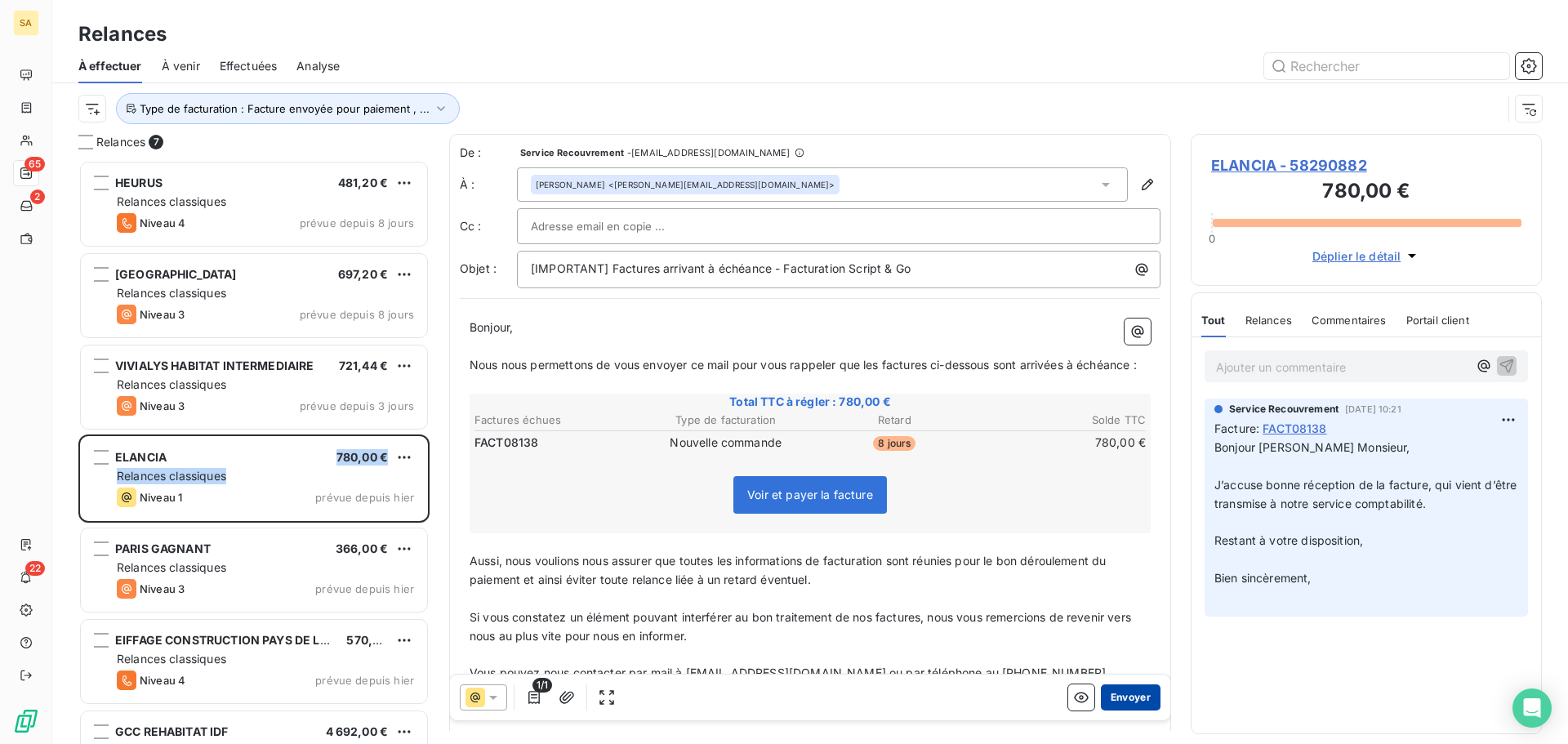
click at [1134, 698] on button "Envoyer" at bounding box center [1130, 697] width 59 height 26
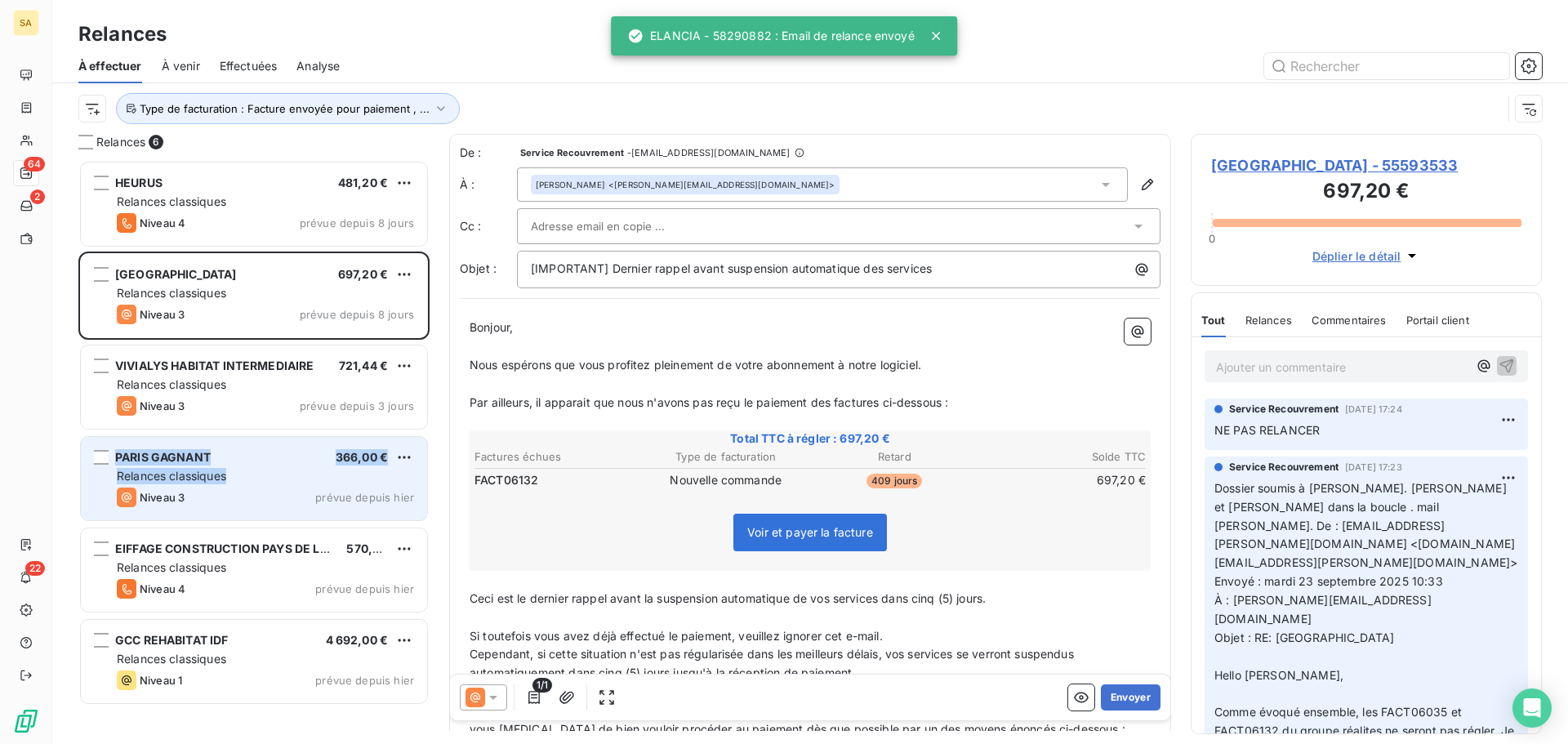
click at [225, 478] on span "Relances classiques" at bounding box center [171, 475] width 109 height 14
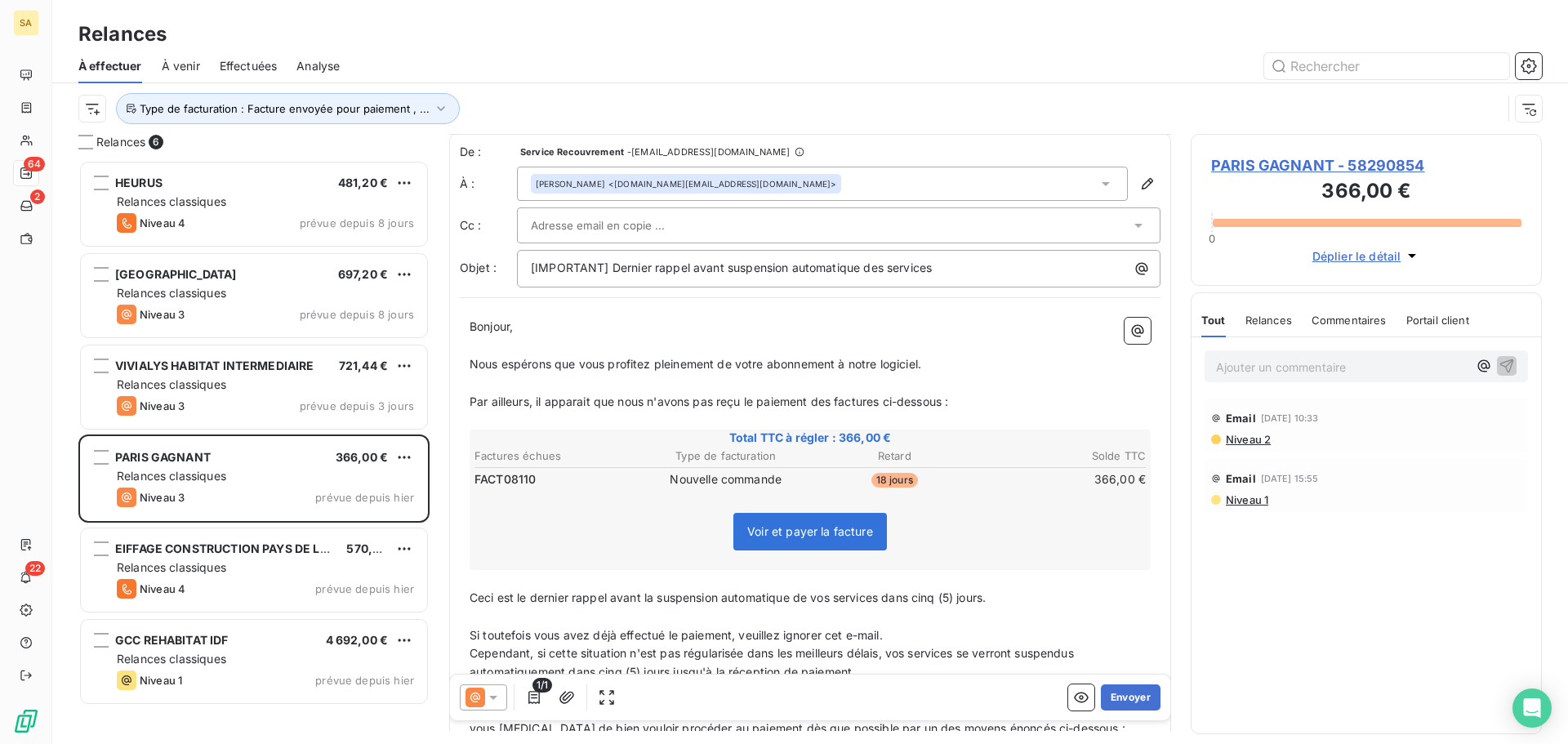
scroll to position [1, 0]
click at [981, 215] on div at bounding box center [830, 226] width 599 height 25
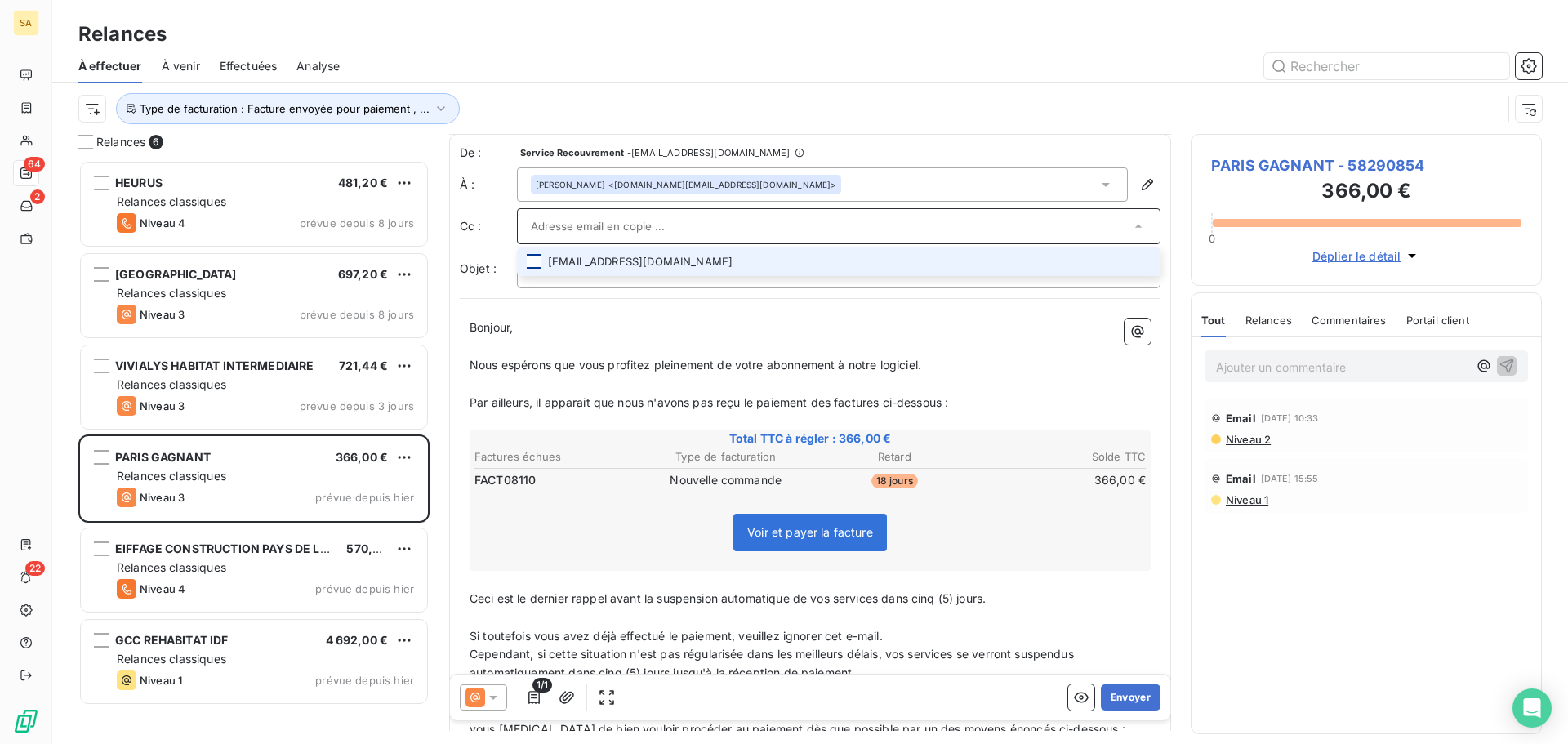
click at [534, 259] on div at bounding box center [535, 261] width 15 height 15
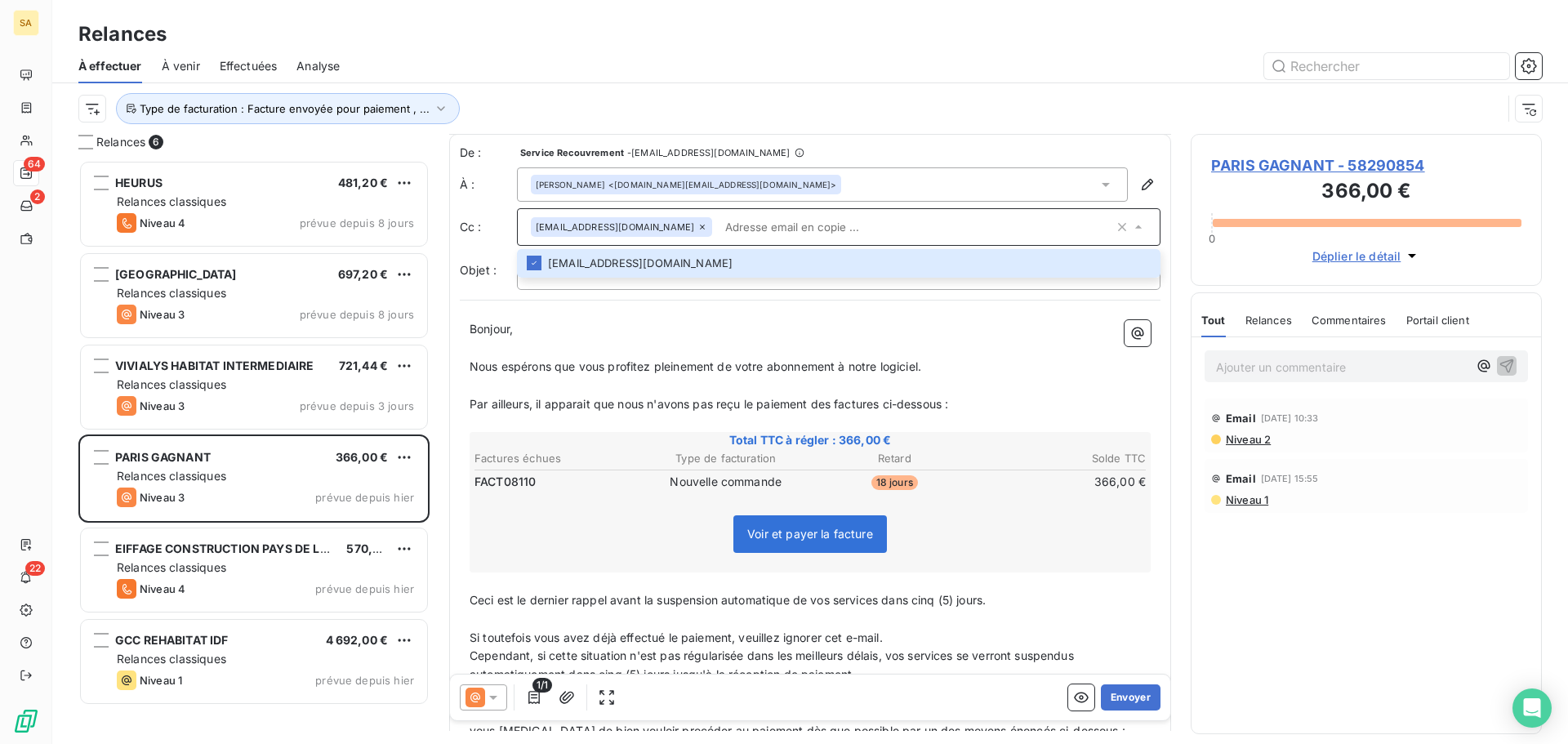
click at [677, 336] on p "Bonjour," at bounding box center [810, 329] width 681 height 19
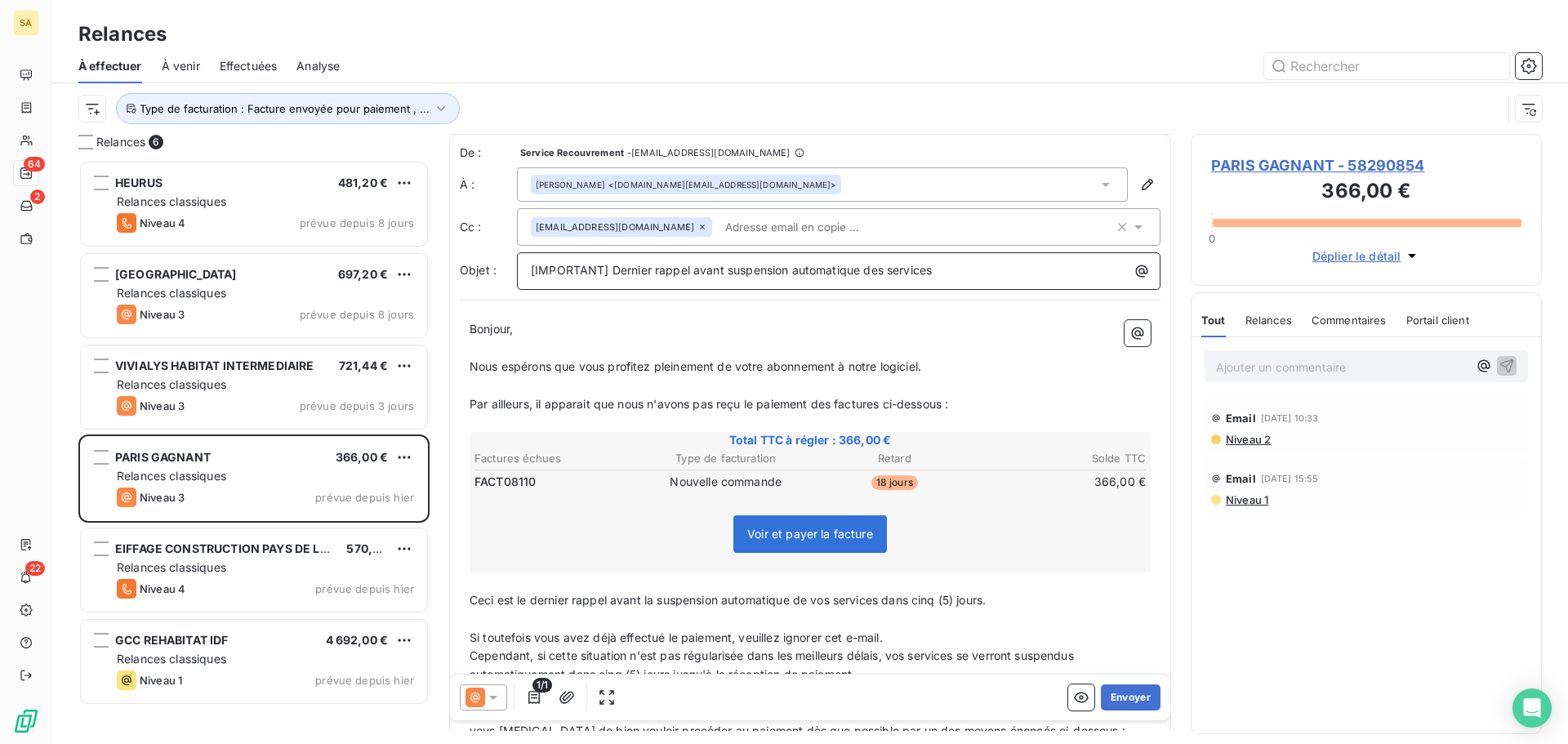
click at [888, 268] on span "[IMPORTANT] Dernier rappel avant suspension automatique des services" at bounding box center [732, 269] width 401 height 14
click at [992, 268] on p "[IMPORTANT] Dernier rappel avant suspension automatique des services" at bounding box center [843, 271] width 624 height 19
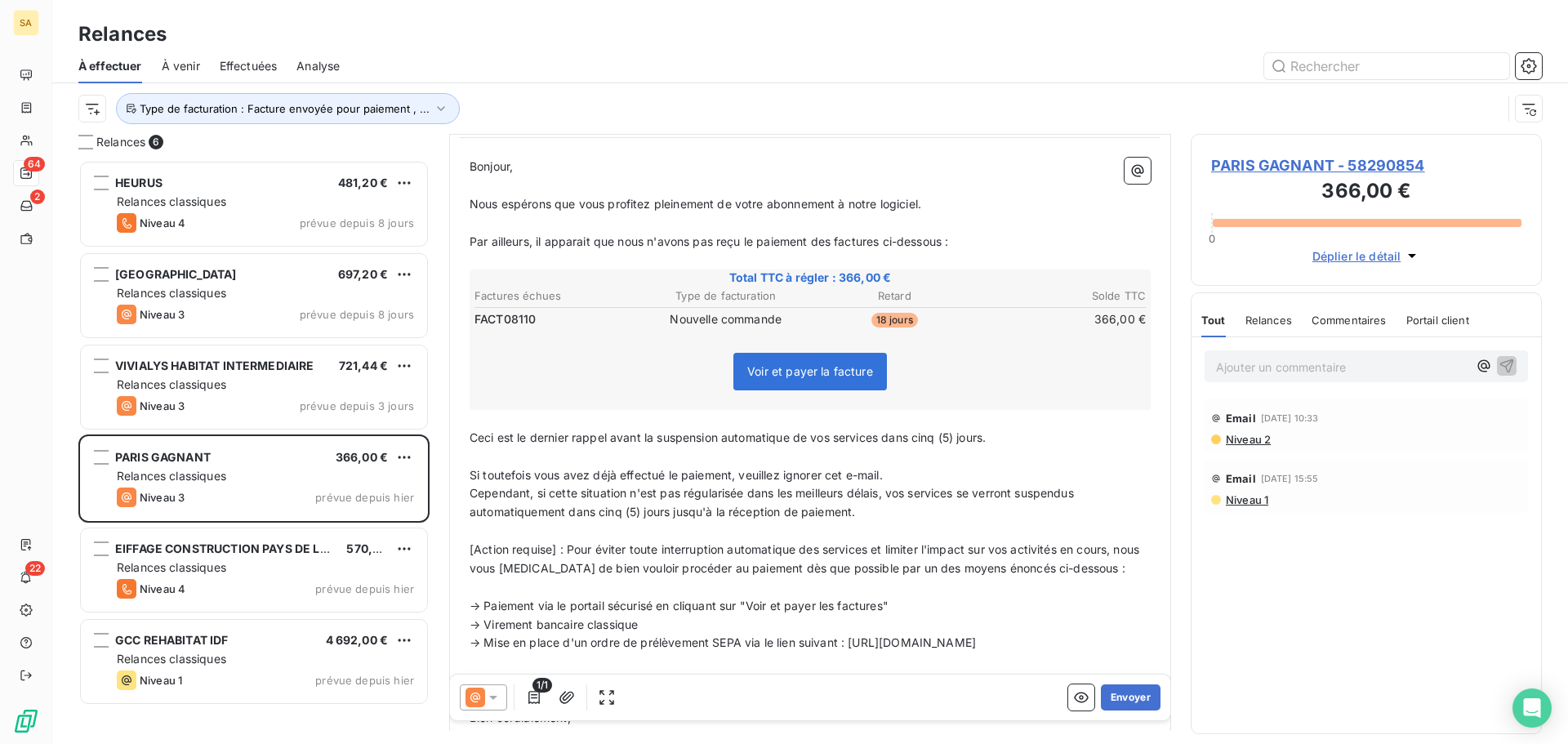
scroll to position [164, 0]
drag, startPoint x: 993, startPoint y: 441, endPoint x: 882, endPoint y: 439, distance: 111.0
click at [882, 439] on span "Ceci est le dernier rappel avant la suspension automatique de vos services dans…" at bounding box center [728, 436] width 516 height 14
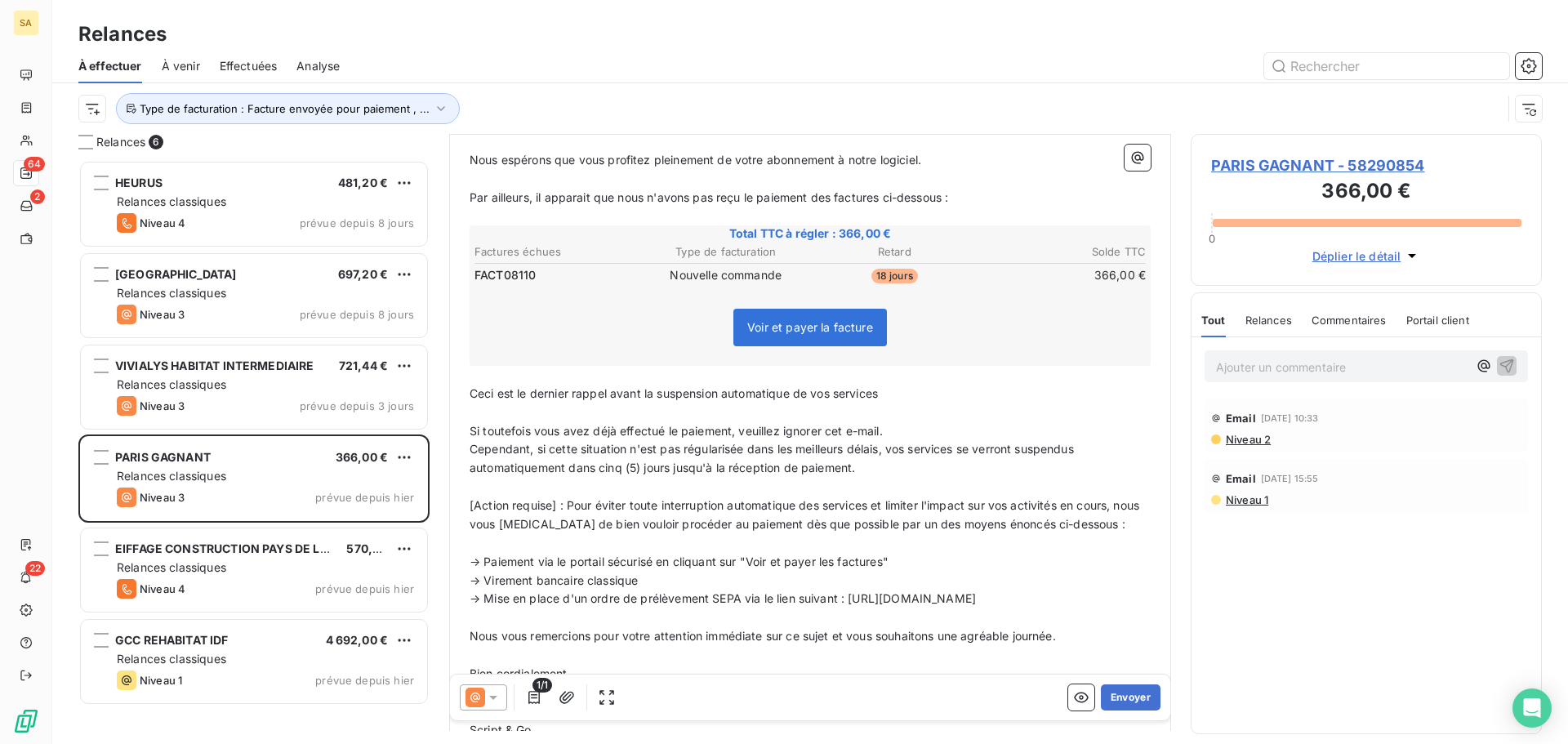
scroll to position [246, 0]
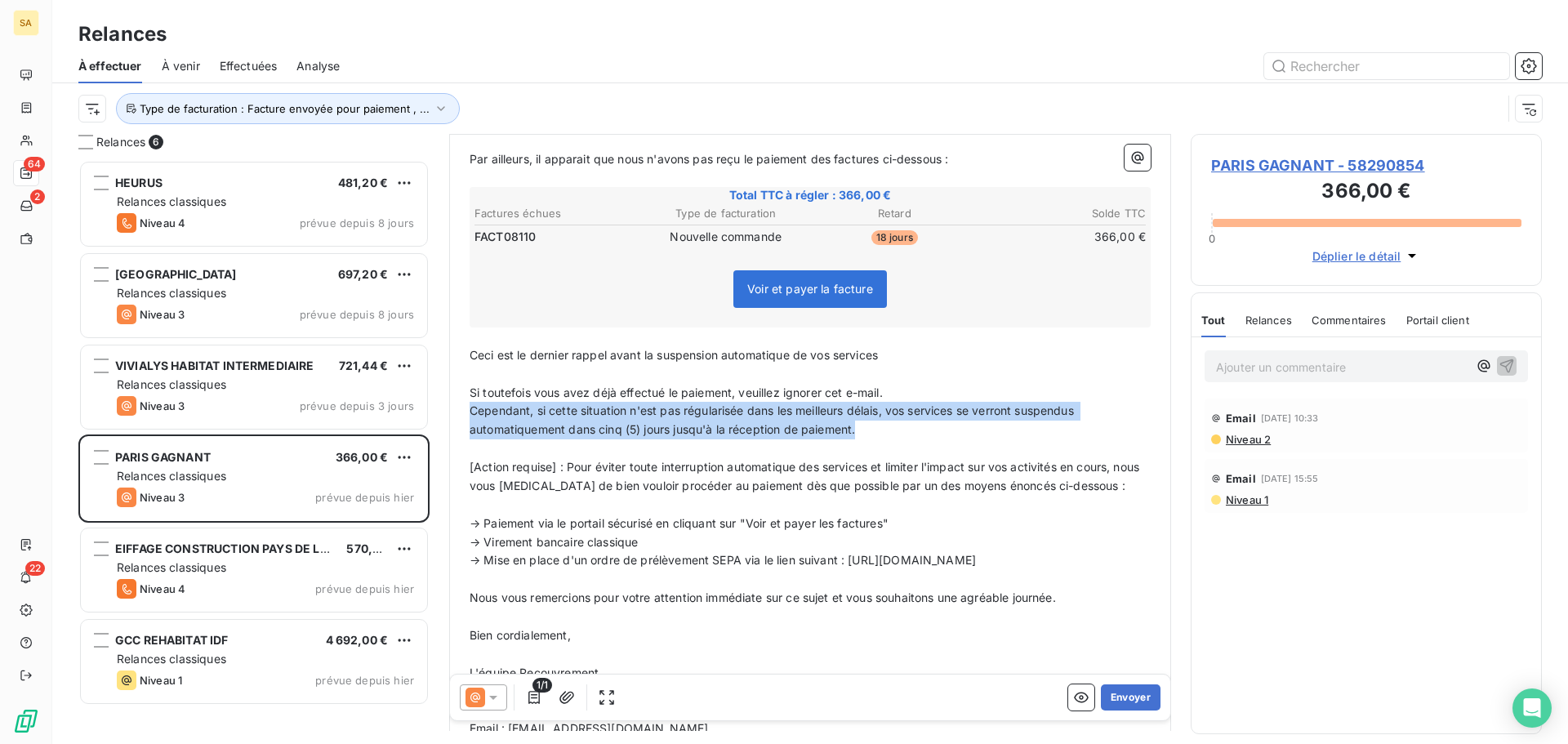
drag, startPoint x: 887, startPoint y: 433, endPoint x: 473, endPoint y: 406, distance: 414.9
click at [472, 406] on p "Cependant, si cette situation n'est pas régularisée dans les meilleurs délais, …" at bounding box center [810, 420] width 681 height 37
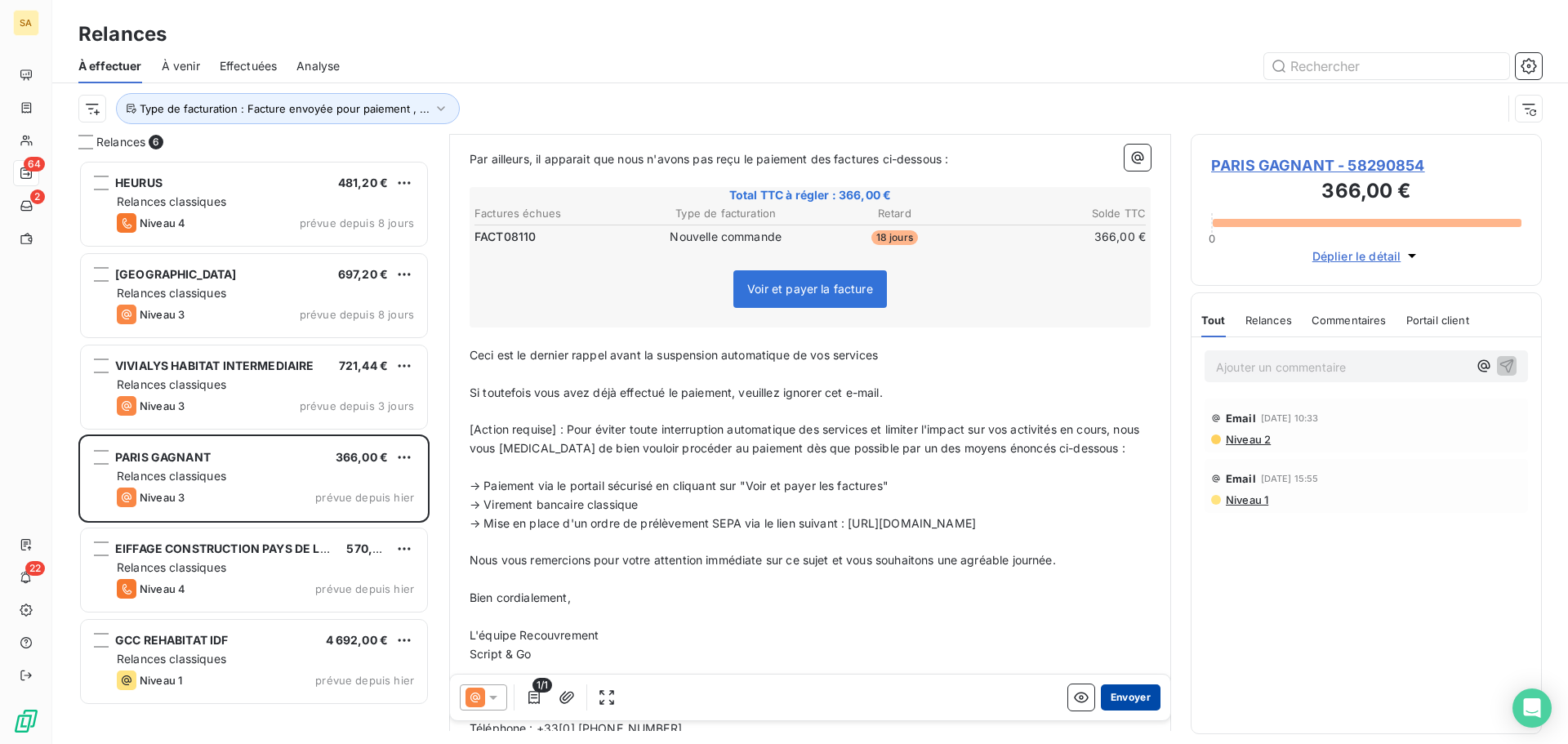
click at [1112, 698] on button "Envoyer" at bounding box center [1130, 697] width 59 height 26
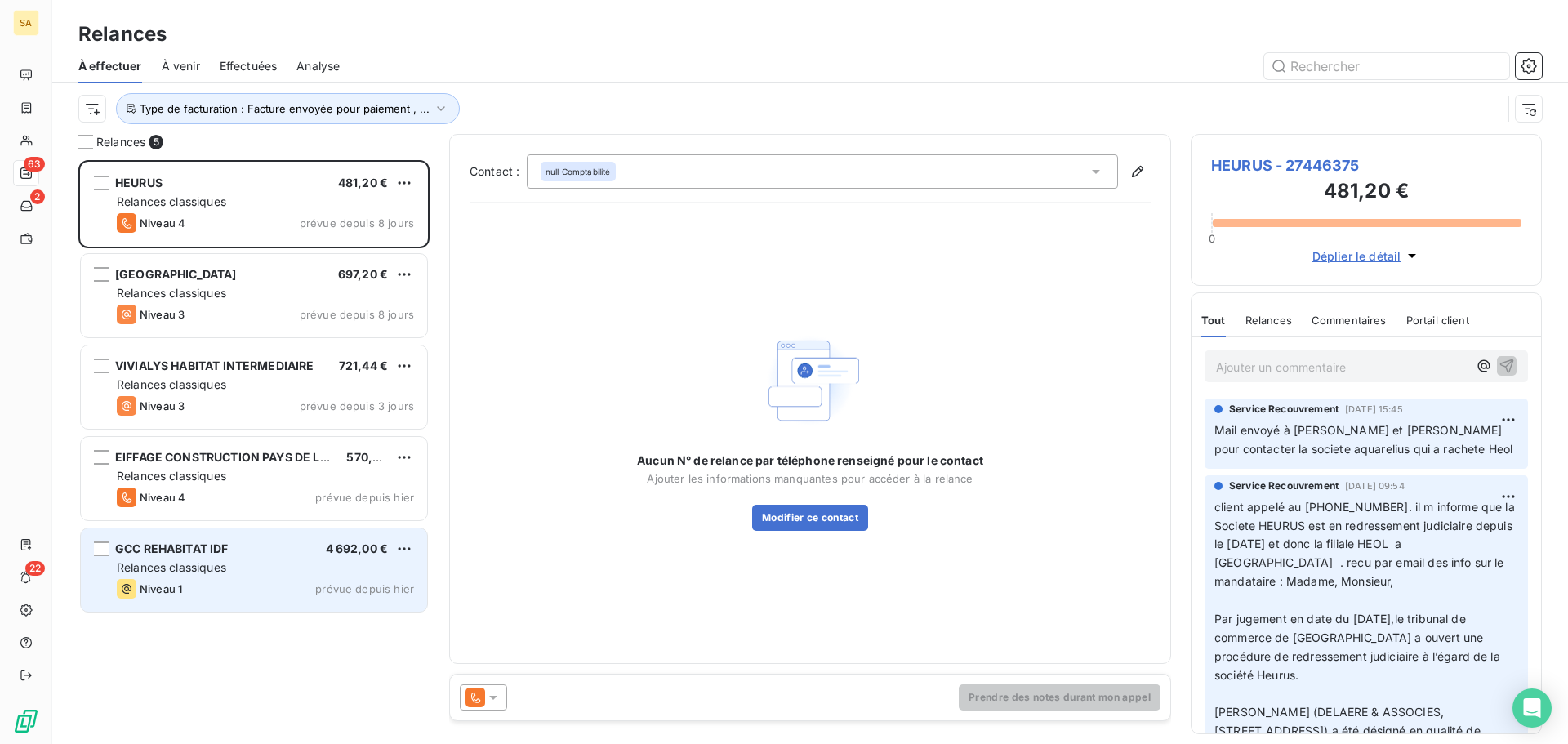
click at [186, 564] on span "Relances classiques" at bounding box center [171, 566] width 109 height 14
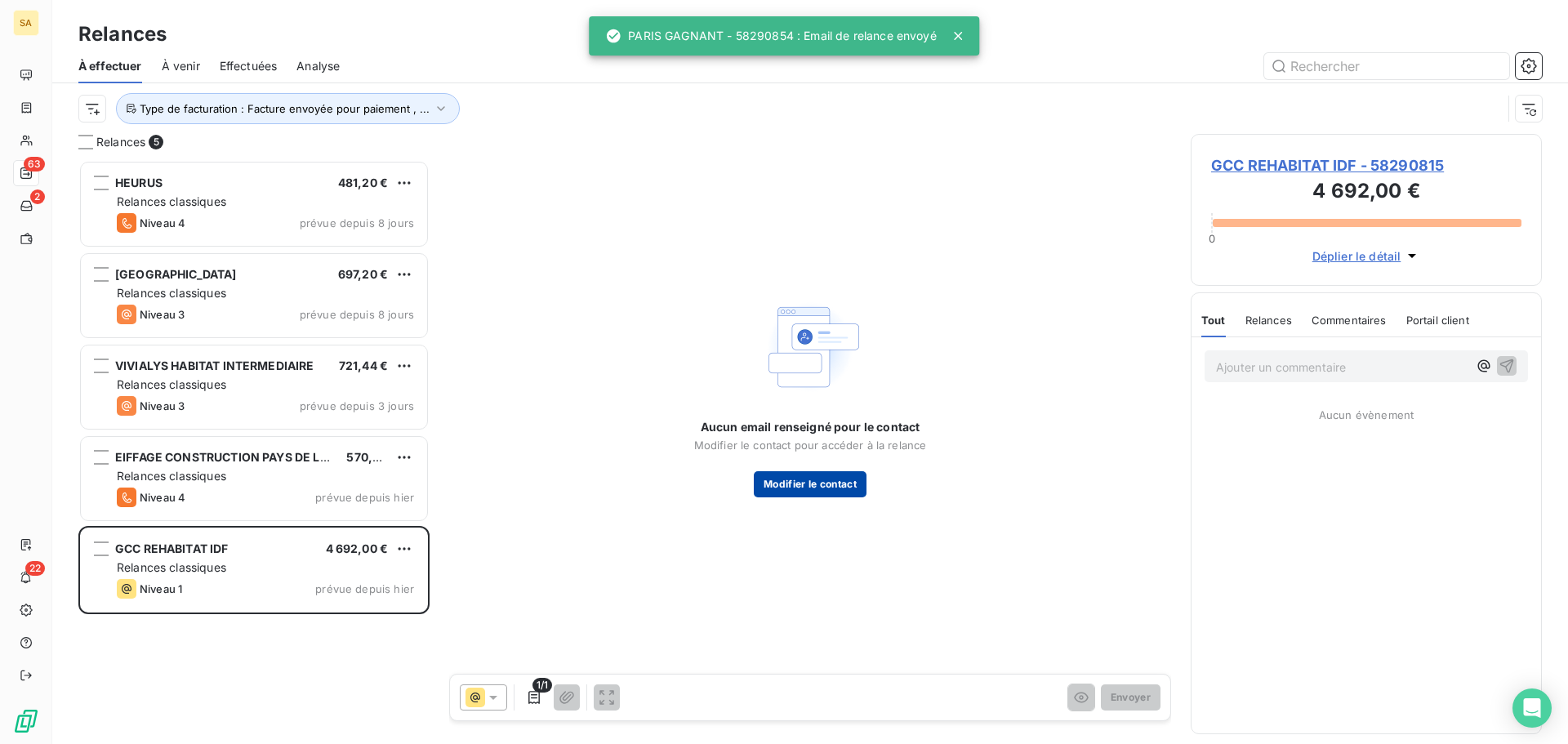
click at [829, 481] on button "Modifier le contact" at bounding box center [810, 484] width 113 height 26
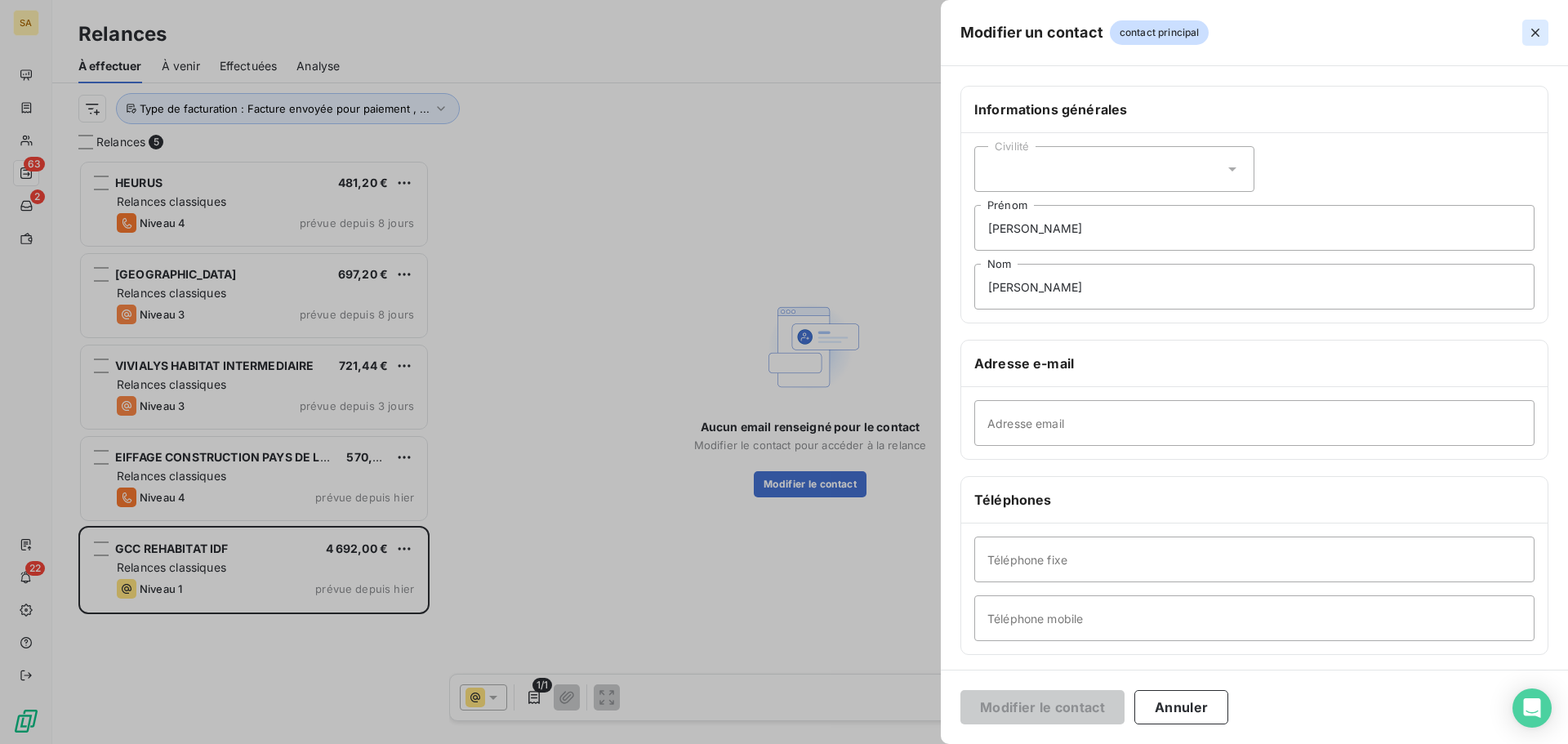
click at [1538, 35] on icon "button" at bounding box center [1535, 32] width 8 height 8
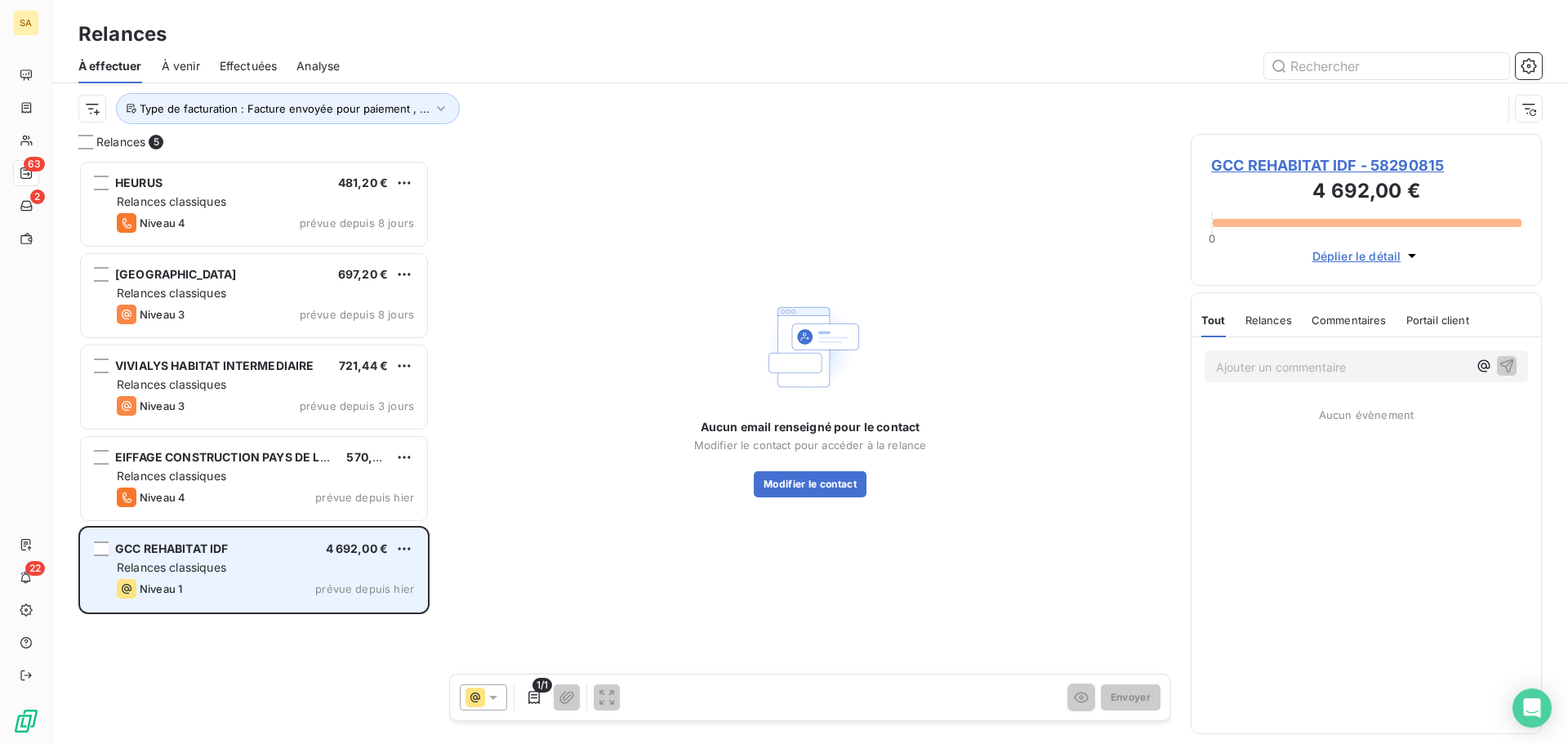
click at [277, 558] on div "GCC REHABITAT IDF 4 692,00 € Relances classiques Niveau 1 prévue depuis [DATE]" at bounding box center [254, 569] width 347 height 83
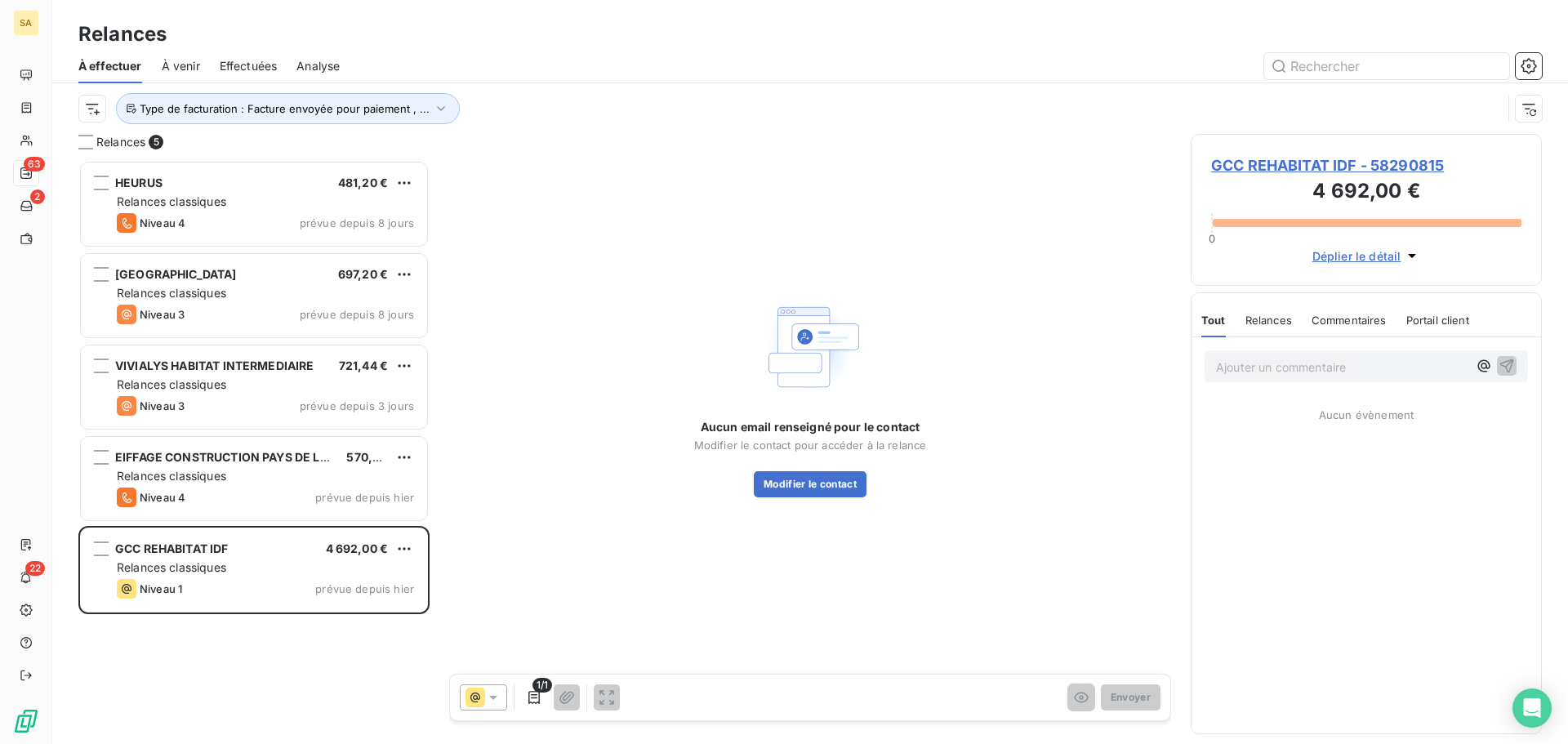
click at [1329, 167] on span "GCC REHABITAT IDF - 58290815" at bounding box center [1366, 165] width 310 height 22
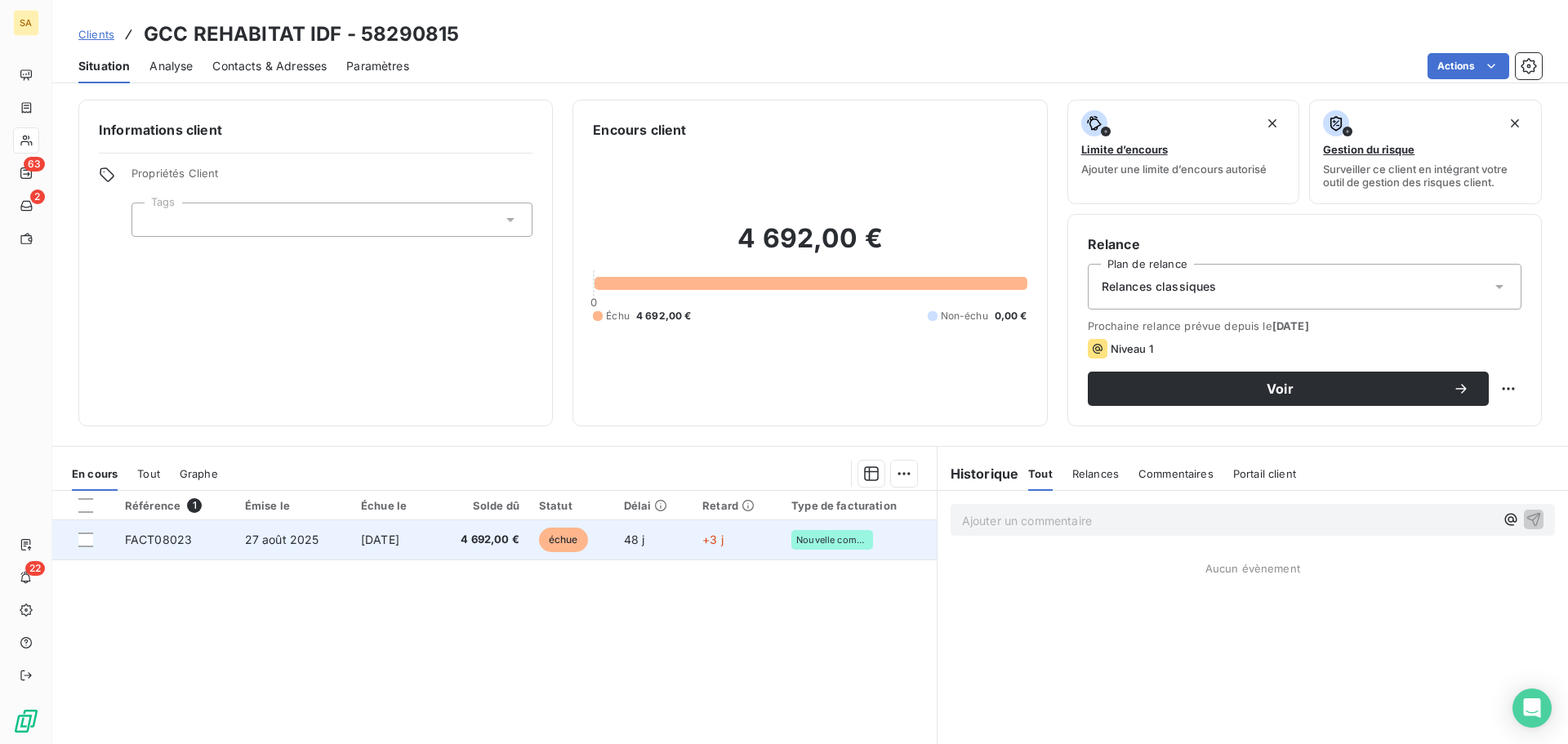
click at [201, 541] on td "FACT08023" at bounding box center [175, 539] width 120 height 39
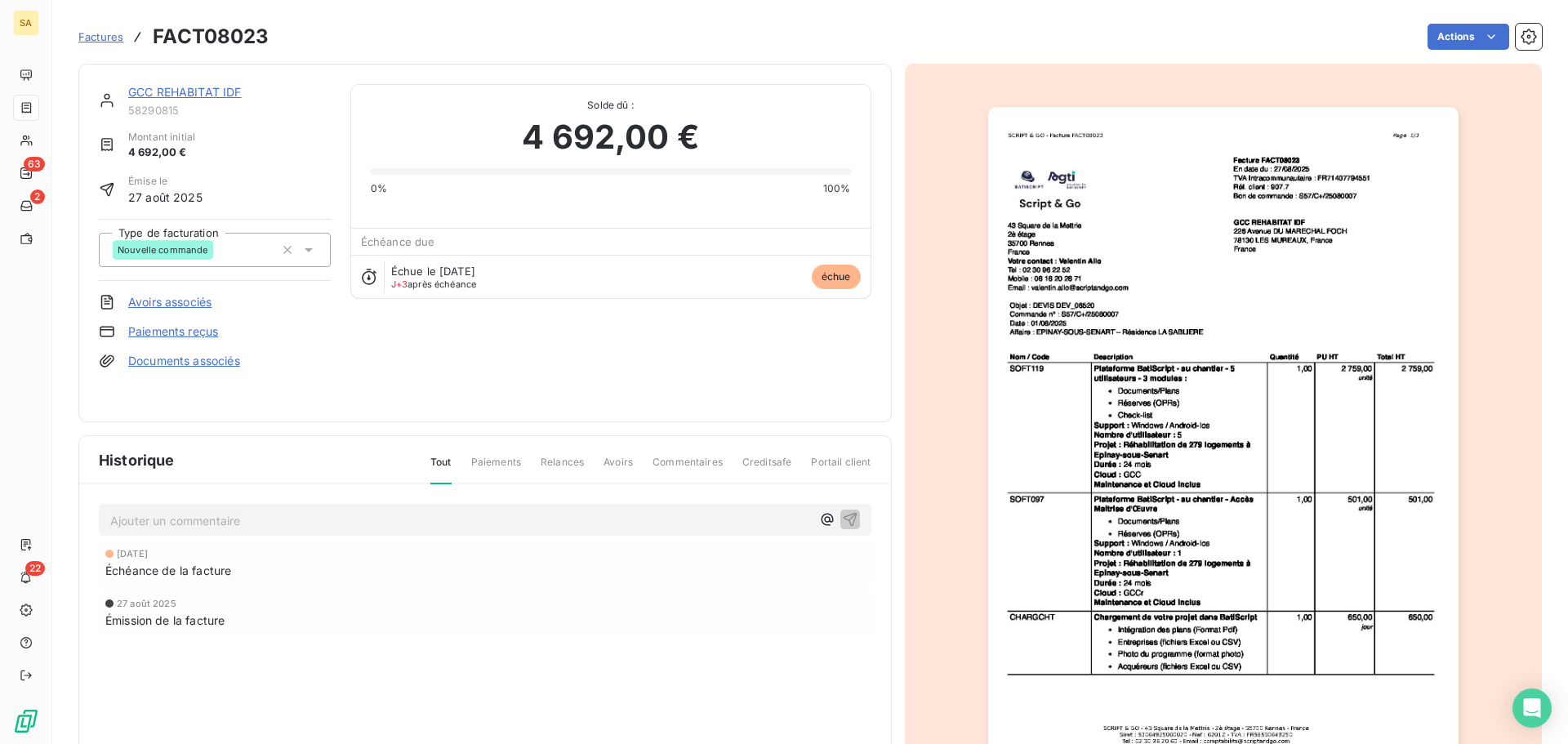
click at [205, 89] on link "GCC REHABITAT IDF" at bounding box center [185, 91] width 113 height 14
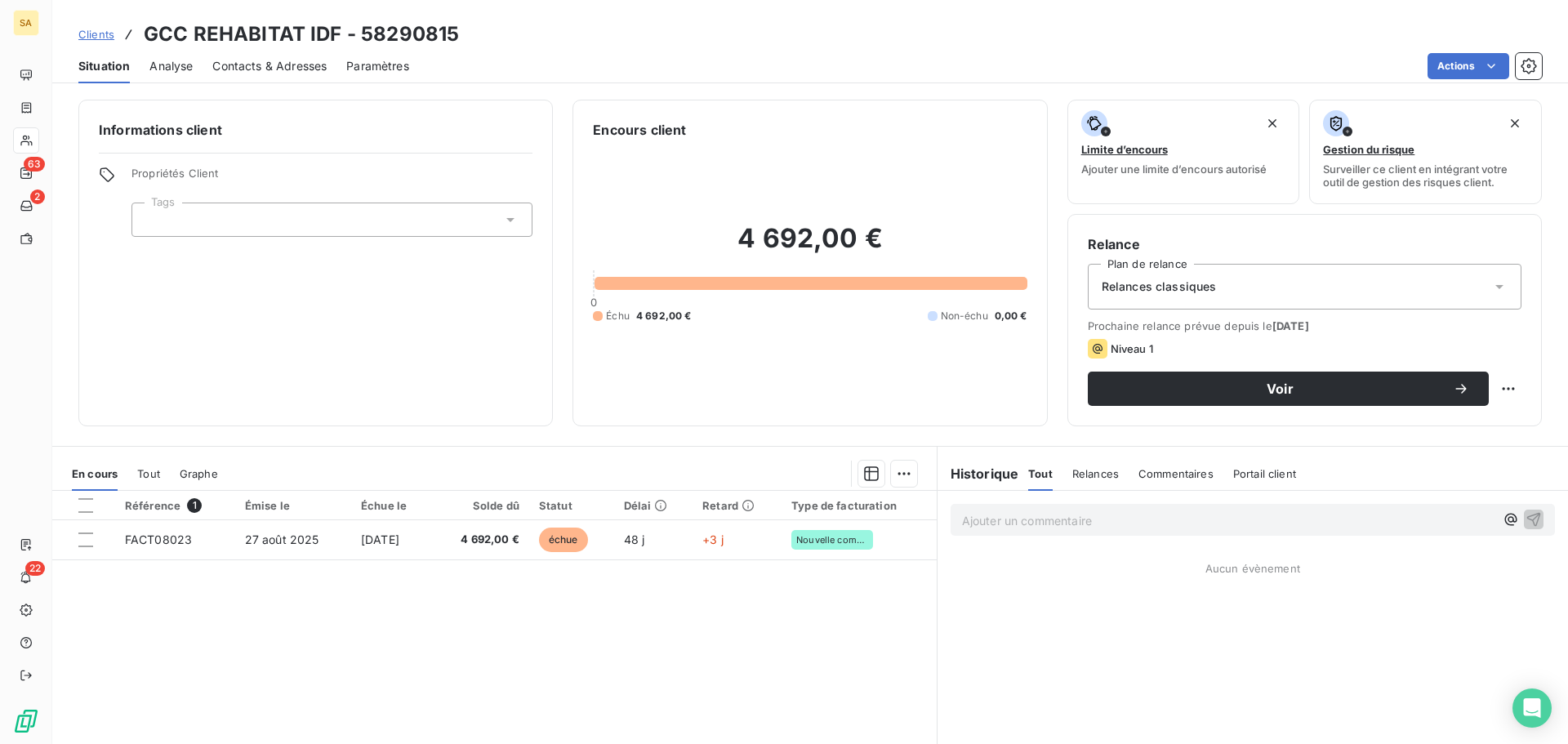
click at [256, 64] on span "Contacts & Adresses" at bounding box center [269, 67] width 114 height 16
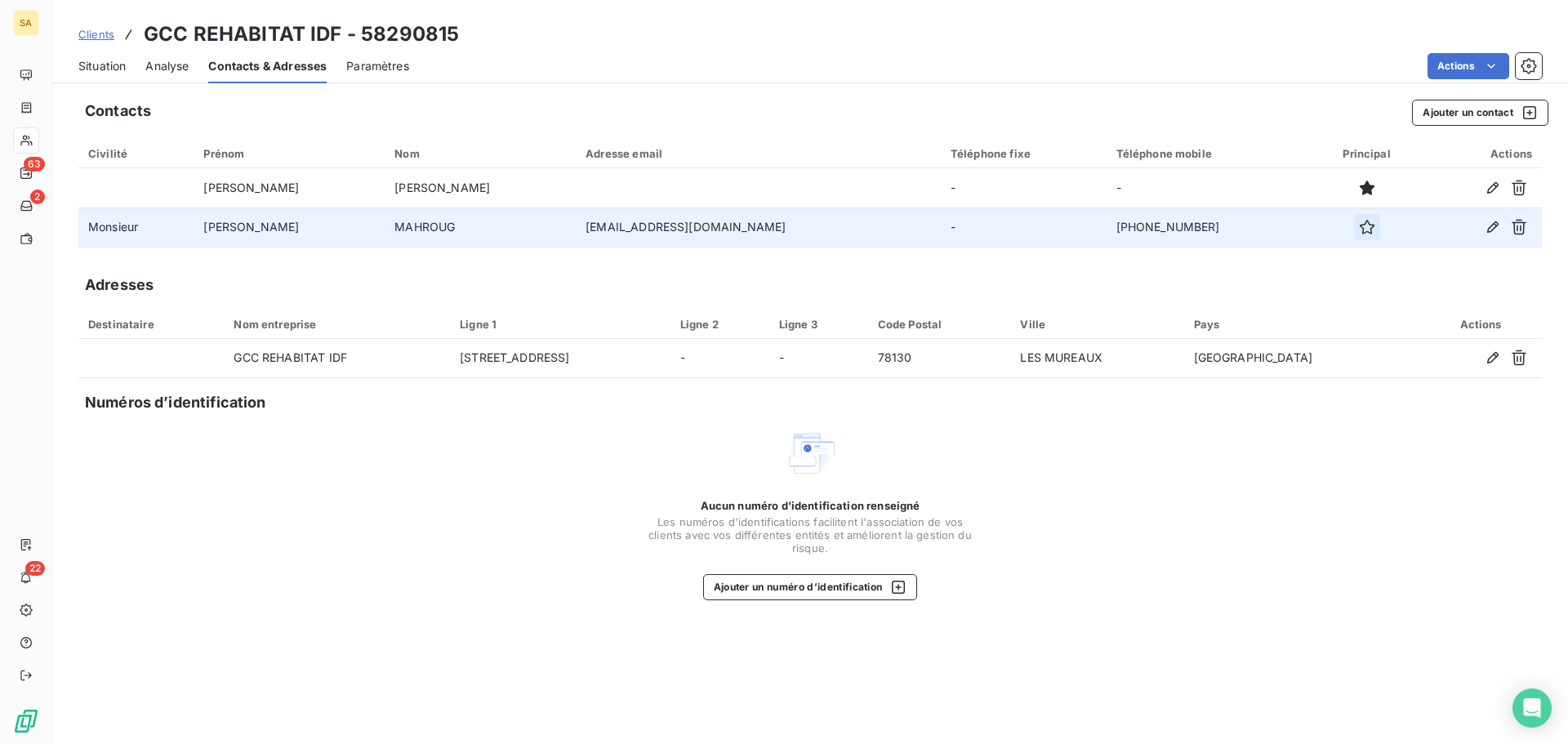
click at [1359, 232] on icon "button" at bounding box center [1367, 227] width 16 height 16
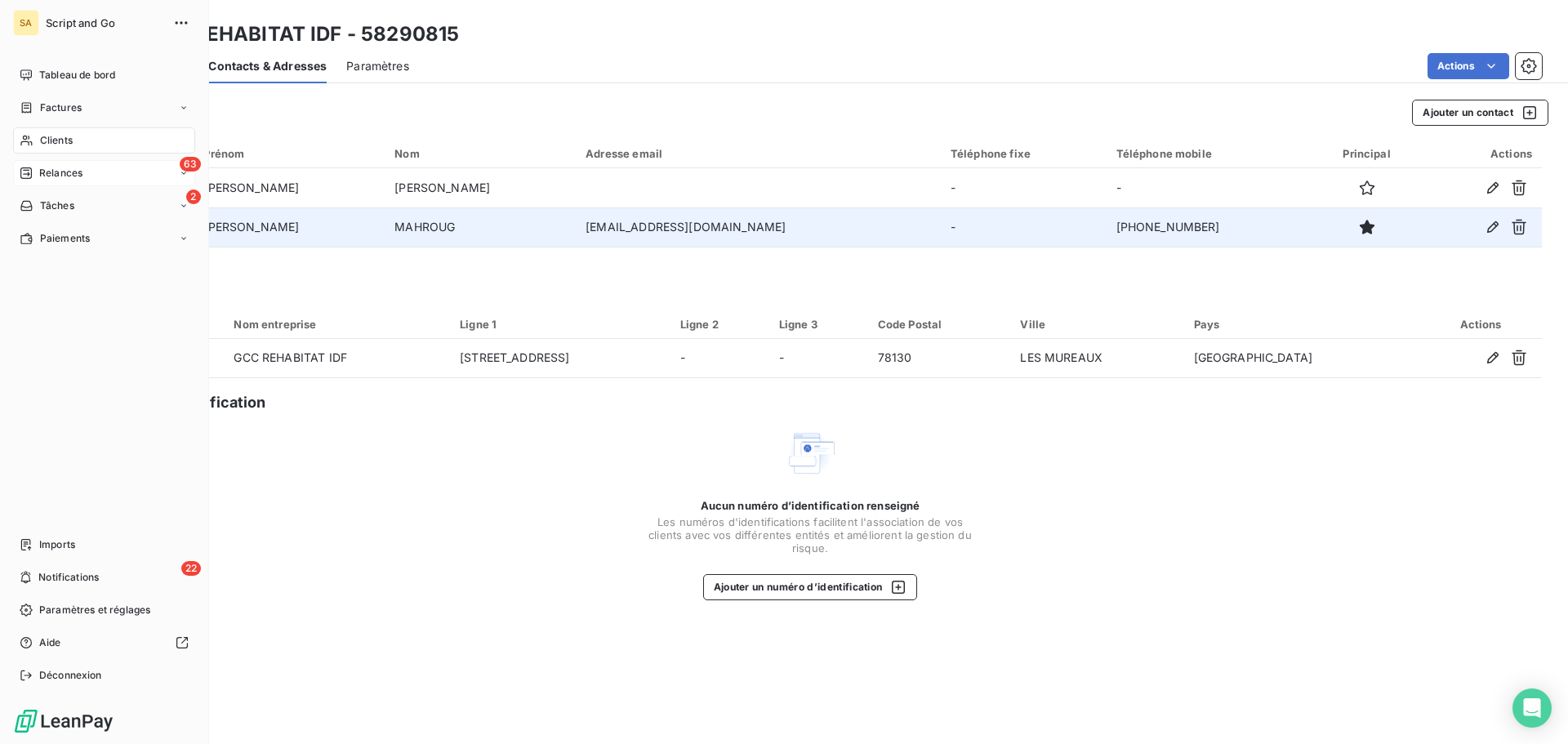
click at [67, 167] on span "Relances" at bounding box center [60, 173] width 43 height 15
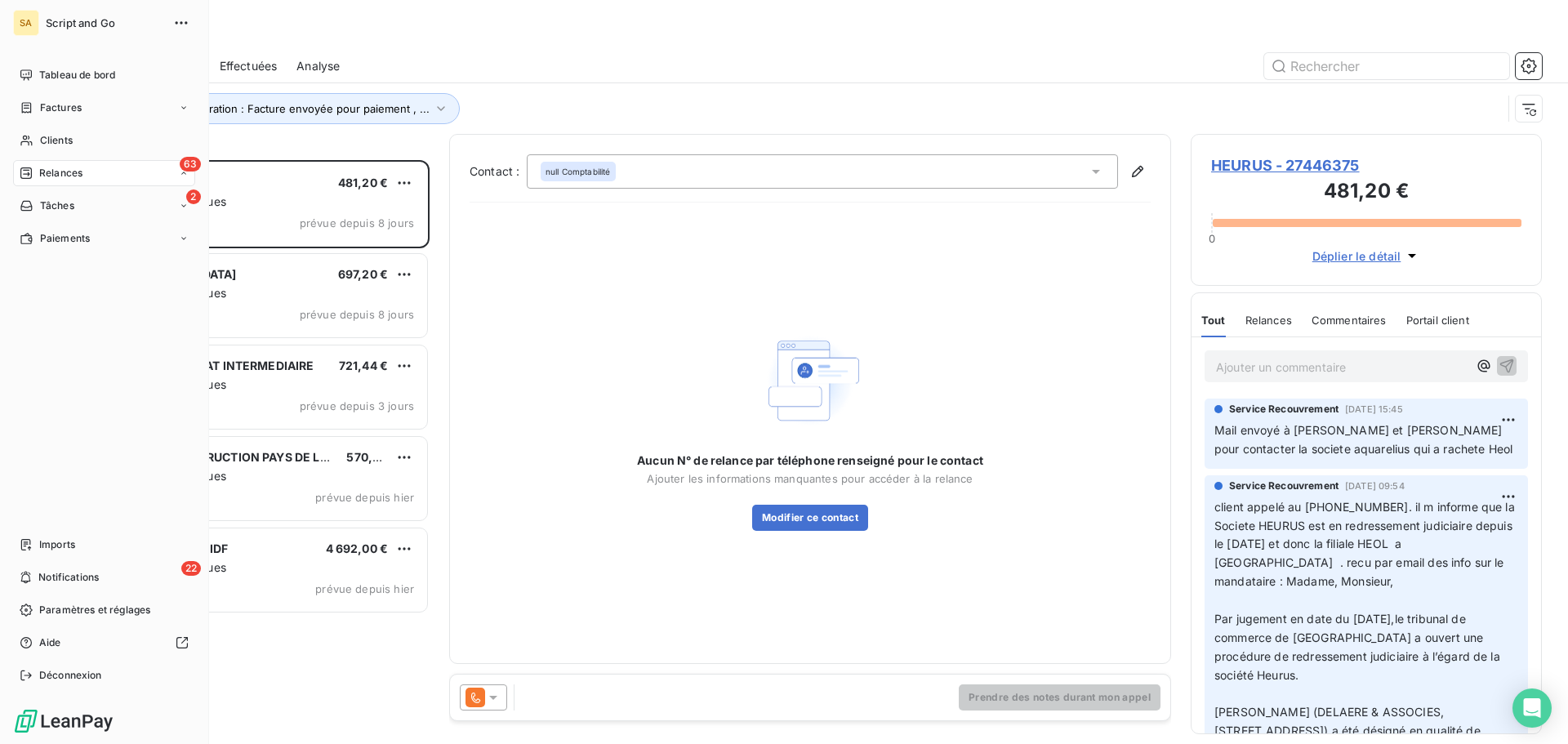
scroll to position [572, 339]
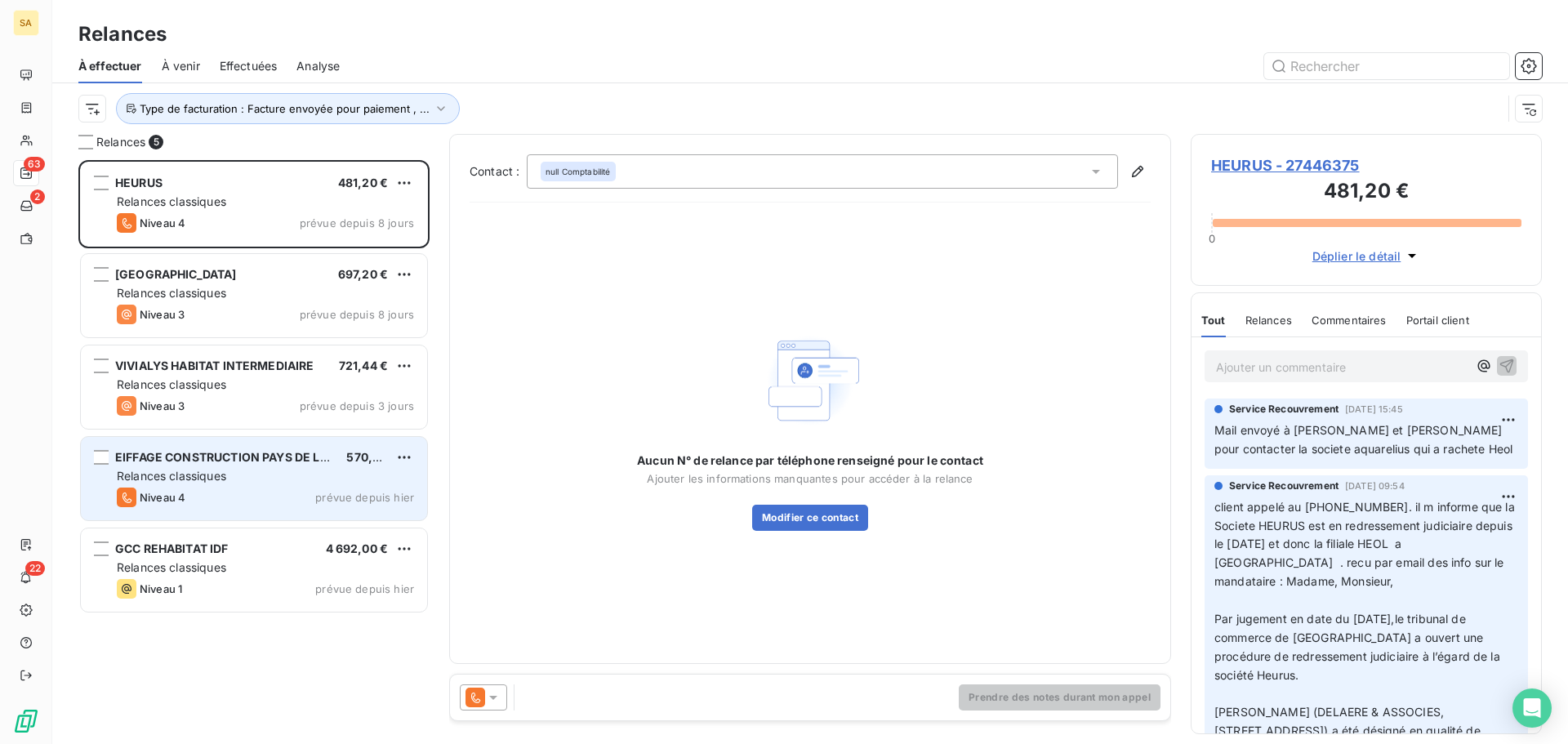
click at [260, 458] on span "EIFFAGE CONSTRUCTION PAYS DE LOIRE ECPDL" at bounding box center [251, 456] width 273 height 14
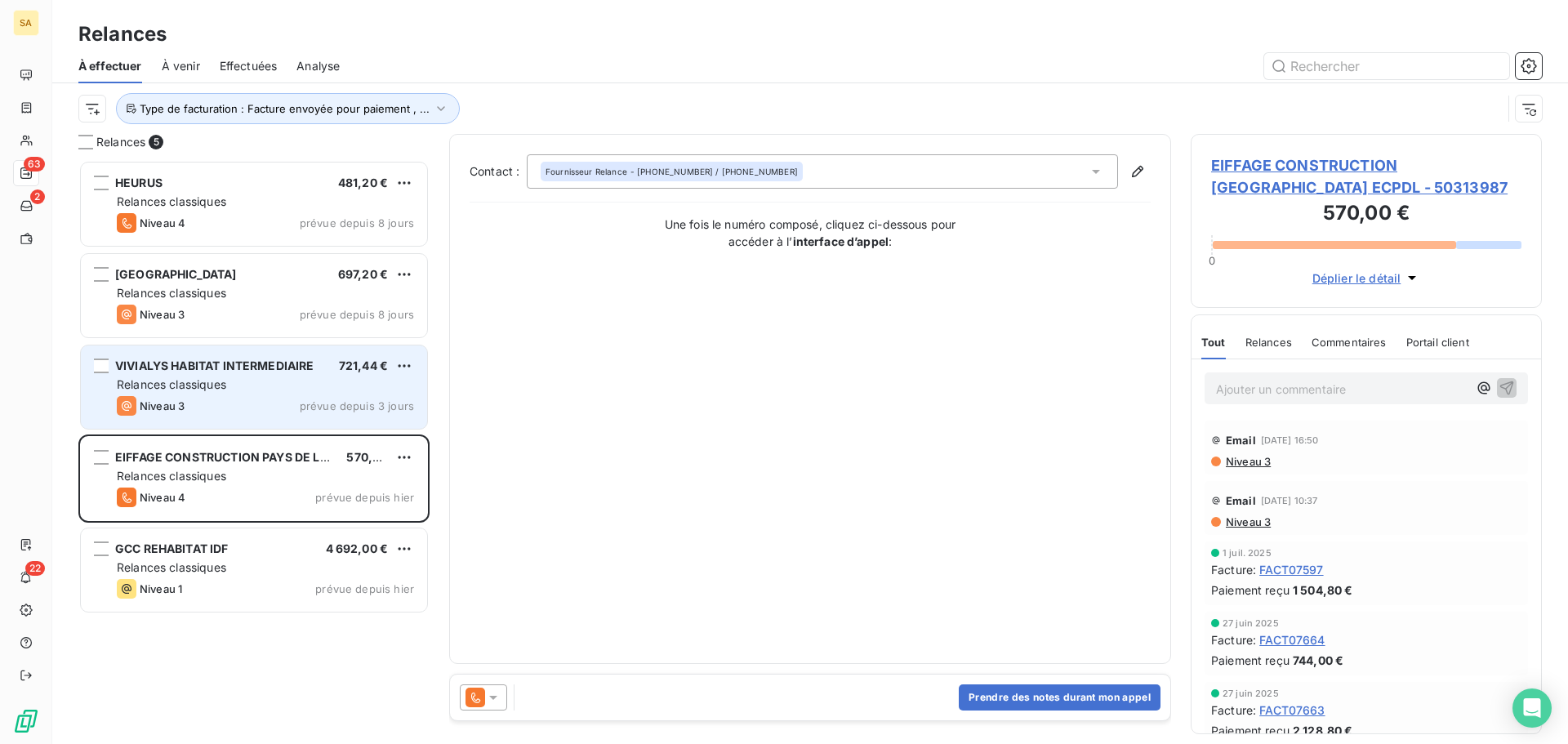
click at [271, 375] on div "VIVIALYS HABITAT INTERMEDIAIRE 721,44 € Relances classiques Niveau 3 prévue dep…" at bounding box center [254, 387] width 347 height 83
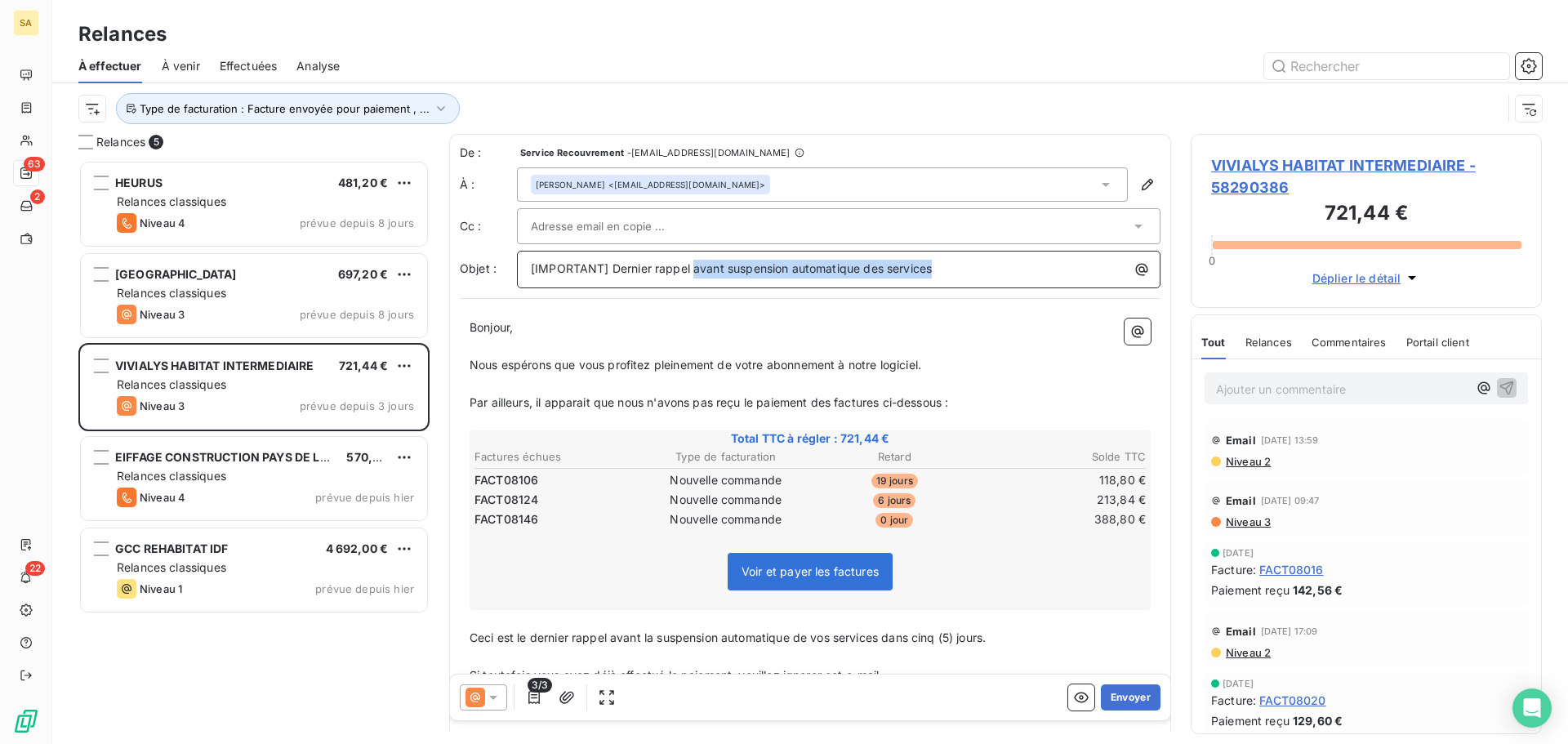
drag, startPoint x: 950, startPoint y: 267, endPoint x: 691, endPoint y: 270, distance: 259.0
click at [691, 270] on p "[IMPORTANT] Dernier rappel avant suspension automatique des services" at bounding box center [843, 269] width 624 height 19
click at [1011, 322] on p "Bonjour," at bounding box center [810, 327] width 681 height 19
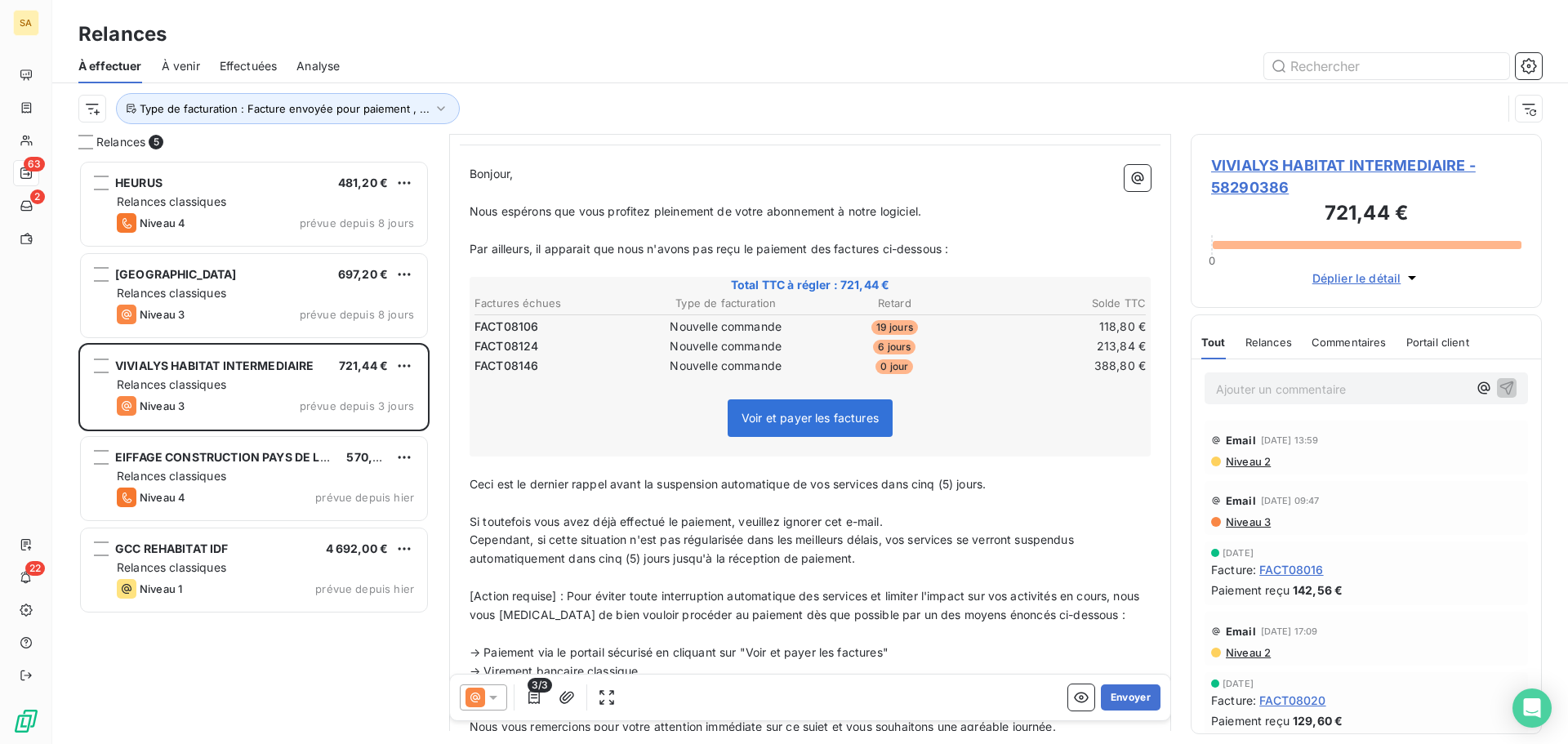
scroll to position [246, 0]
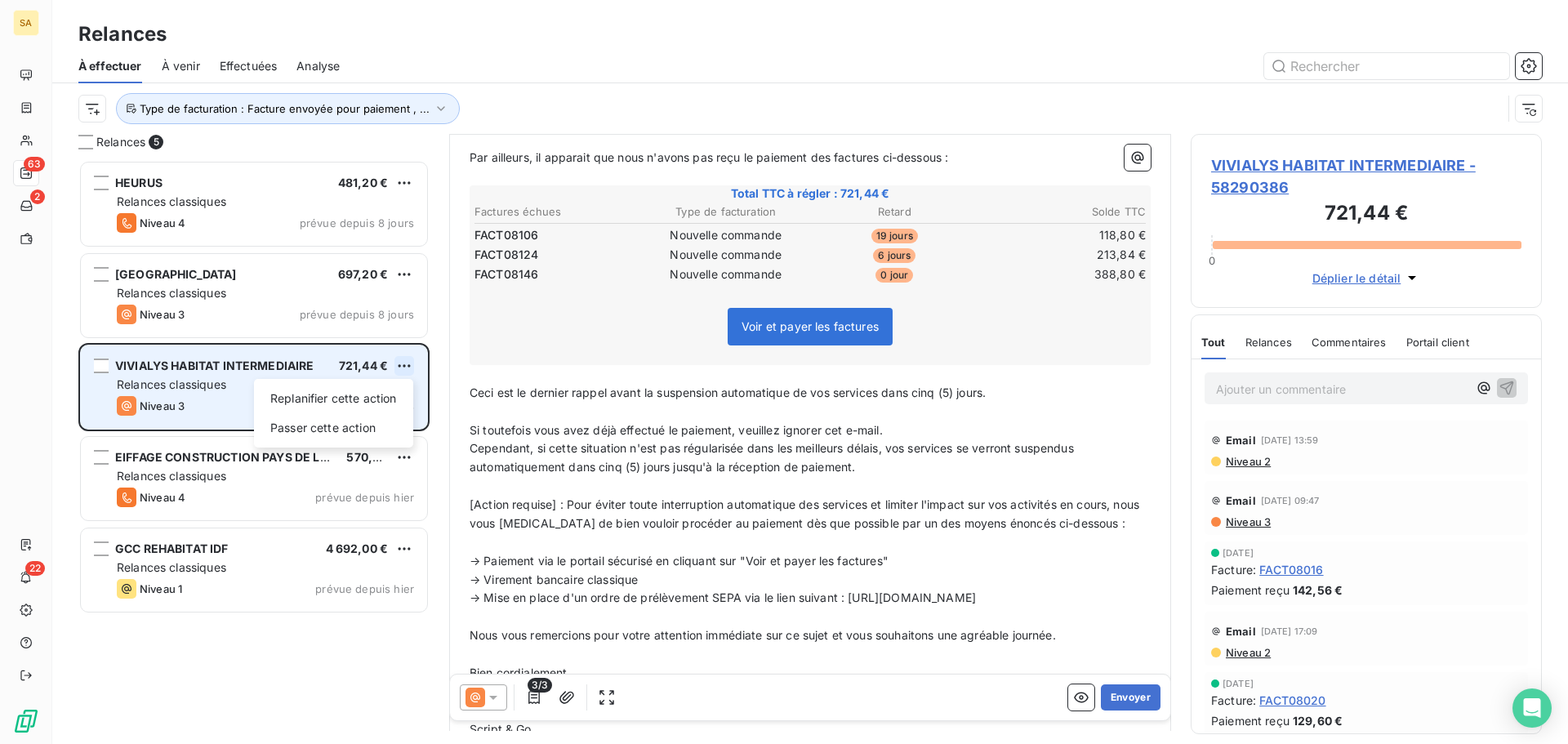
click at [406, 358] on html "SA 63 2 22 Relances À effectuer À venir Effectuées Analyse Type de facturation …" at bounding box center [784, 372] width 1568 height 744
click at [350, 400] on div "Replanifier cette action" at bounding box center [334, 398] width 146 height 26
select select "9"
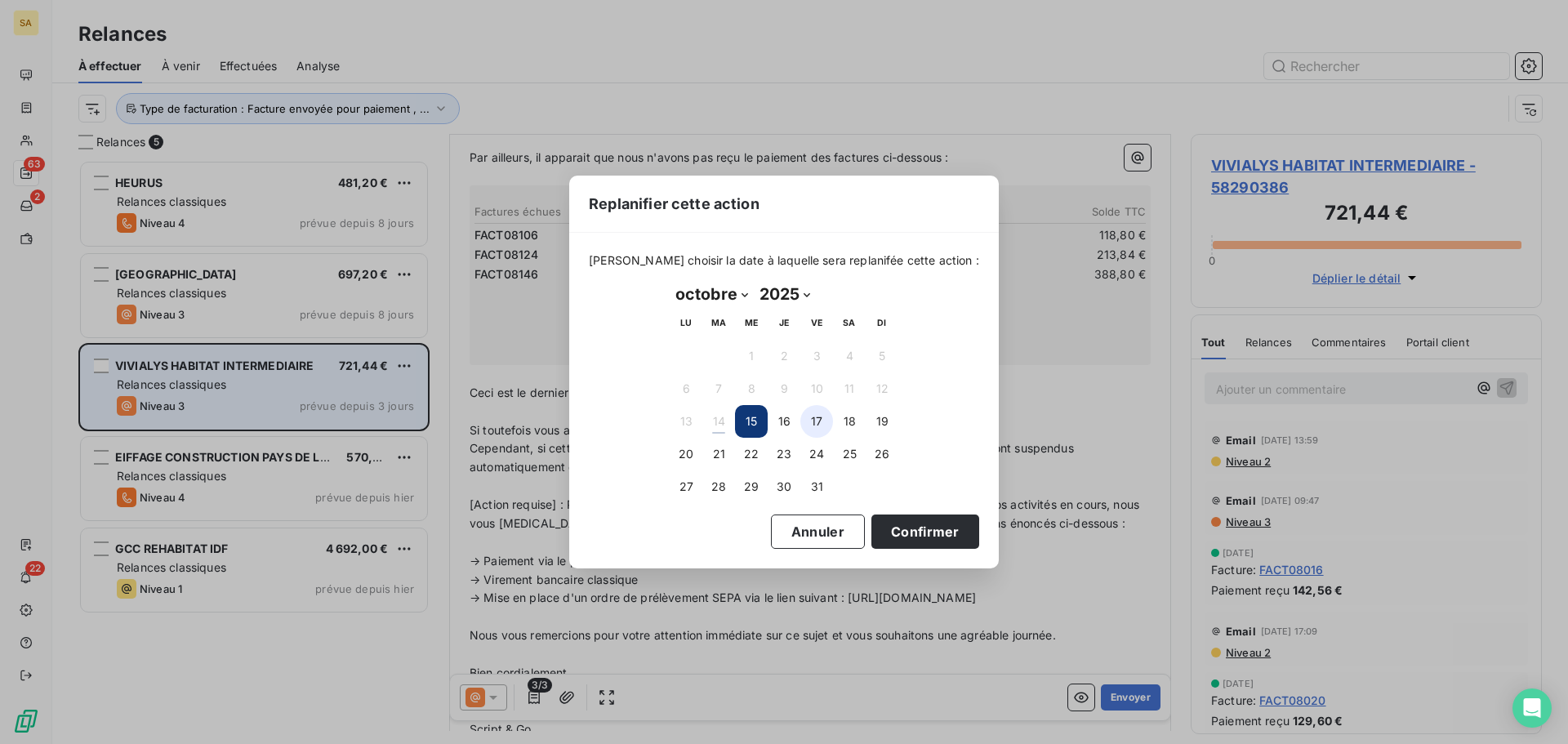
click at [813, 418] on button "17" at bounding box center [817, 421] width 33 height 33
click at [895, 534] on button "Confirmer" at bounding box center [925, 532] width 108 height 35
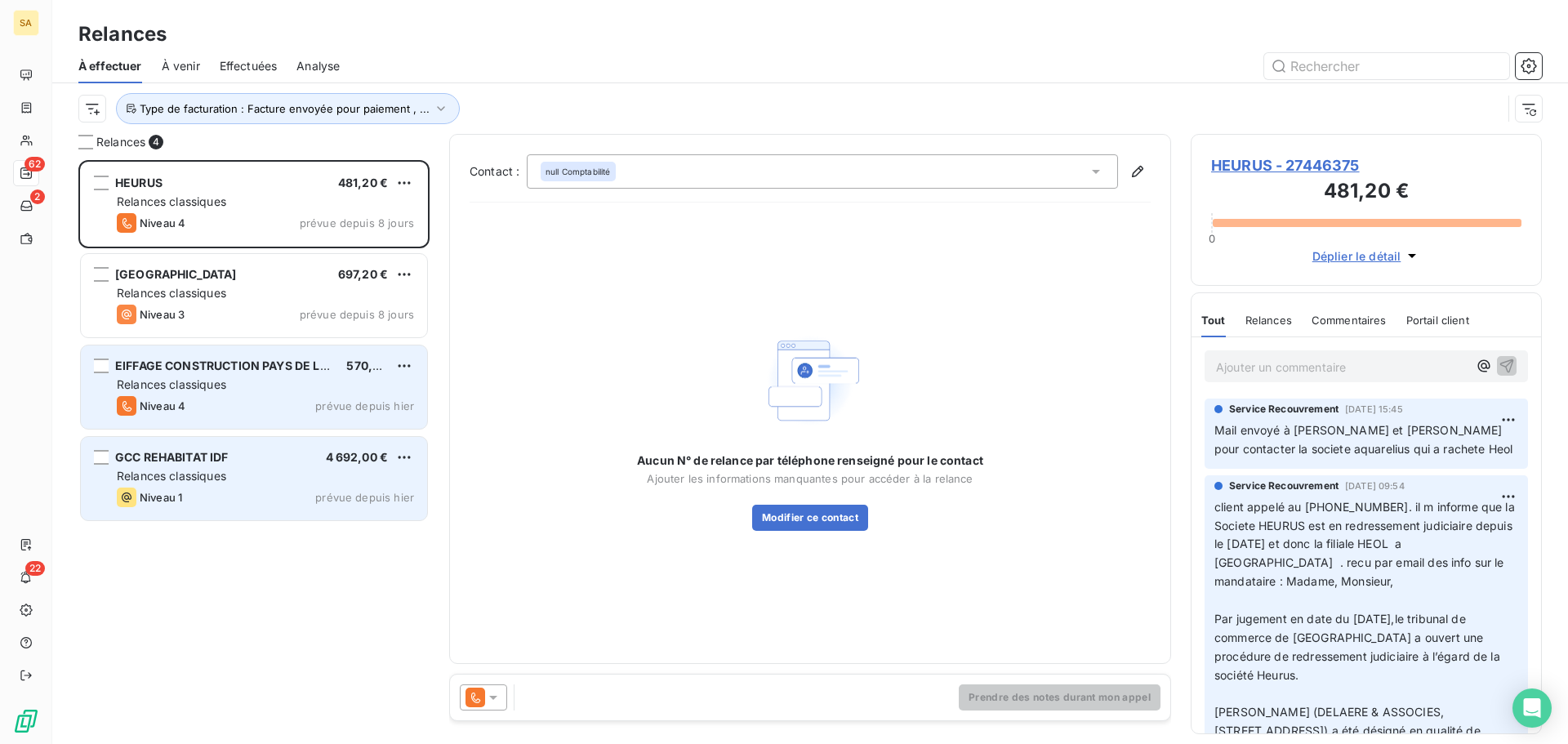
click at [275, 481] on div "Relances classiques" at bounding box center [265, 476] width 297 height 16
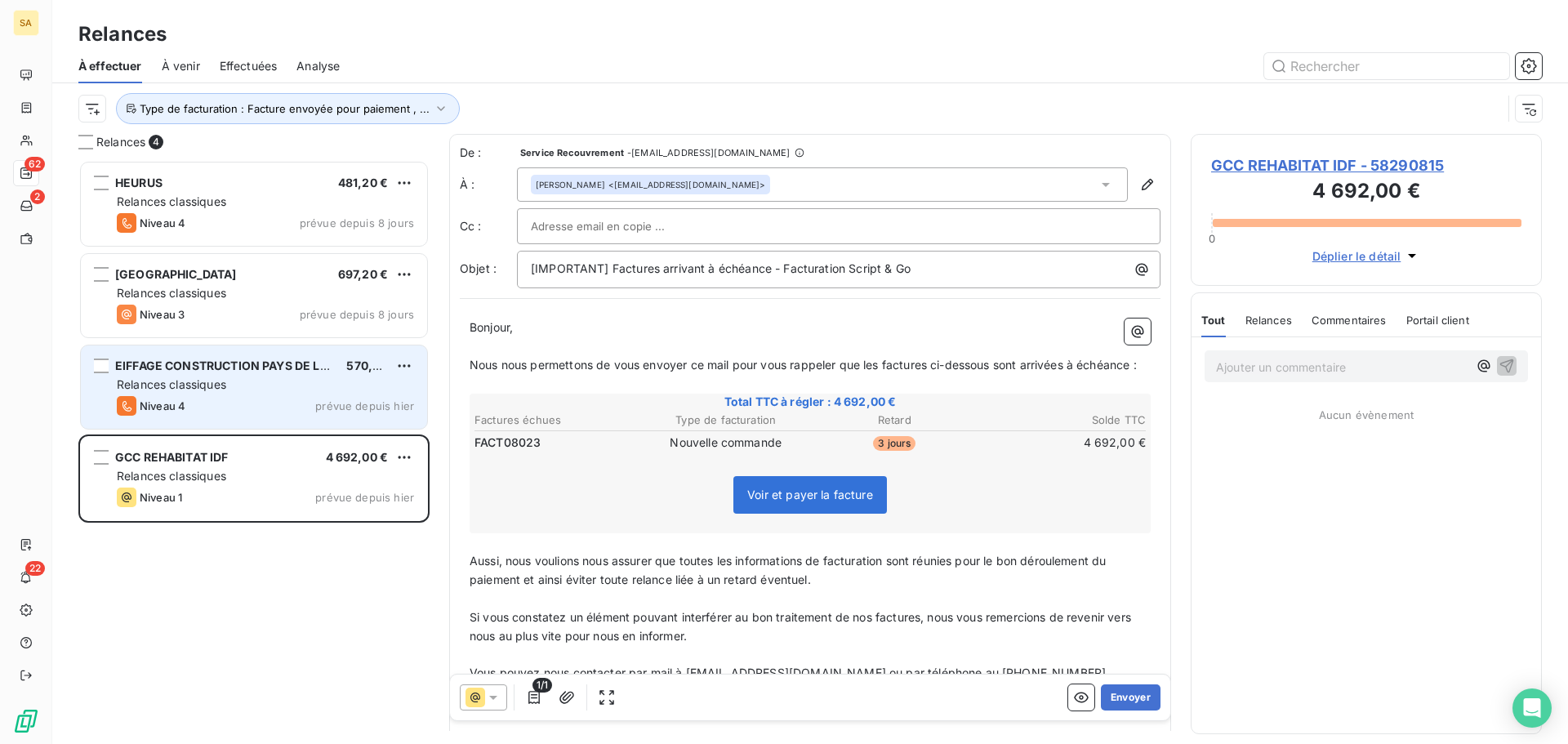
click at [1360, 160] on span "GCC REHABITAT IDF - 58290815" at bounding box center [1366, 165] width 310 height 22
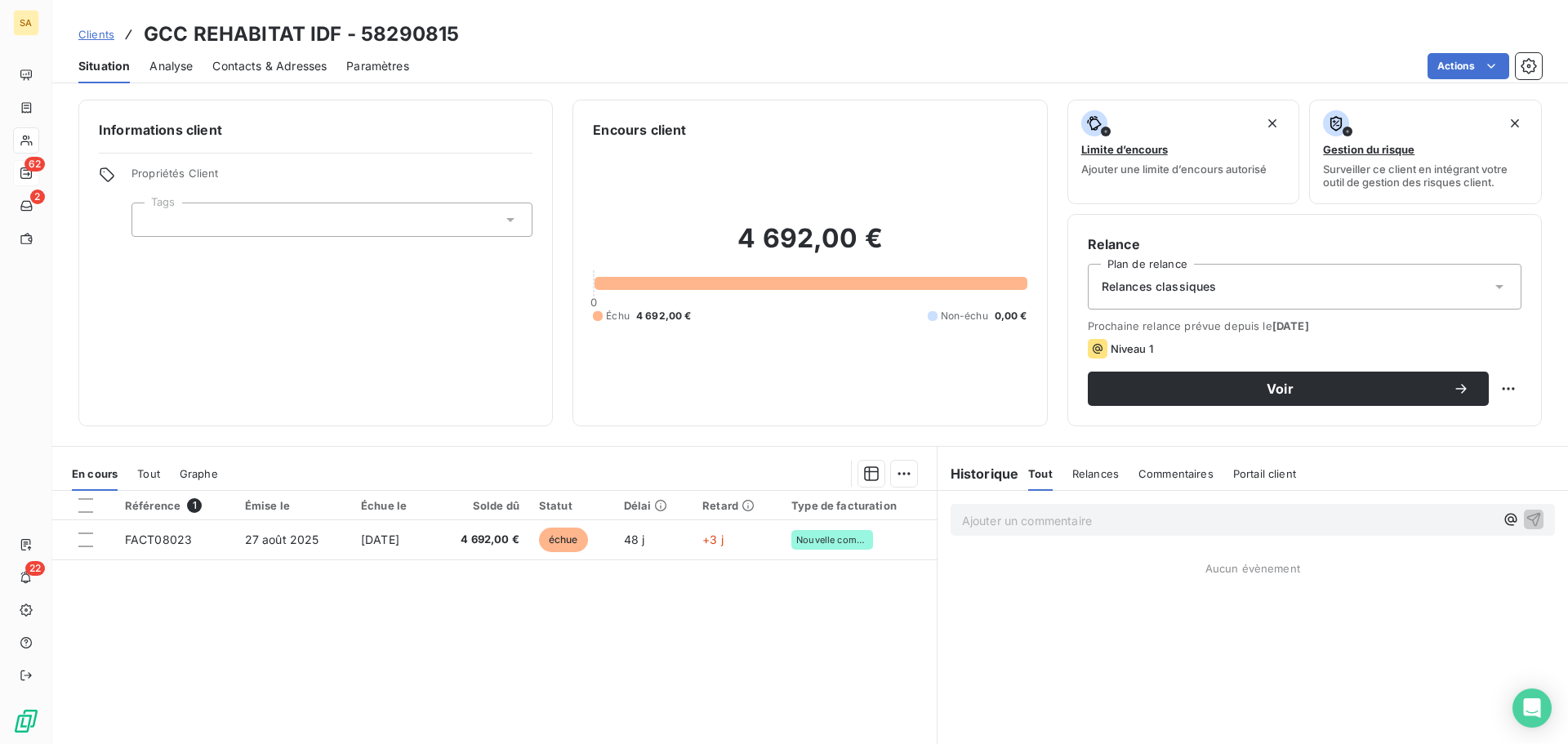
click at [293, 70] on span "Contacts & Adresses" at bounding box center [269, 67] width 114 height 16
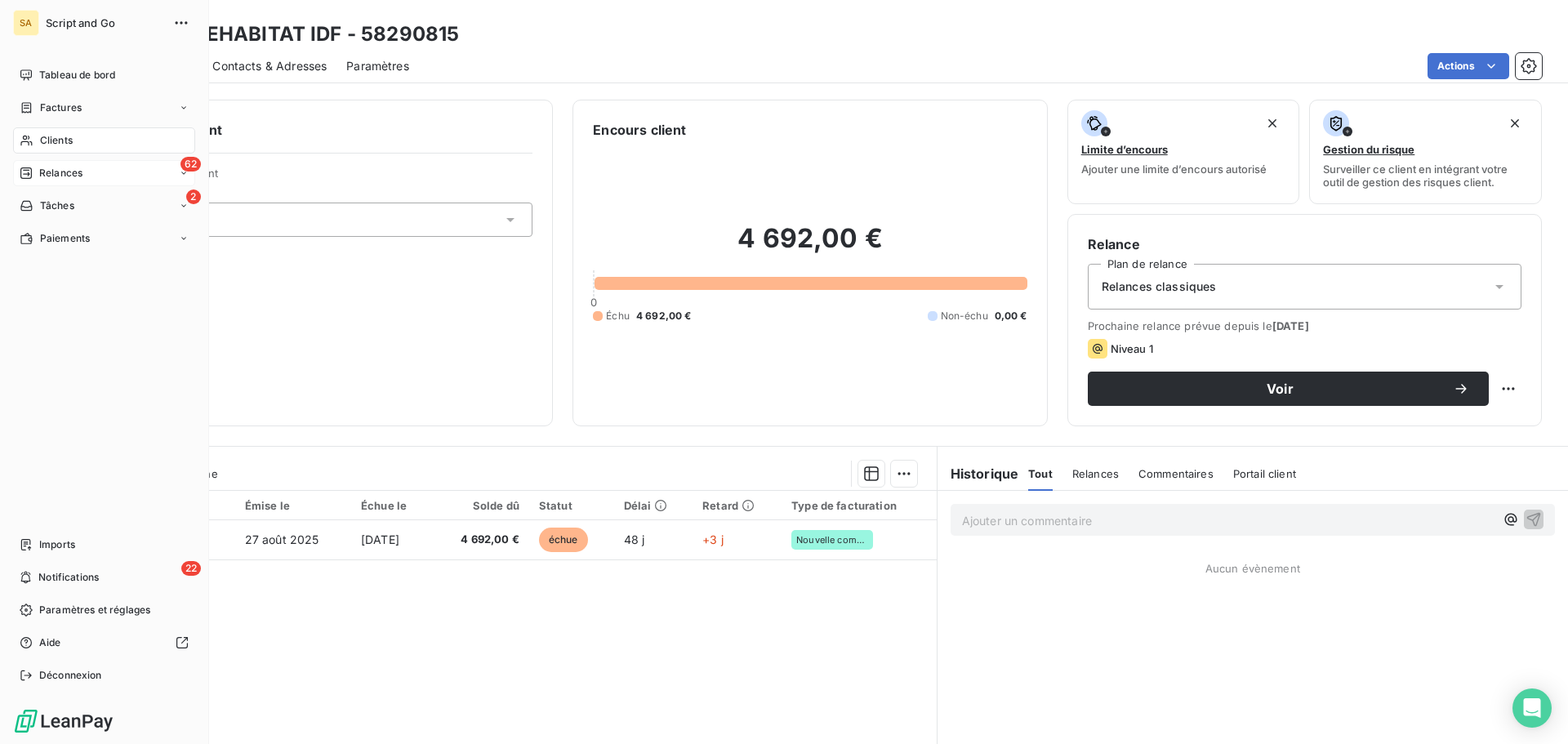
click at [35, 164] on div "62 Relances" at bounding box center [104, 173] width 182 height 26
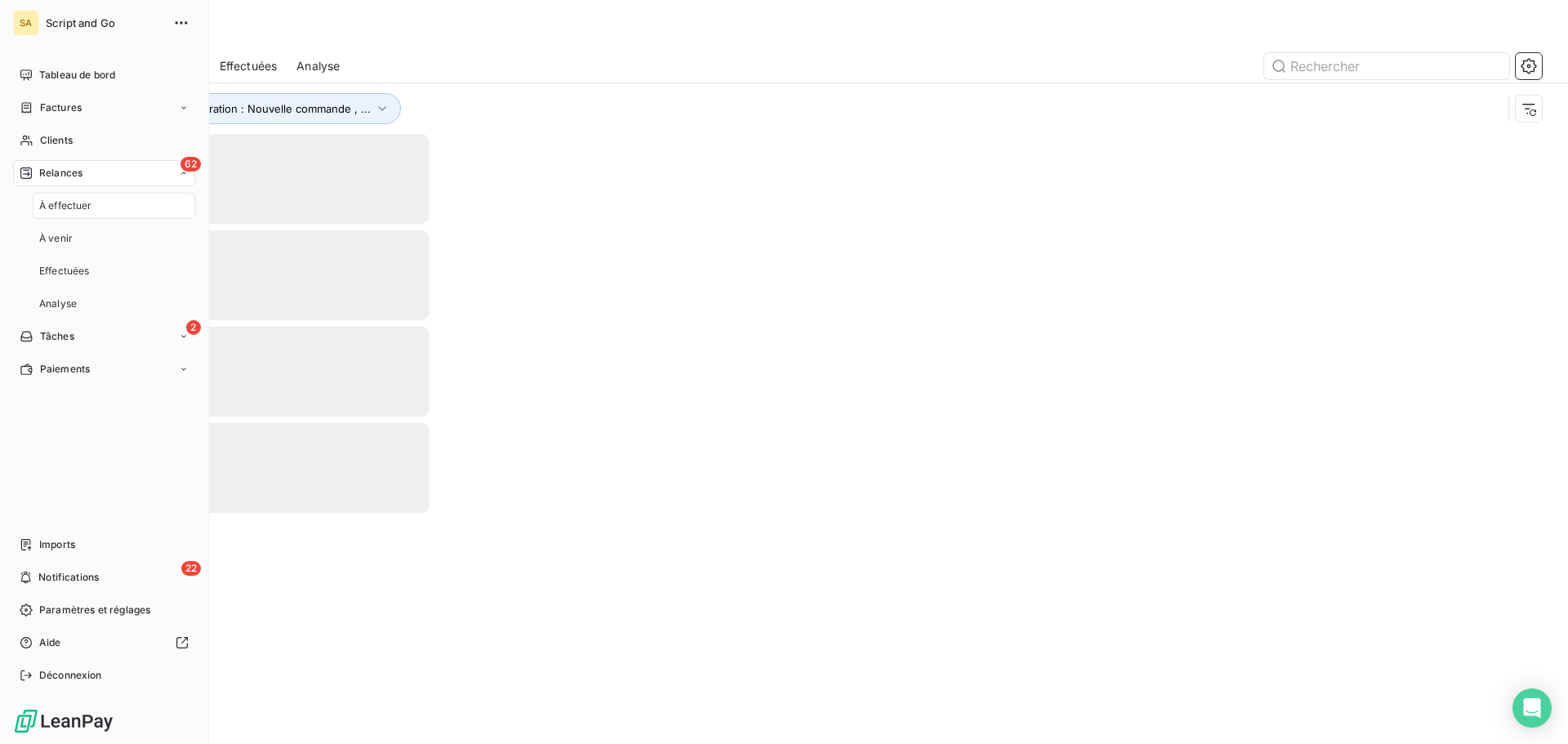
click at [67, 174] on span "Relances" at bounding box center [60, 173] width 43 height 15
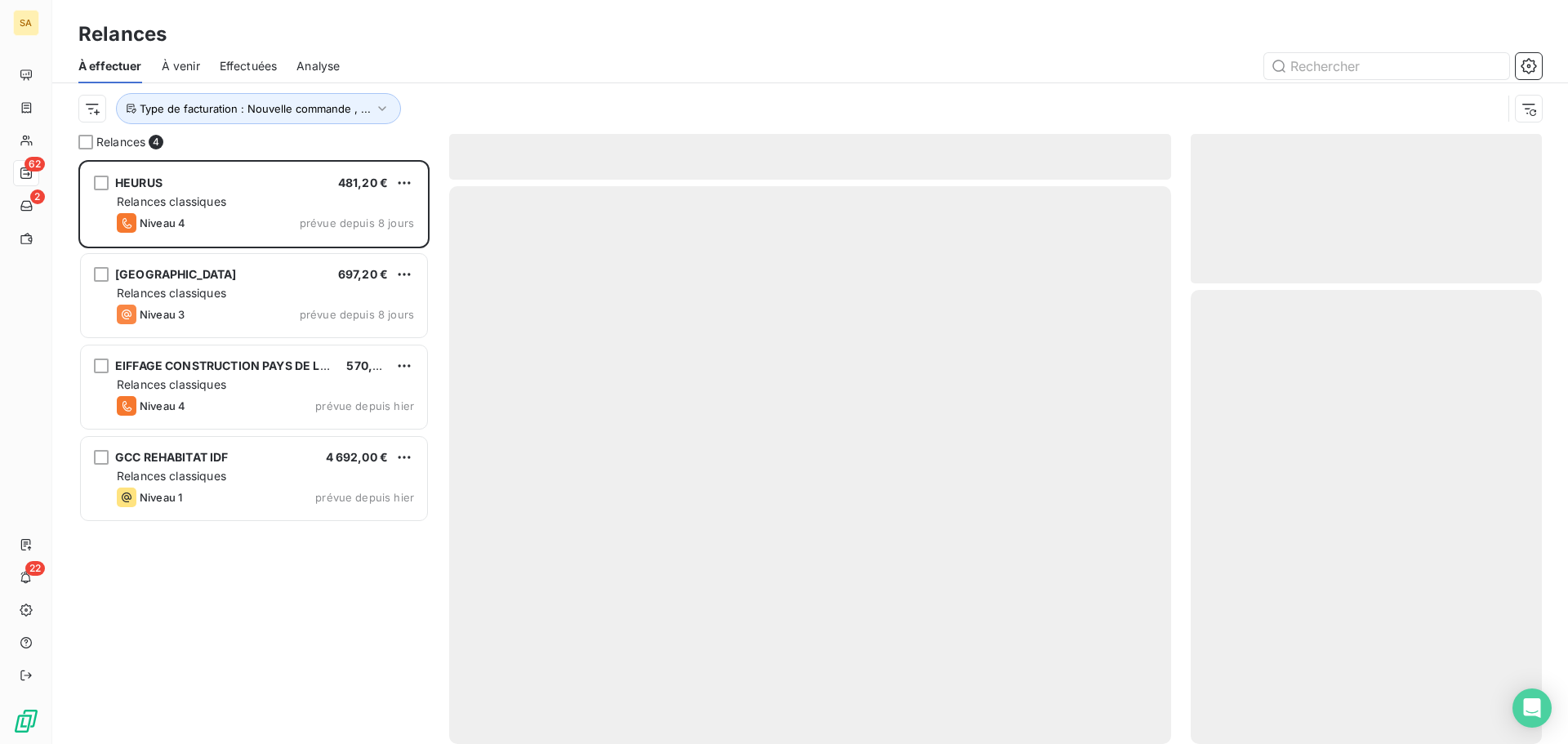
scroll to position [572, 339]
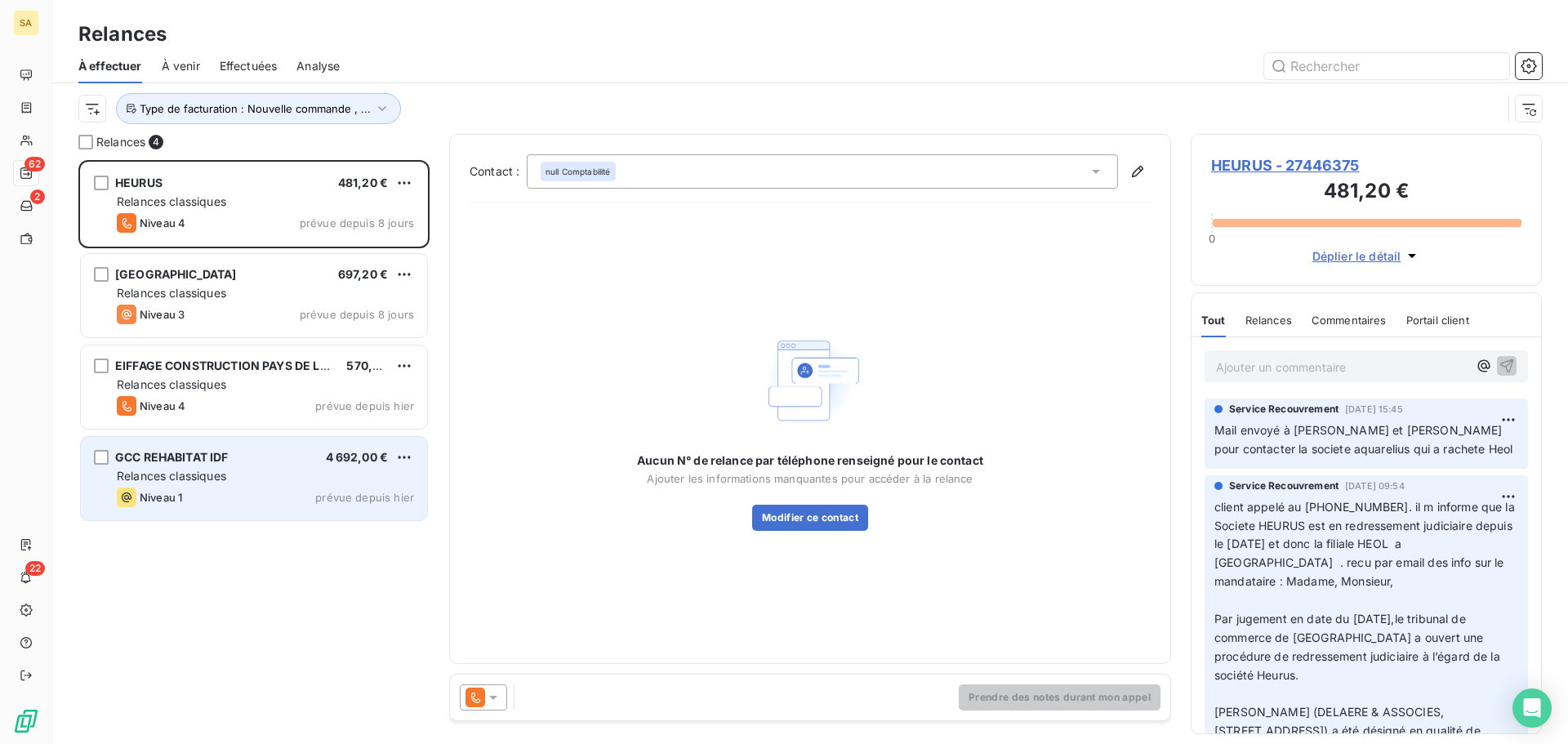
click at [261, 464] on div "GCC REHABITAT IDF 4 692,00 €" at bounding box center [265, 457] width 297 height 15
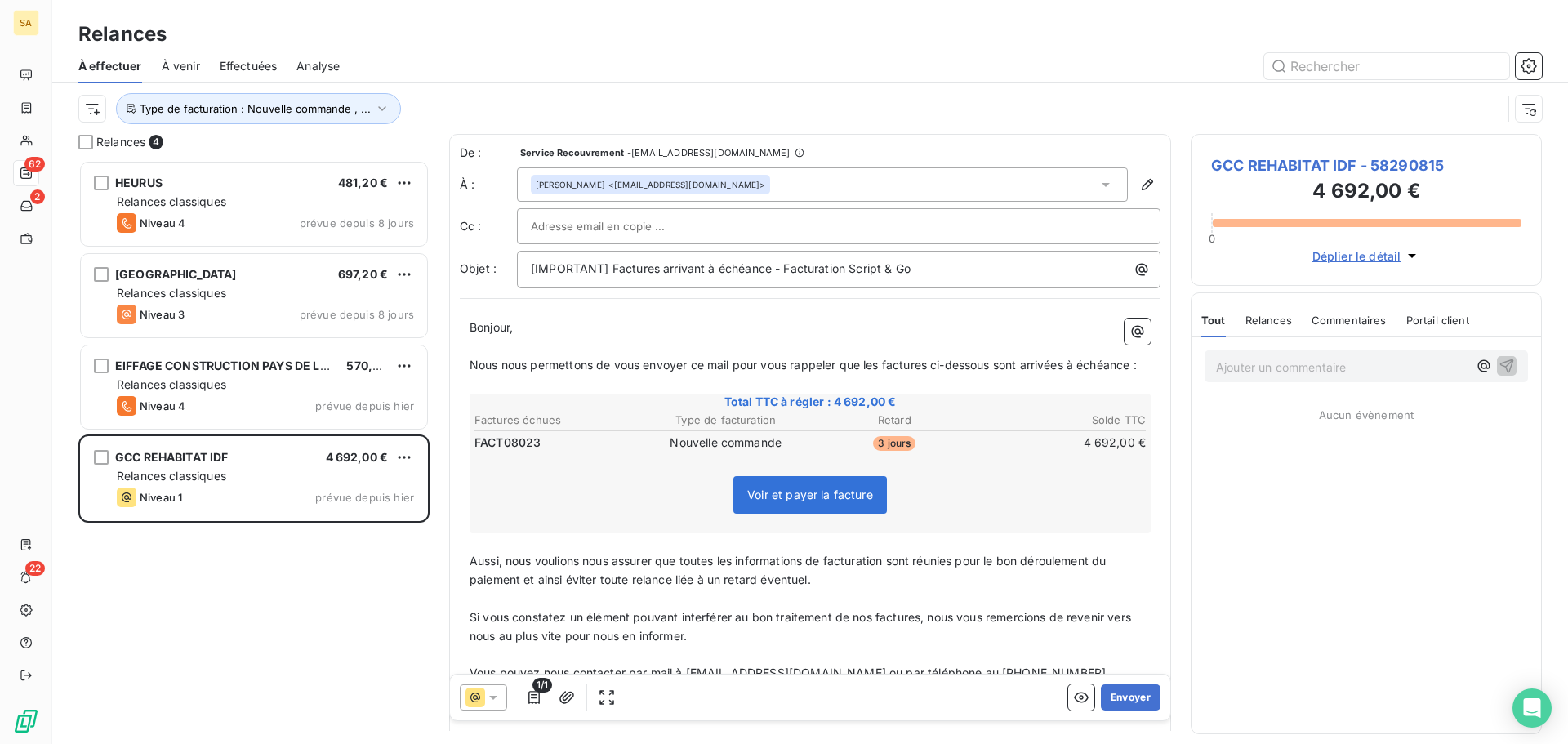
click at [890, 191] on div "Sid Ali MAHROUG <sidali.mahroug@gcc.fr>" at bounding box center [823, 185] width 611 height 35
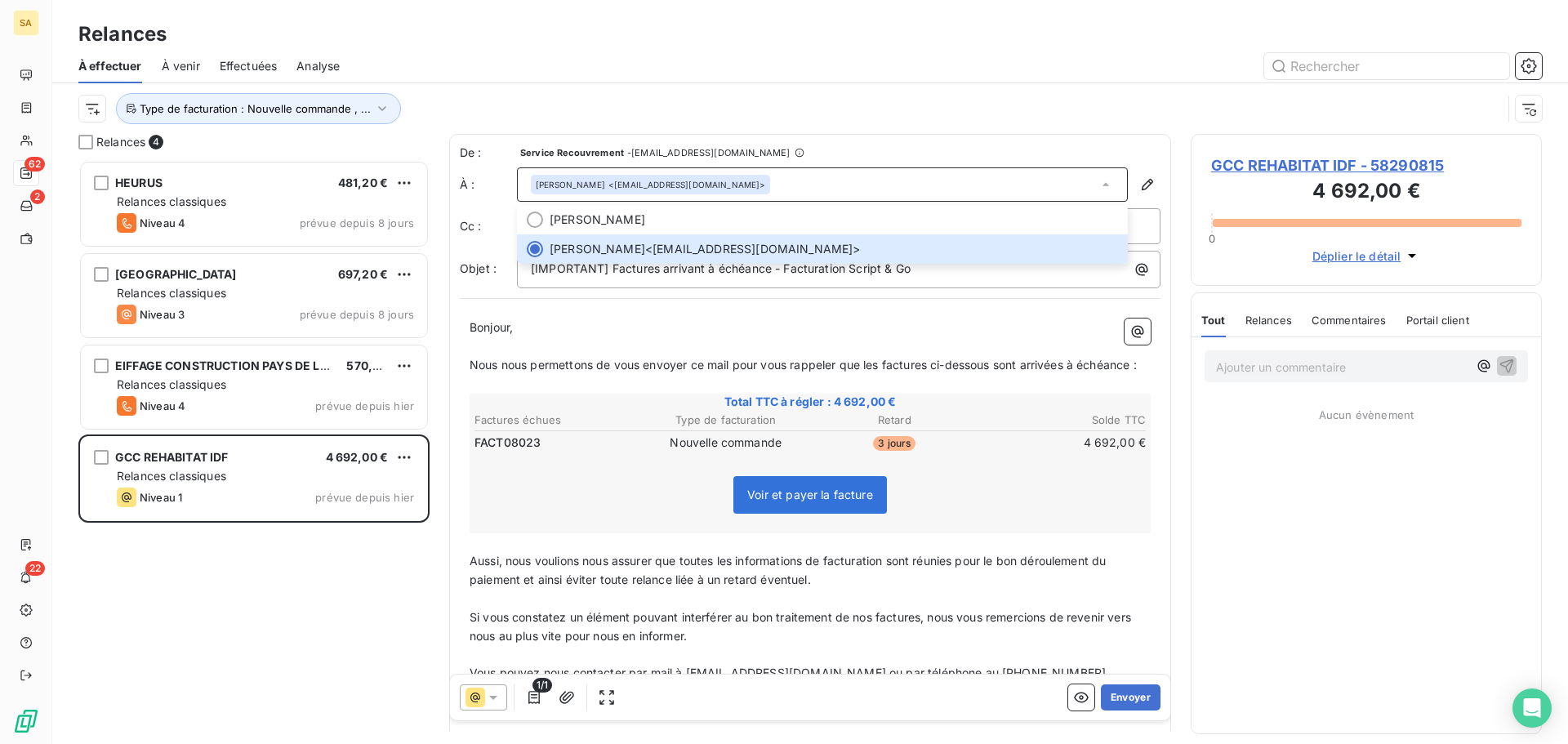
click at [892, 176] on div "Sid Ali MAHROUG <sidali.mahroug@gcc.fr>" at bounding box center [823, 185] width 611 height 35
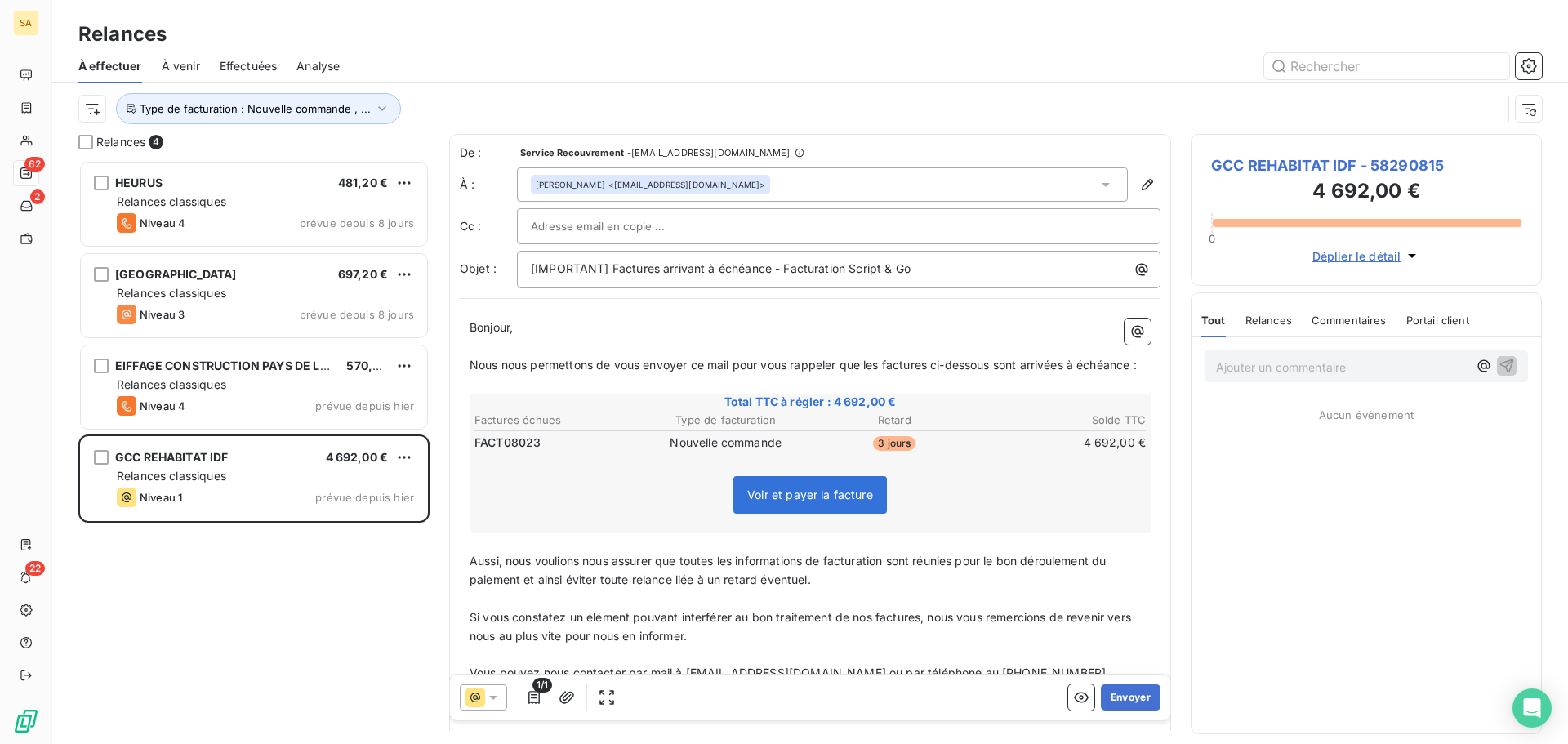
click at [773, 189] on div "Sid Ali MAHROUG <sidali.mahroug@gcc.fr>" at bounding box center [823, 185] width 611 height 35
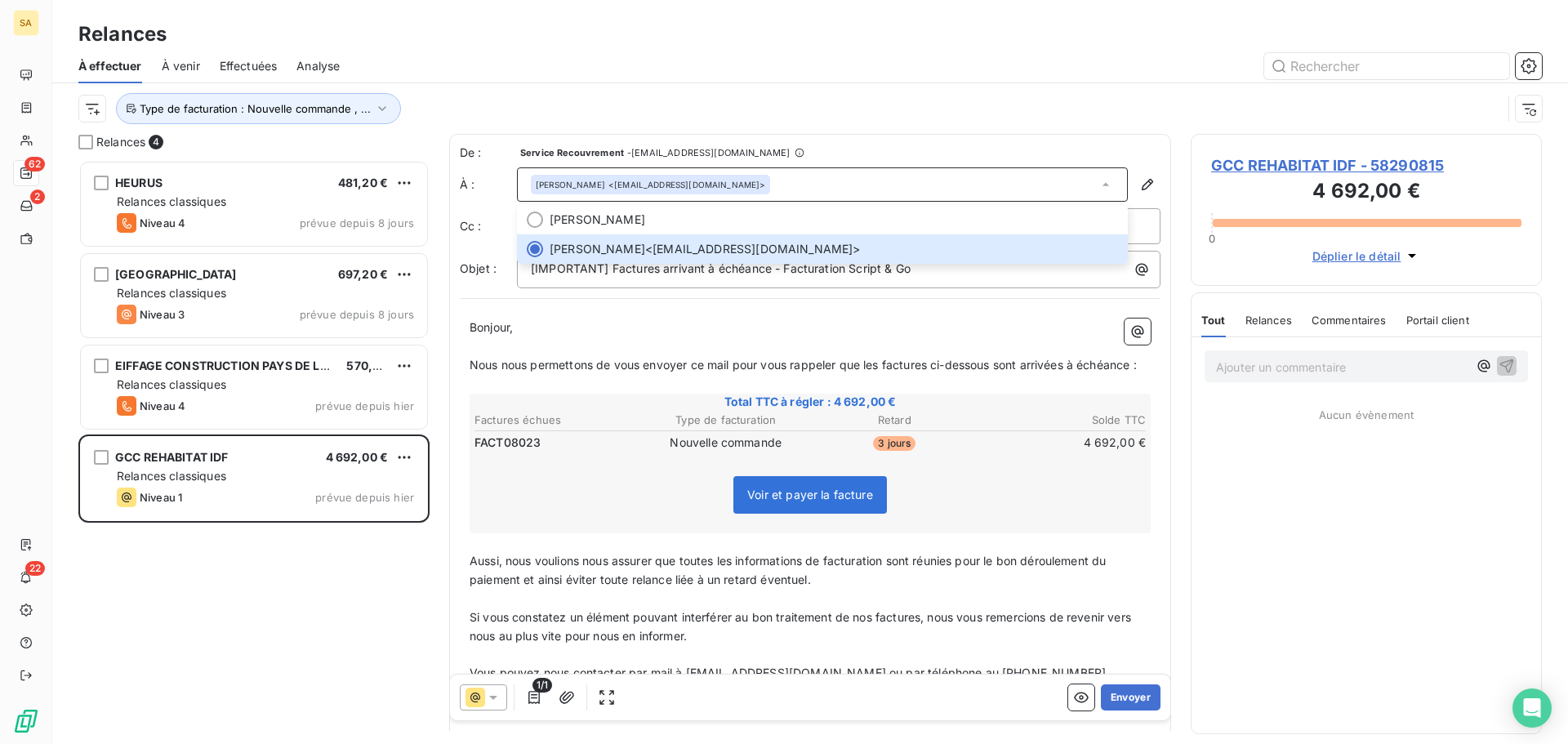
click at [670, 316] on div "Bonjour, ﻿ Nous nous permettons de vous envoyer ce mail pour vous rappeler que …" at bounding box center [810, 603] width 701 height 589
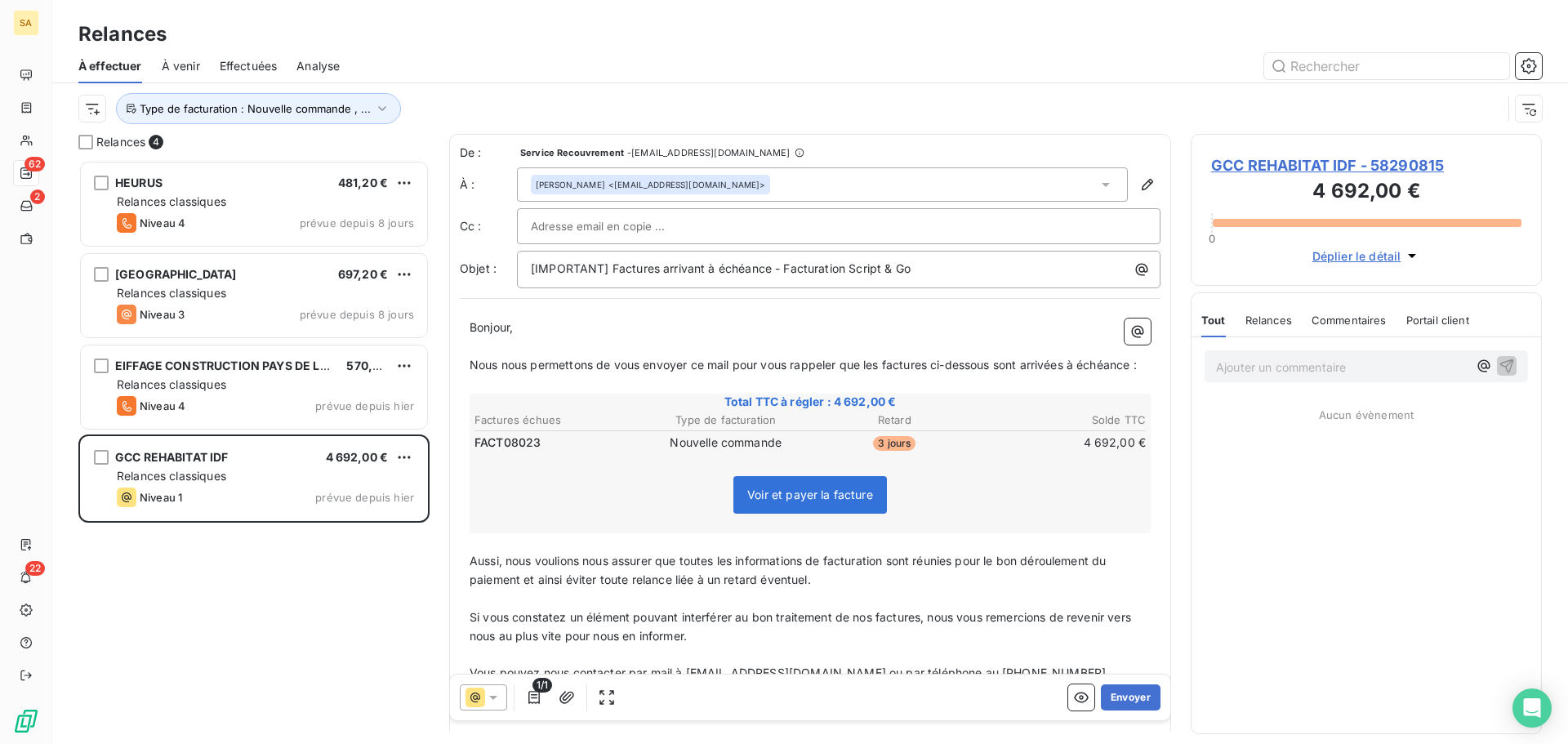
click at [774, 224] on div at bounding box center [838, 226] width 616 height 25
drag, startPoint x: 711, startPoint y: 228, endPoint x: 914, endPoint y: 228, distance: 203.0
click at [711, 228] on input "text" at bounding box center [838, 226] width 616 height 25
click at [1109, 225] on div at bounding box center [838, 226] width 616 height 25
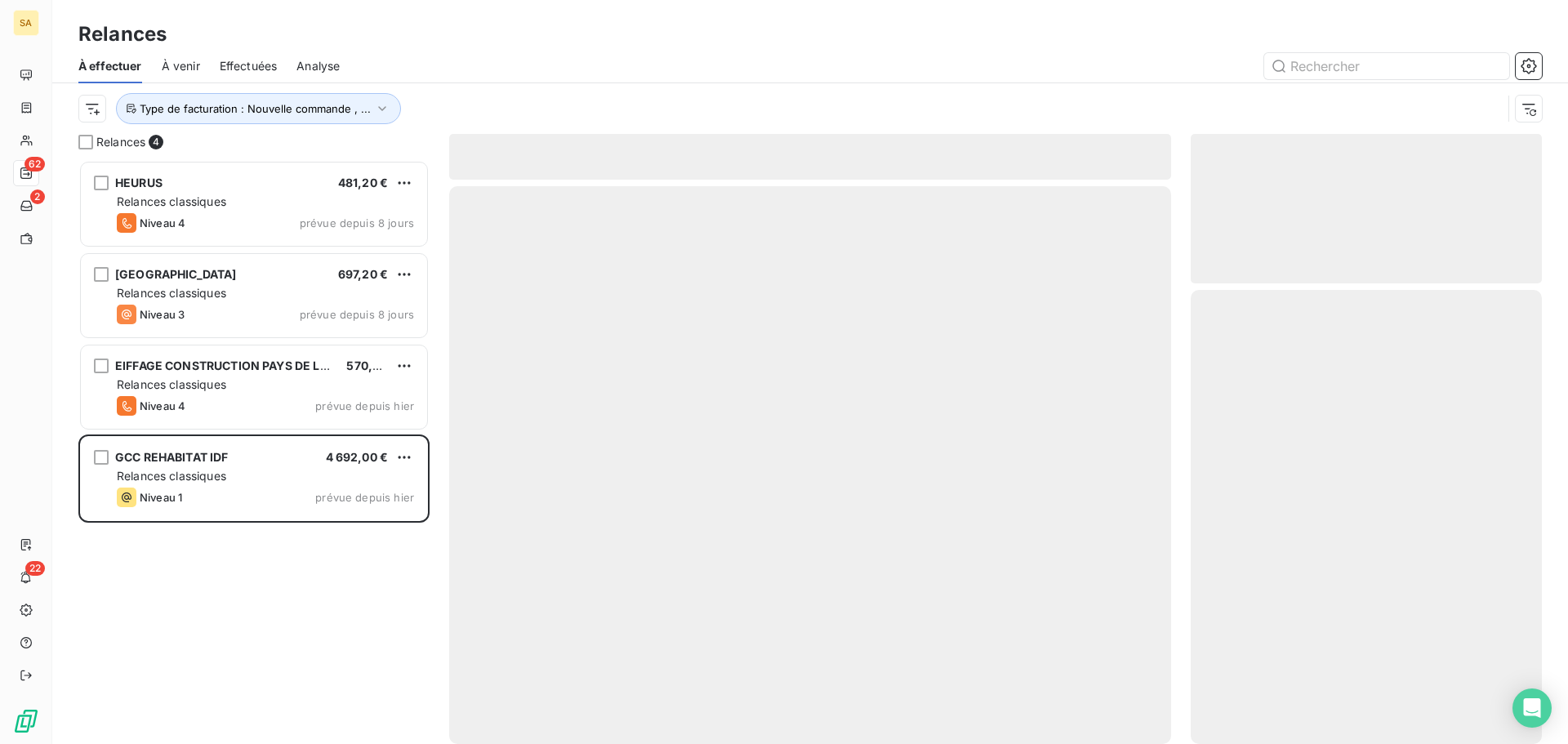
scroll to position [572, 339]
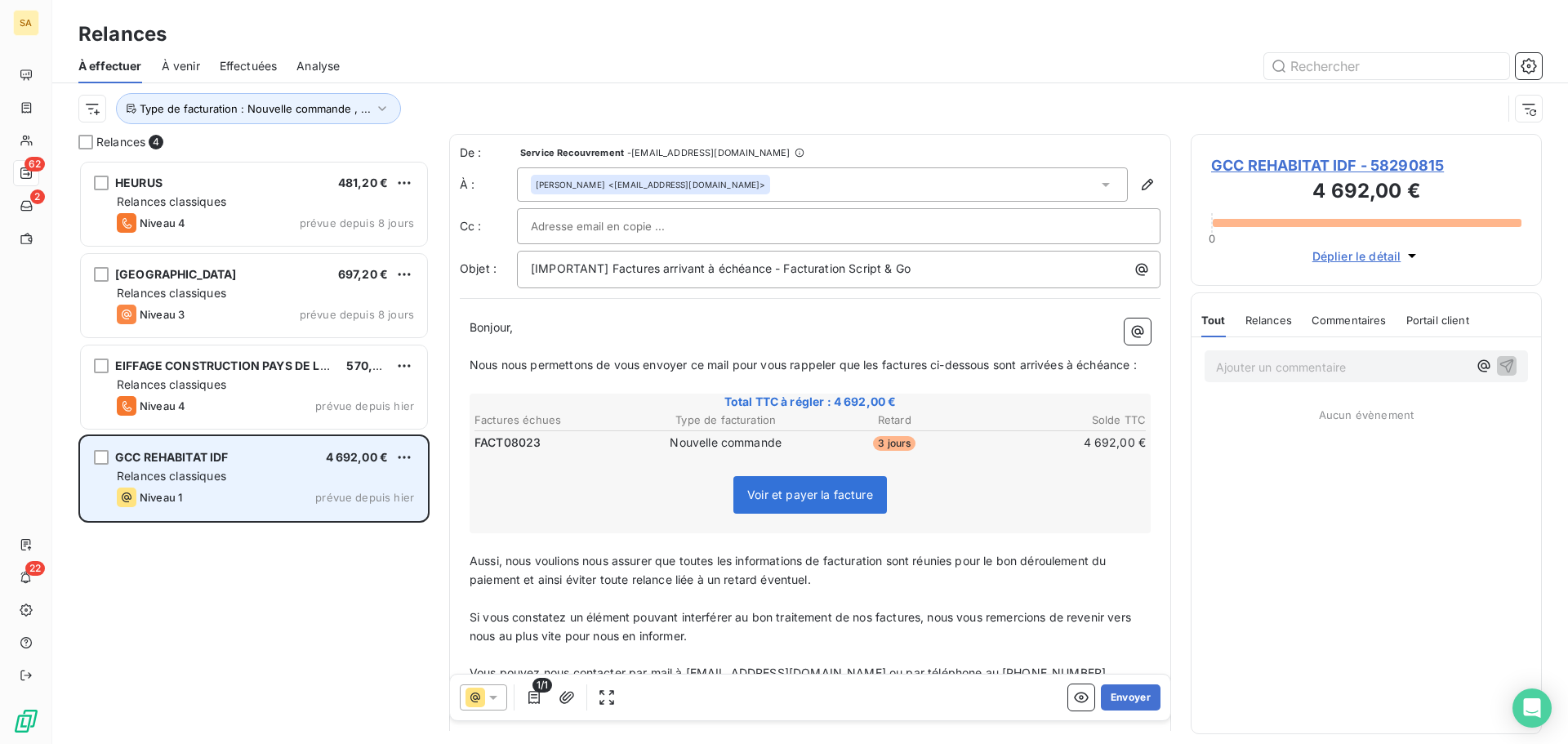
click at [258, 450] on div "GCC REHABITAT IDF 4 692,00 €" at bounding box center [265, 457] width 297 height 15
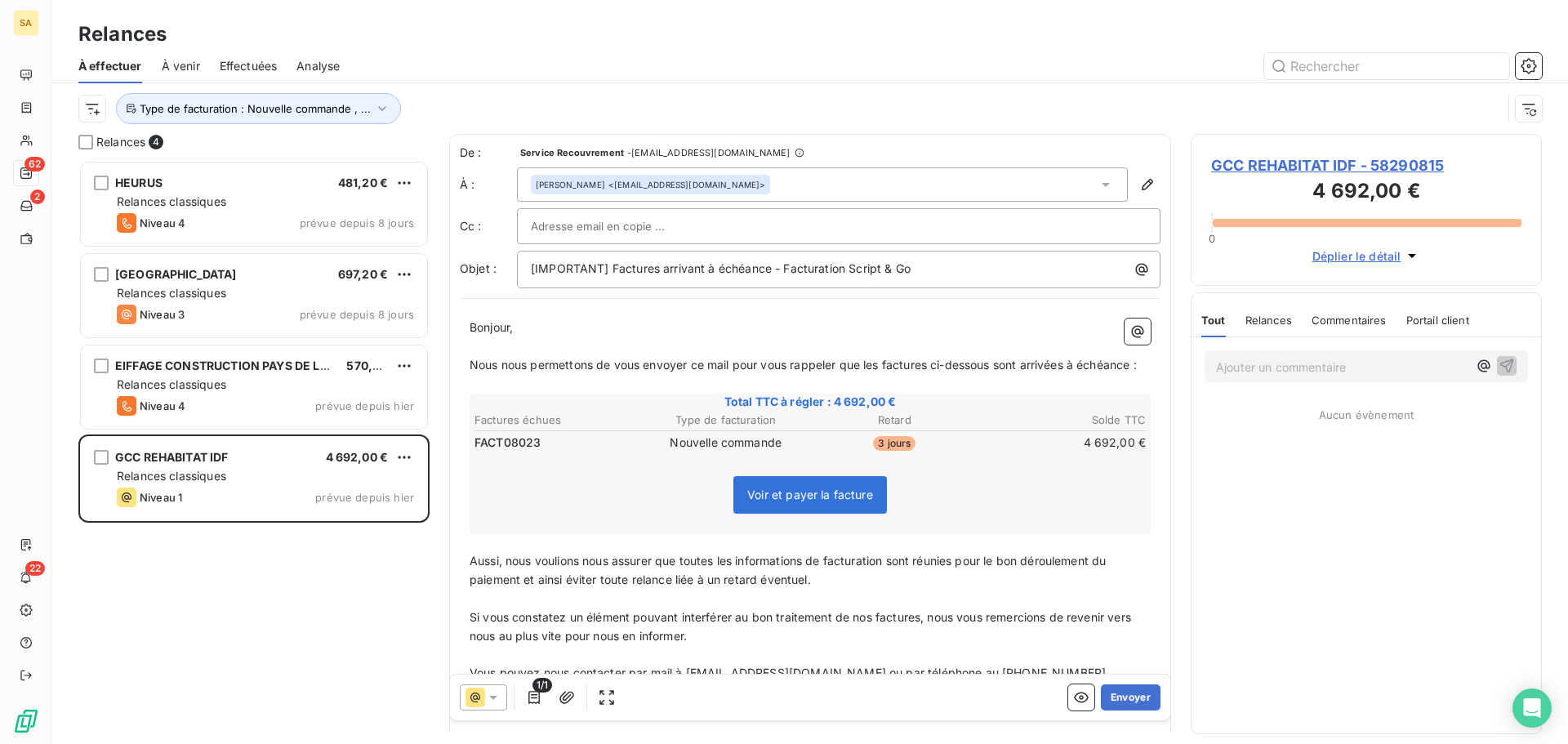
click at [1289, 161] on span "GCC REHABITAT IDF - 58290815" at bounding box center [1366, 165] width 310 height 22
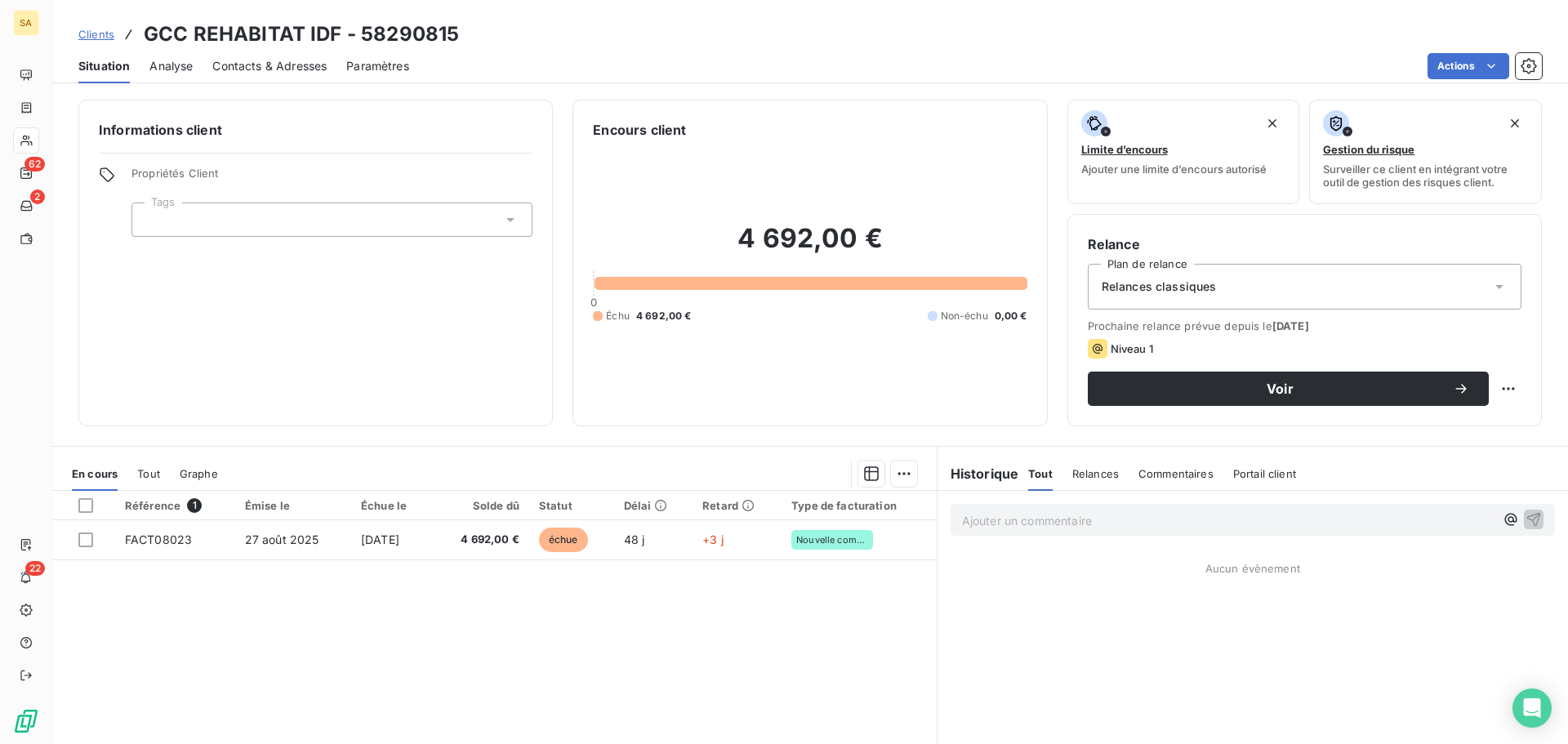
click at [279, 65] on span "Contacts & Adresses" at bounding box center [269, 67] width 114 height 16
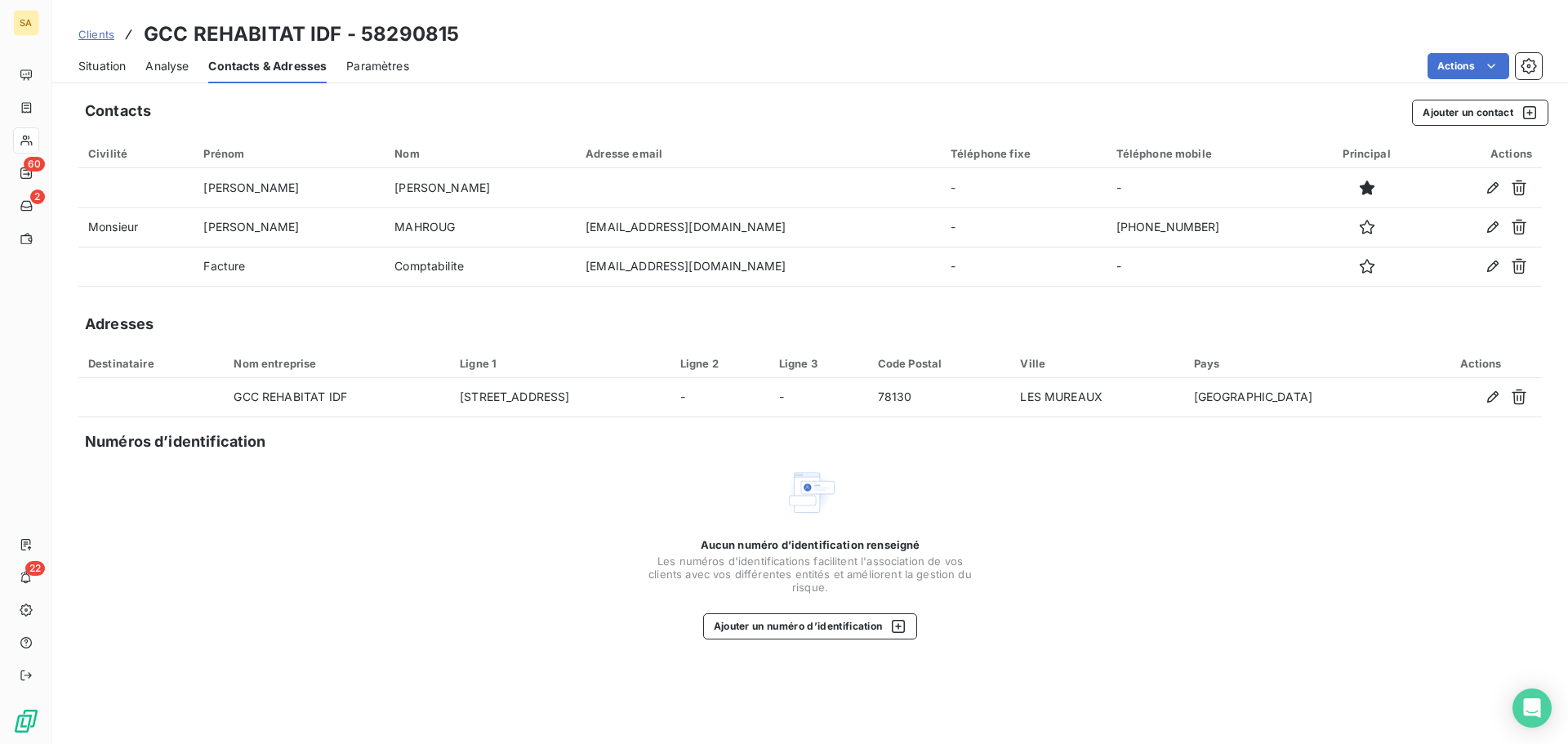
click at [101, 63] on span "Situation" at bounding box center [102, 67] width 47 height 16
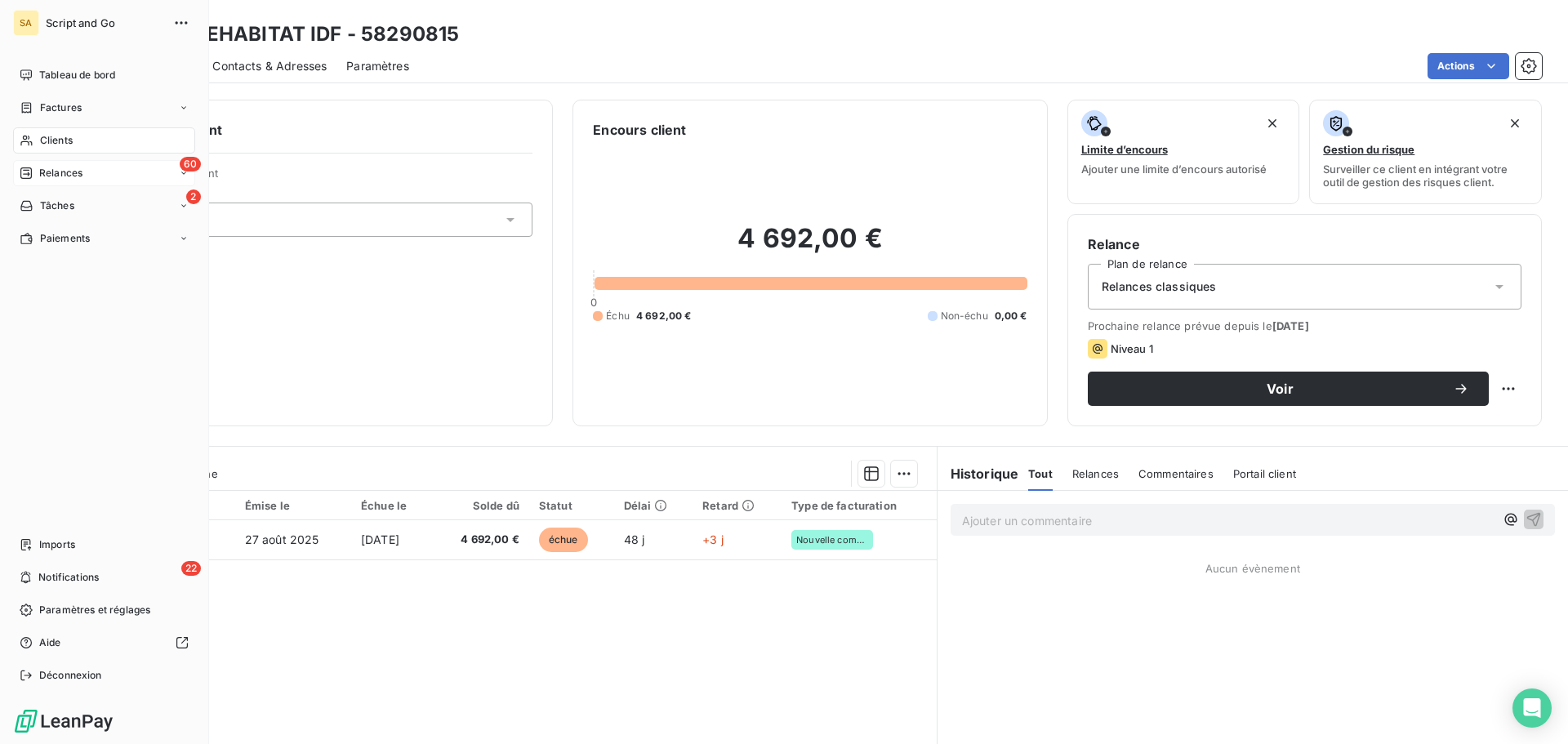
click at [30, 170] on icon at bounding box center [26, 173] width 13 height 13
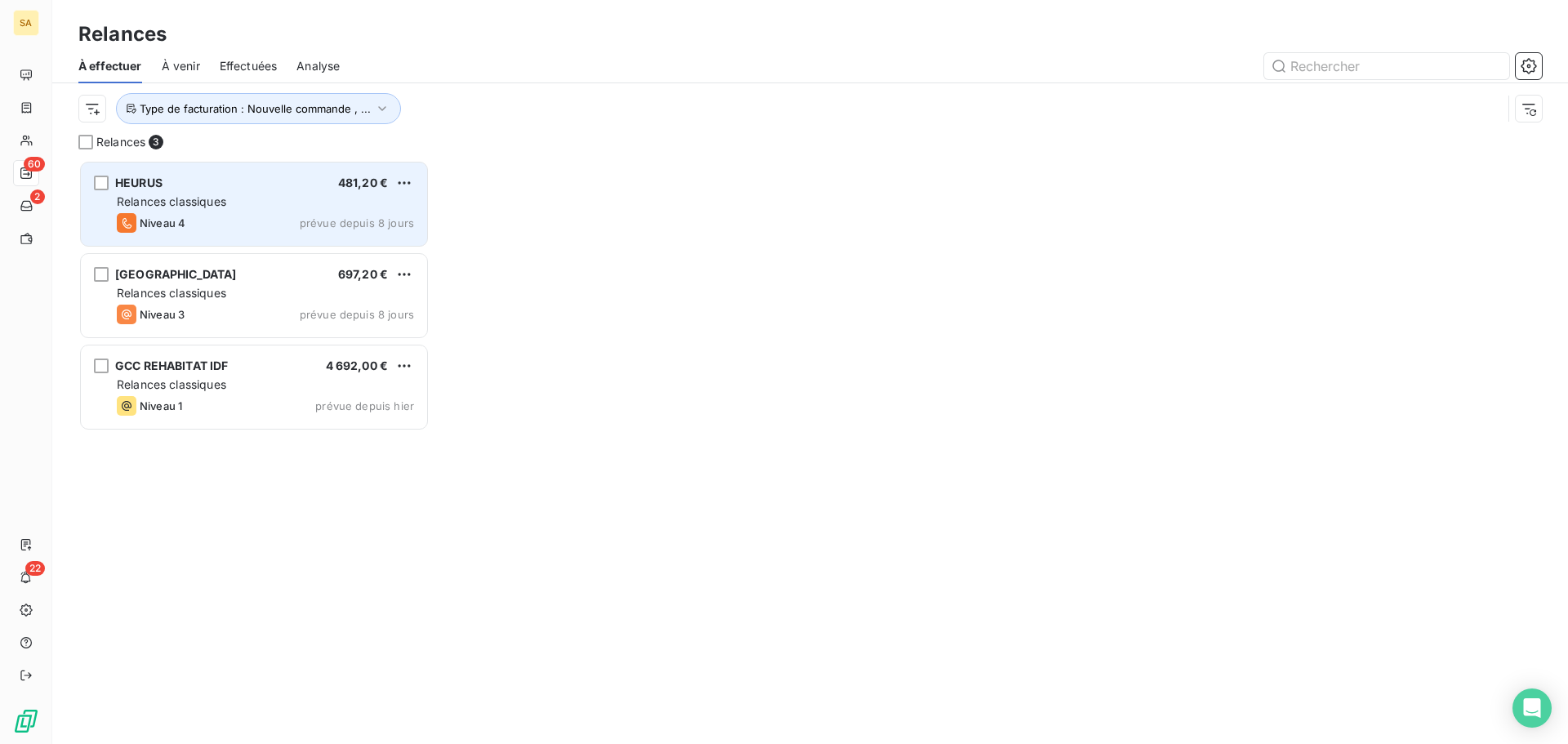
scroll to position [572, 339]
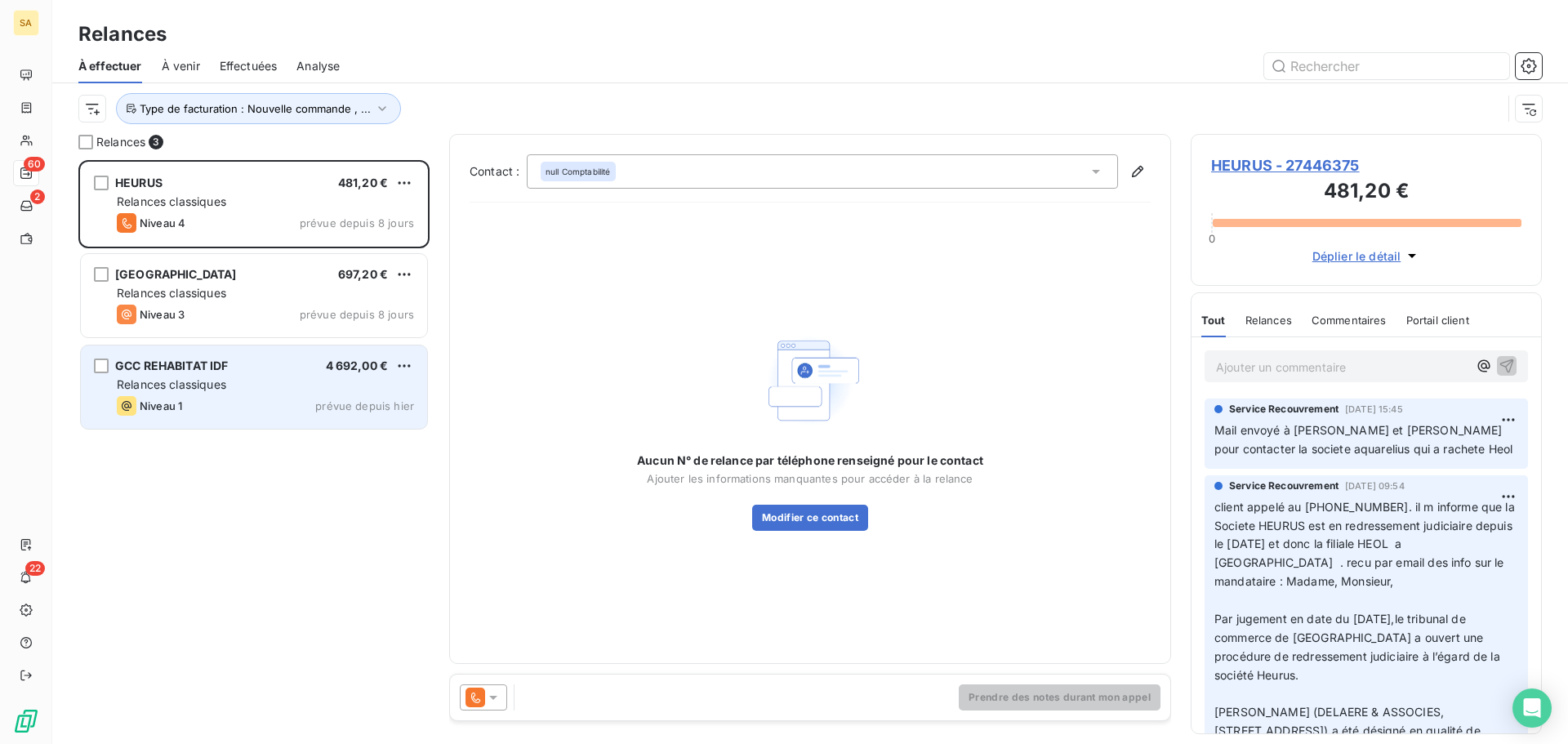
click at [240, 378] on div "Relances classiques" at bounding box center [265, 385] width 297 height 16
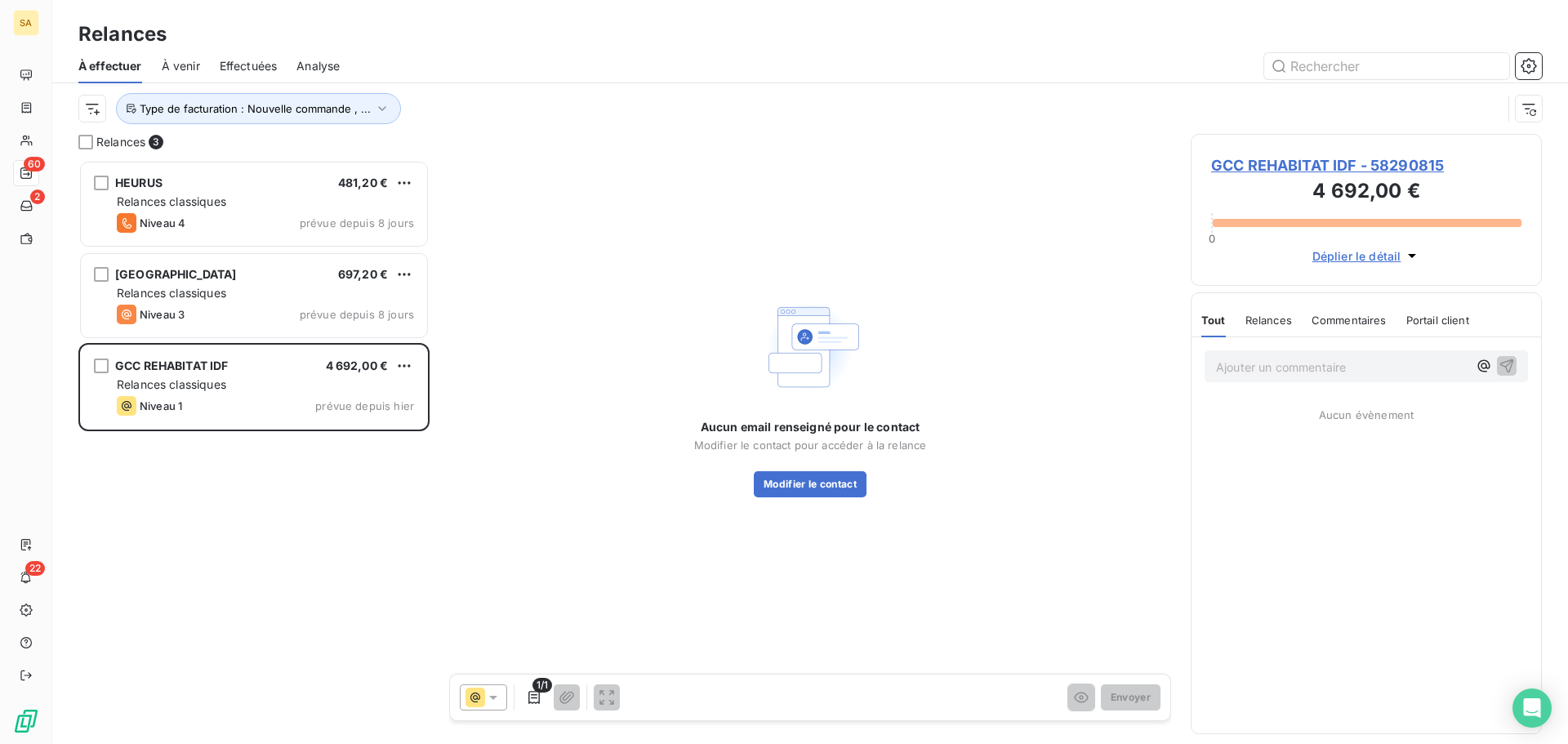
click at [1277, 160] on span "GCC REHABITAT IDF - 58290815" at bounding box center [1366, 165] width 310 height 22
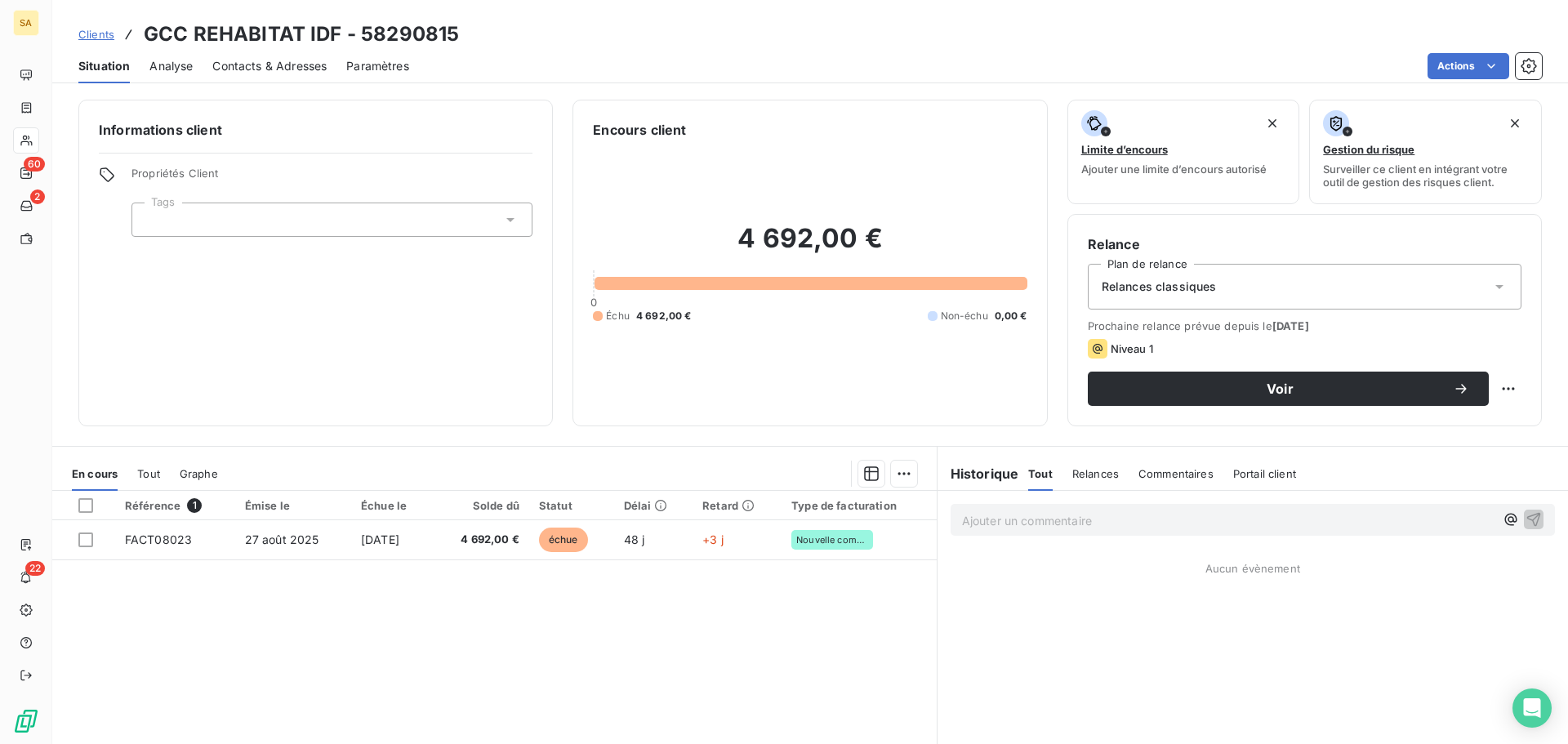
click at [286, 68] on span "Contacts & Adresses" at bounding box center [269, 67] width 114 height 16
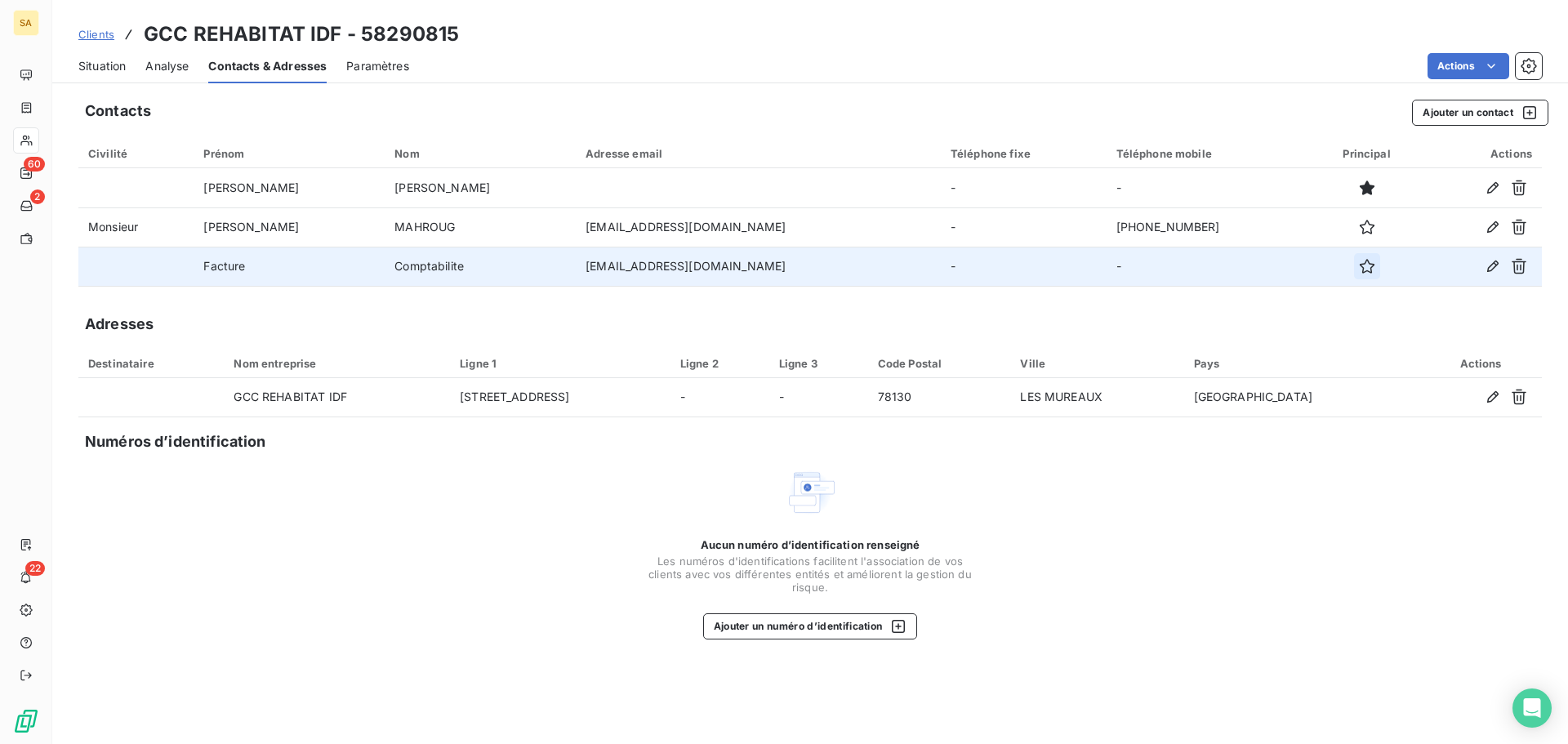
click at [1359, 263] on icon "button" at bounding box center [1367, 266] width 16 height 16
click at [98, 60] on span "Situation" at bounding box center [102, 67] width 47 height 16
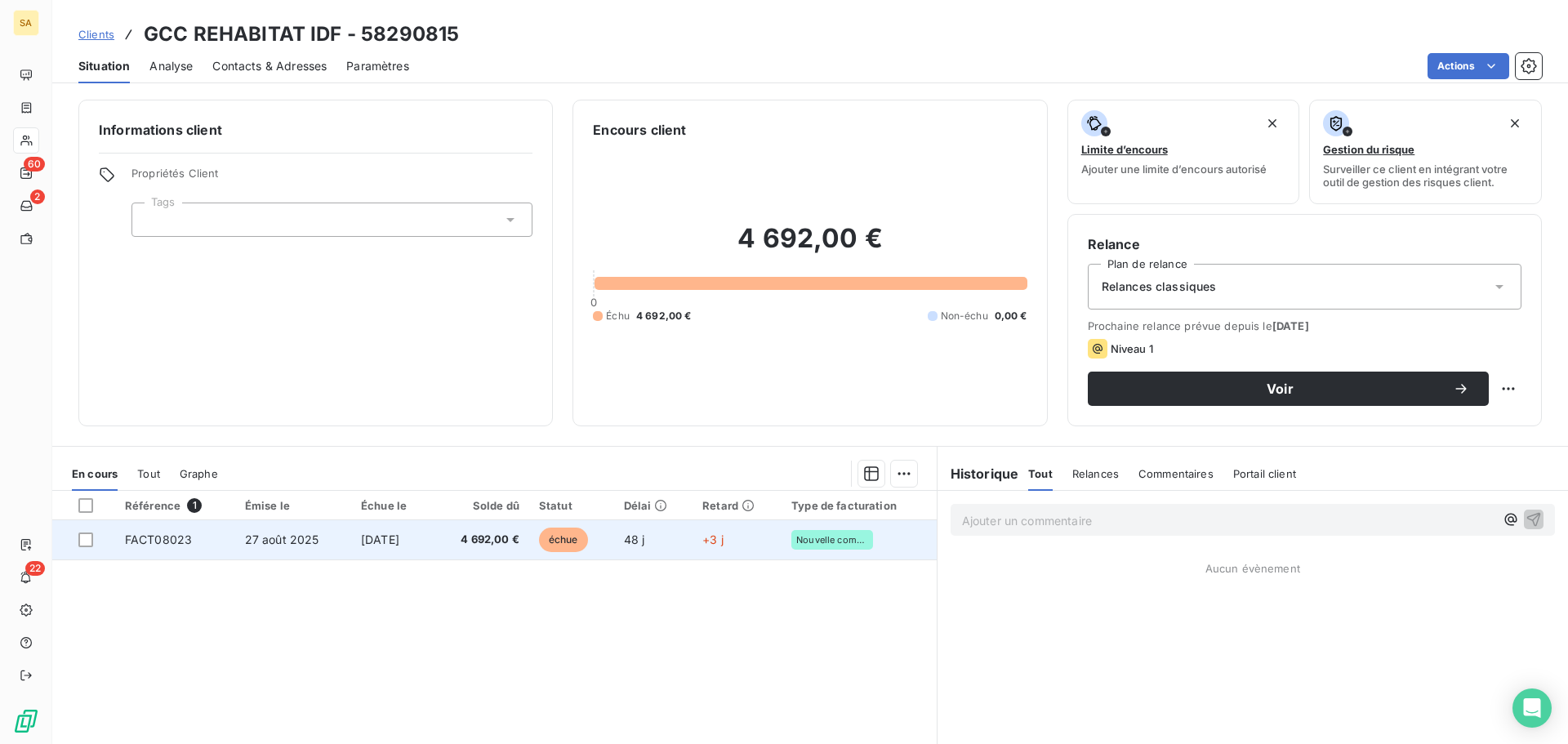
click at [449, 537] on td "4 692,00 €" at bounding box center [481, 539] width 97 height 39
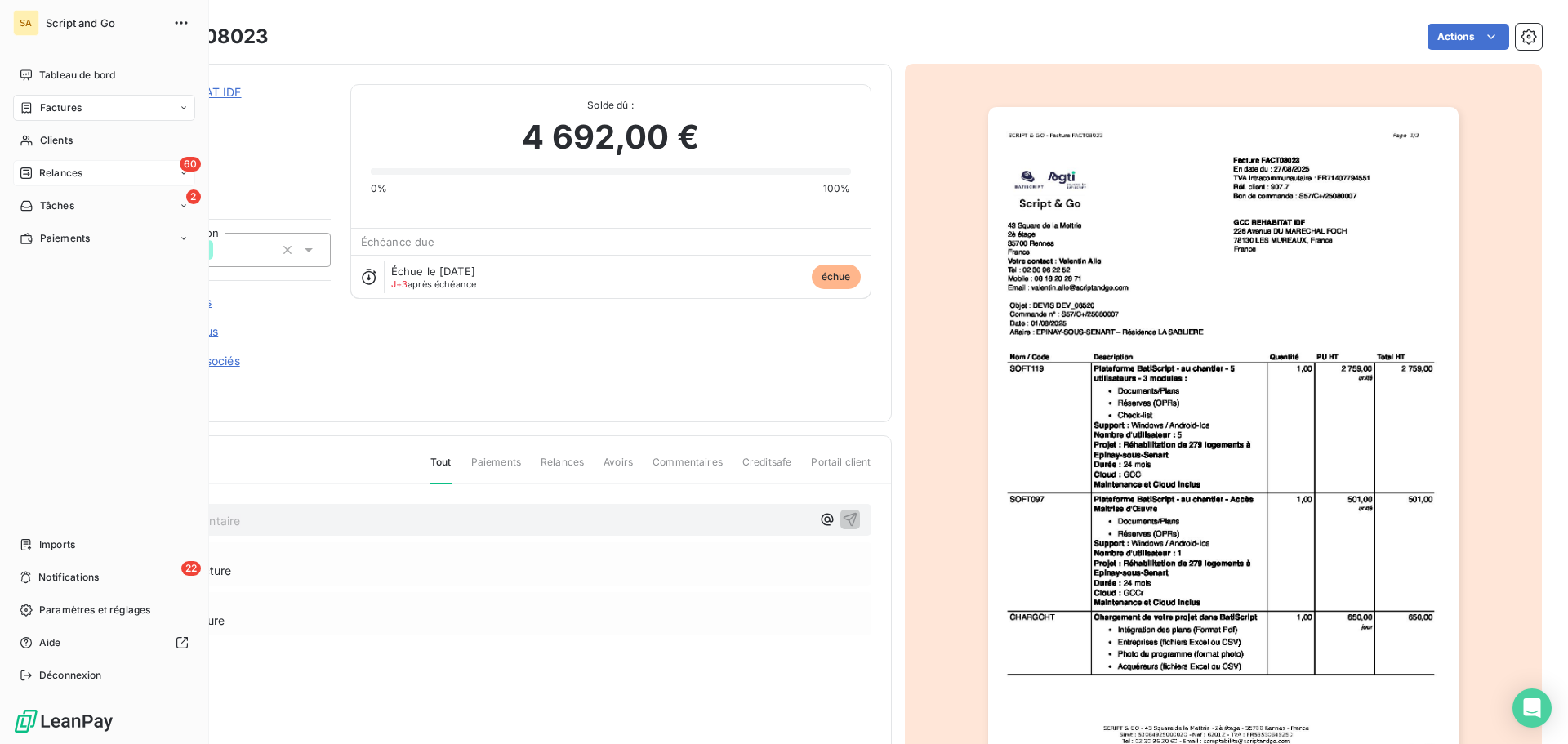
click at [35, 162] on div "60 Relances" at bounding box center [104, 173] width 182 height 26
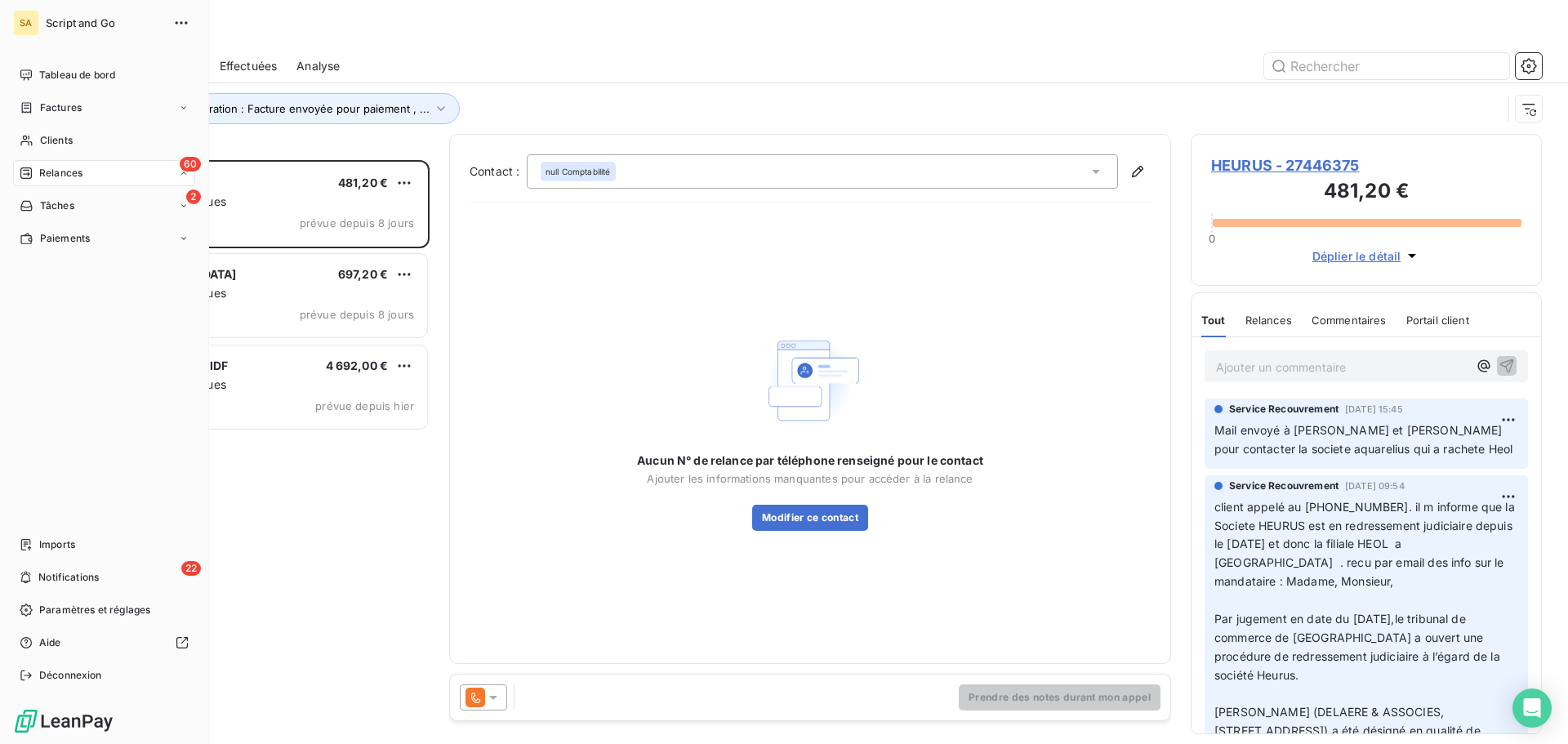
scroll to position [572, 339]
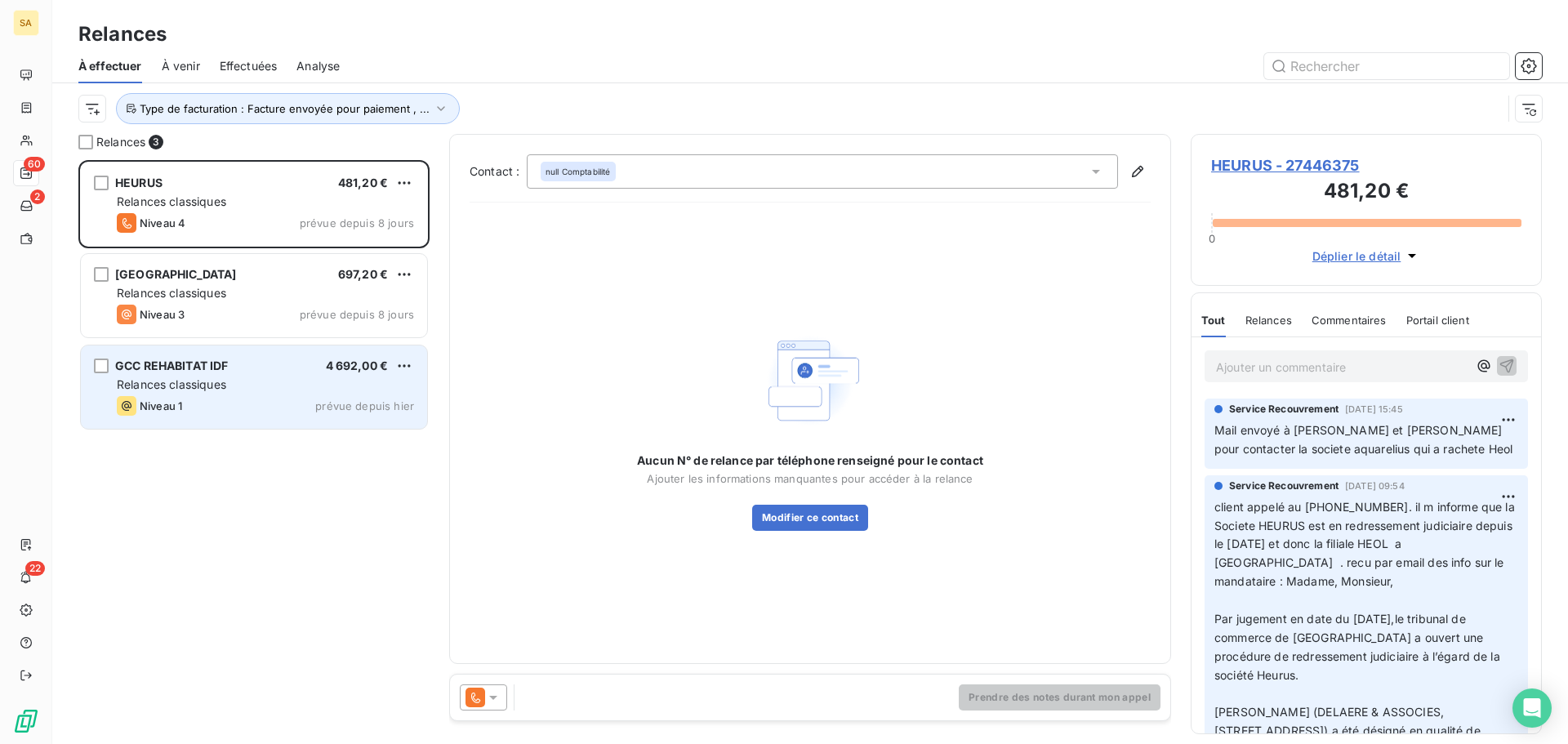
click at [282, 371] on div "GCC REHABITAT IDF 4 692,00 €" at bounding box center [265, 366] width 297 height 15
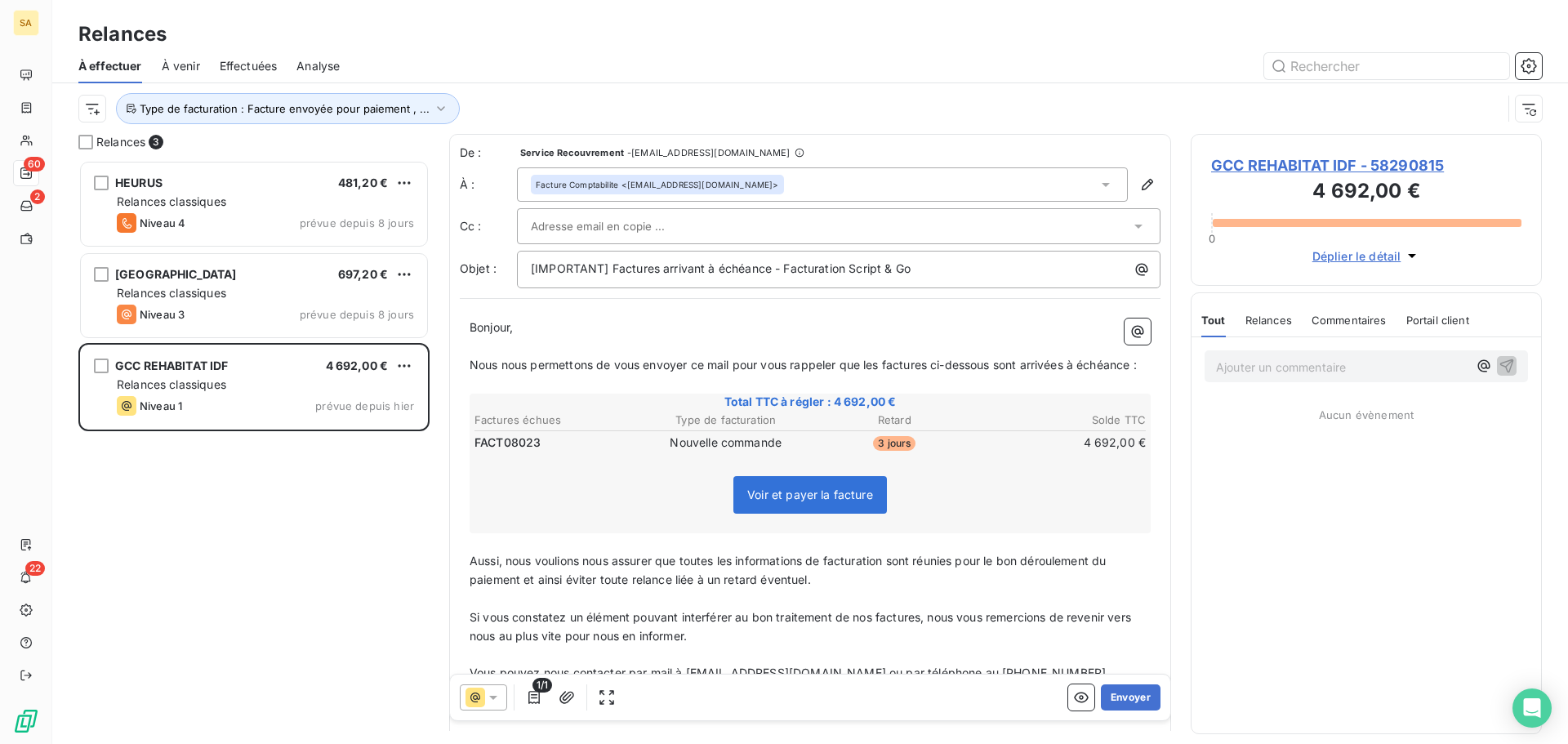
click at [797, 212] on div at bounding box center [839, 225] width 644 height 36
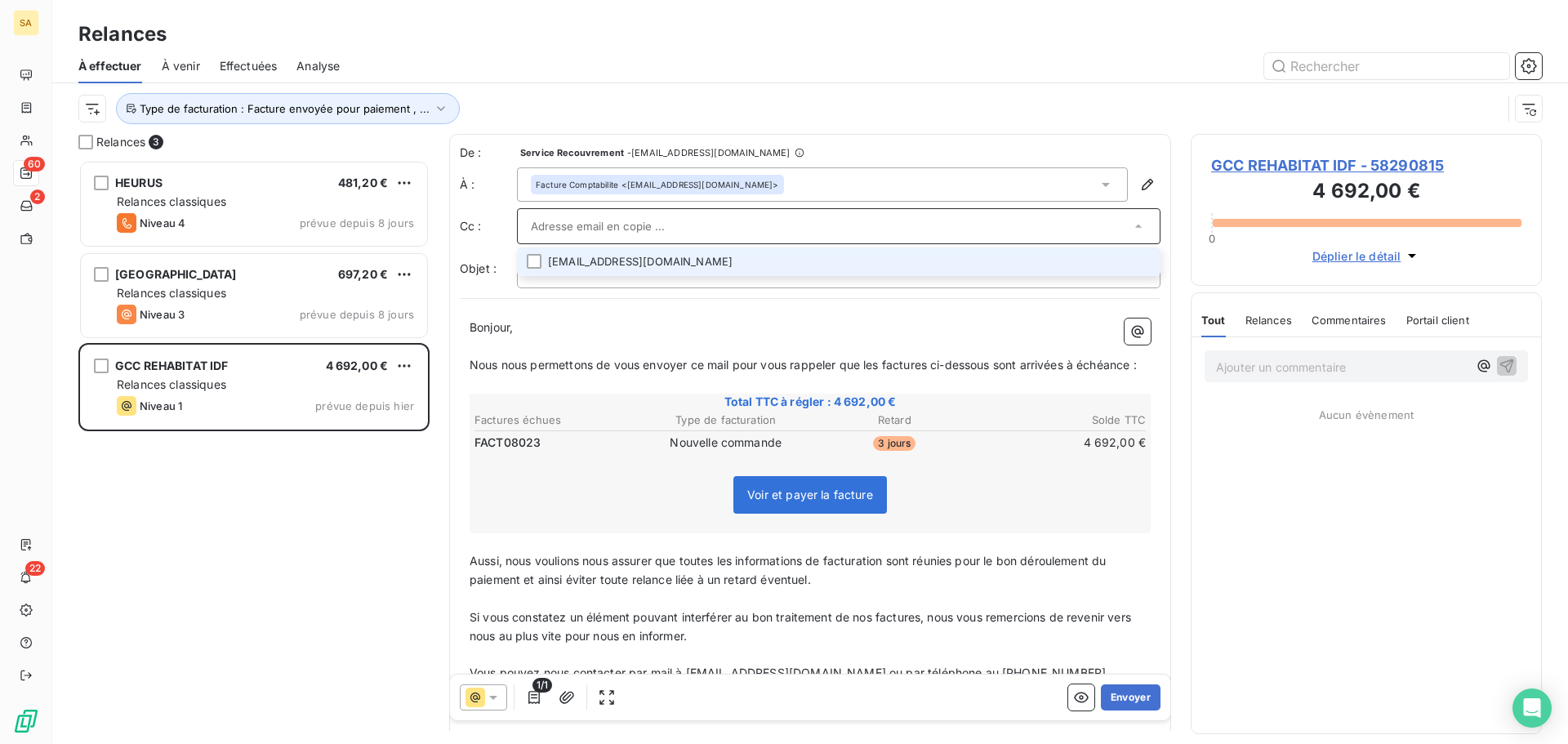
click at [522, 260] on li "[EMAIL_ADDRESS][DOMAIN_NAME]" at bounding box center [839, 261] width 644 height 28
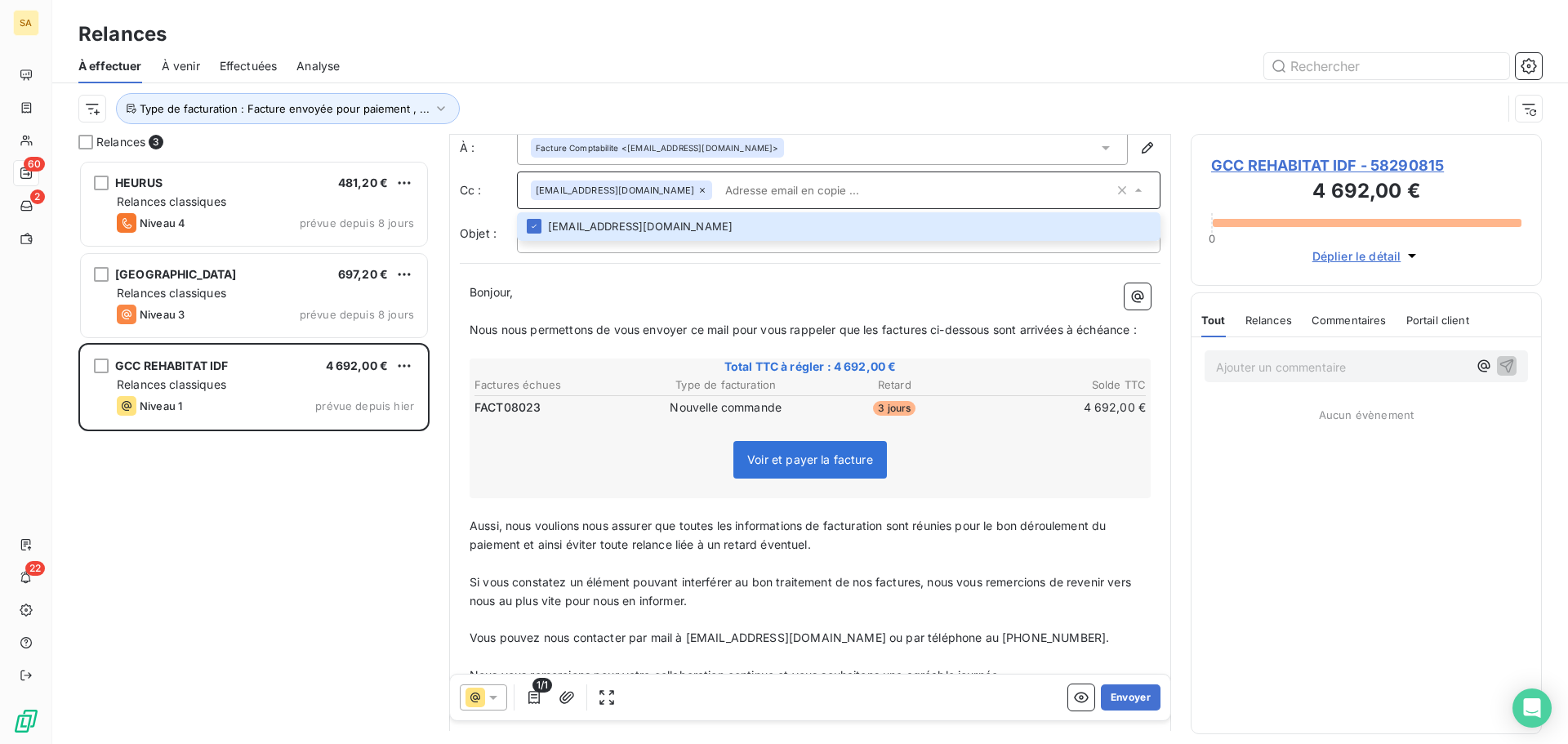
scroll to position [246, 0]
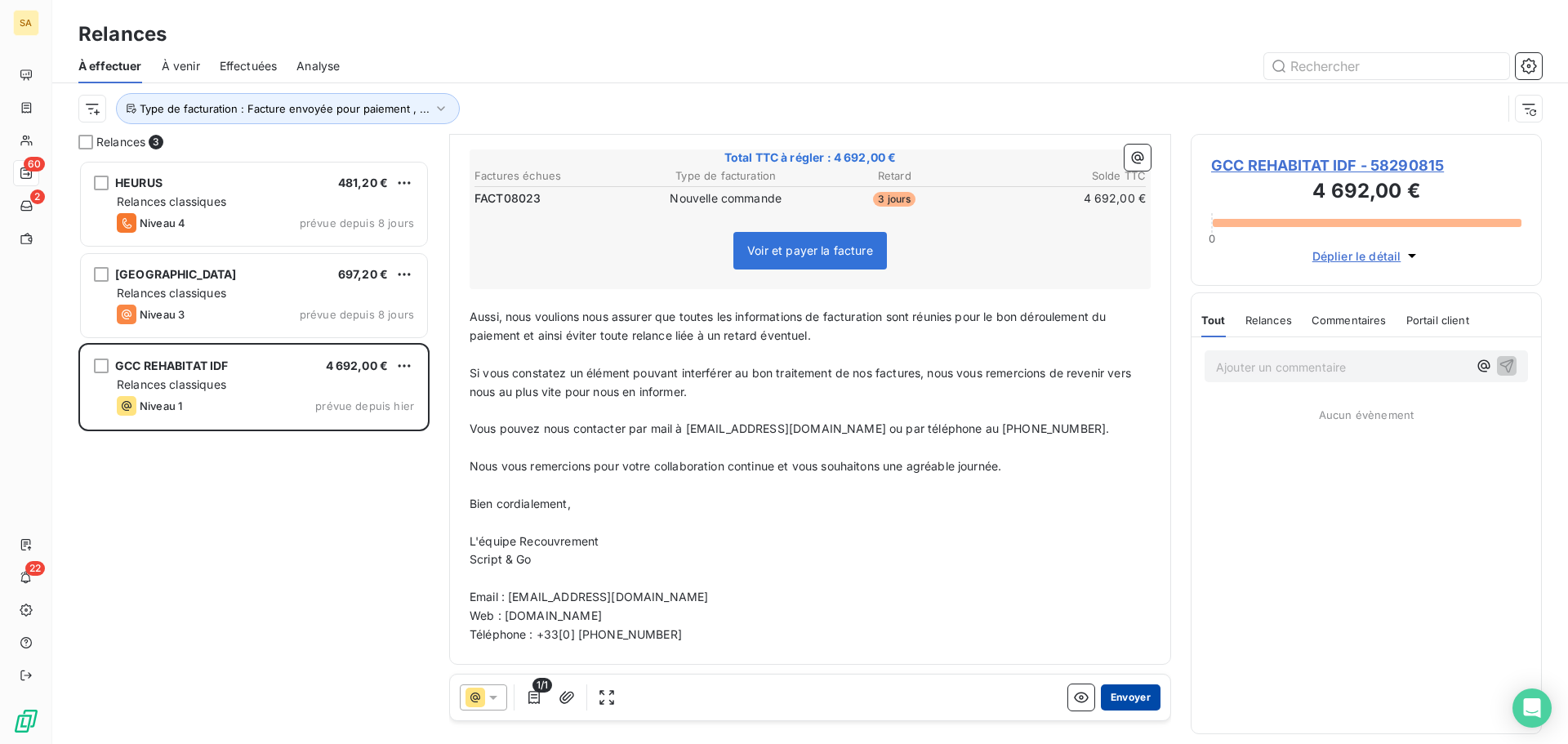
click at [1127, 695] on button "Envoyer" at bounding box center [1130, 697] width 59 height 26
